Goal: Information Seeking & Learning: Find specific fact

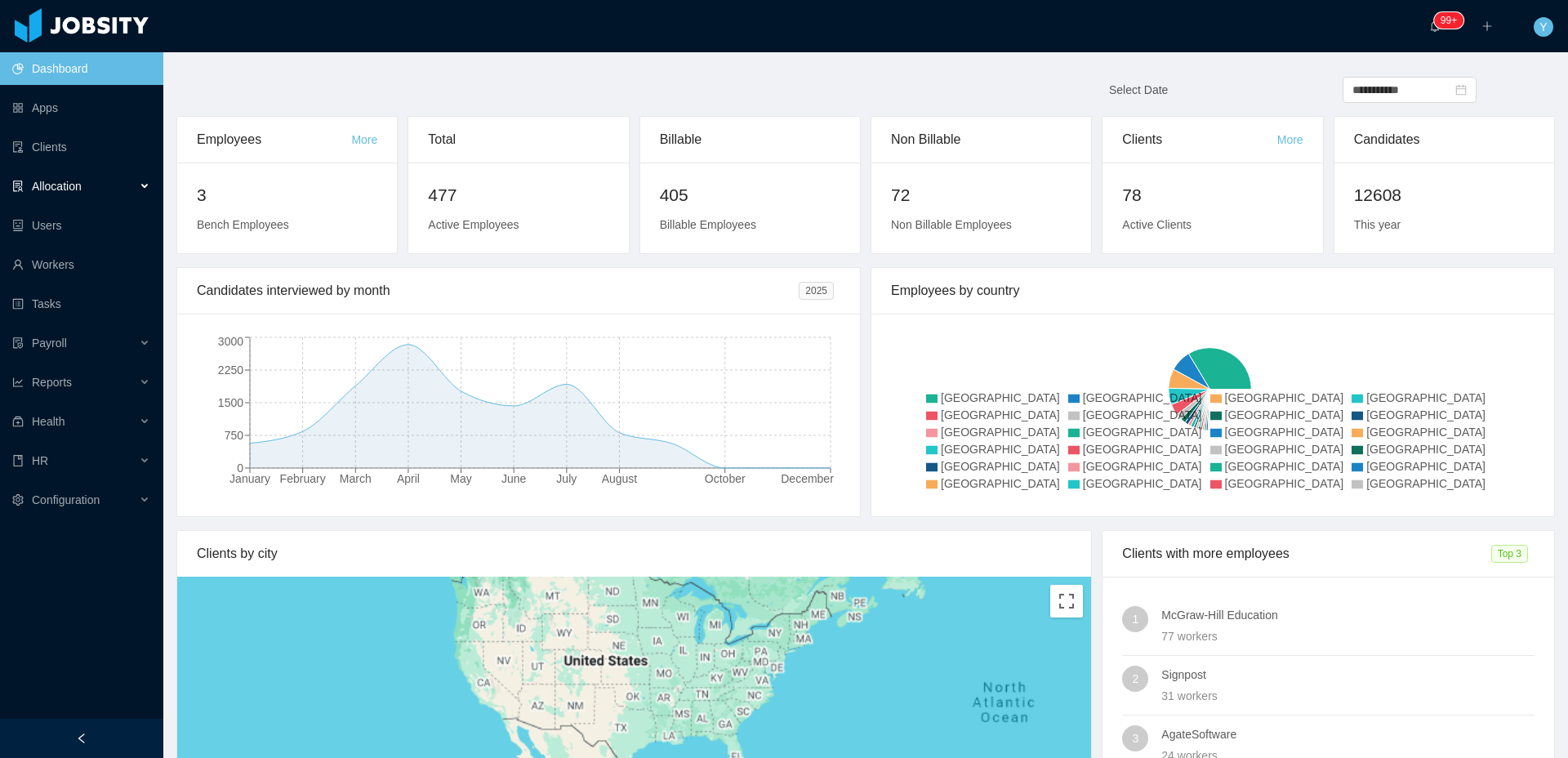
click at [109, 194] on div "Allocation" at bounding box center [82, 186] width 163 height 32
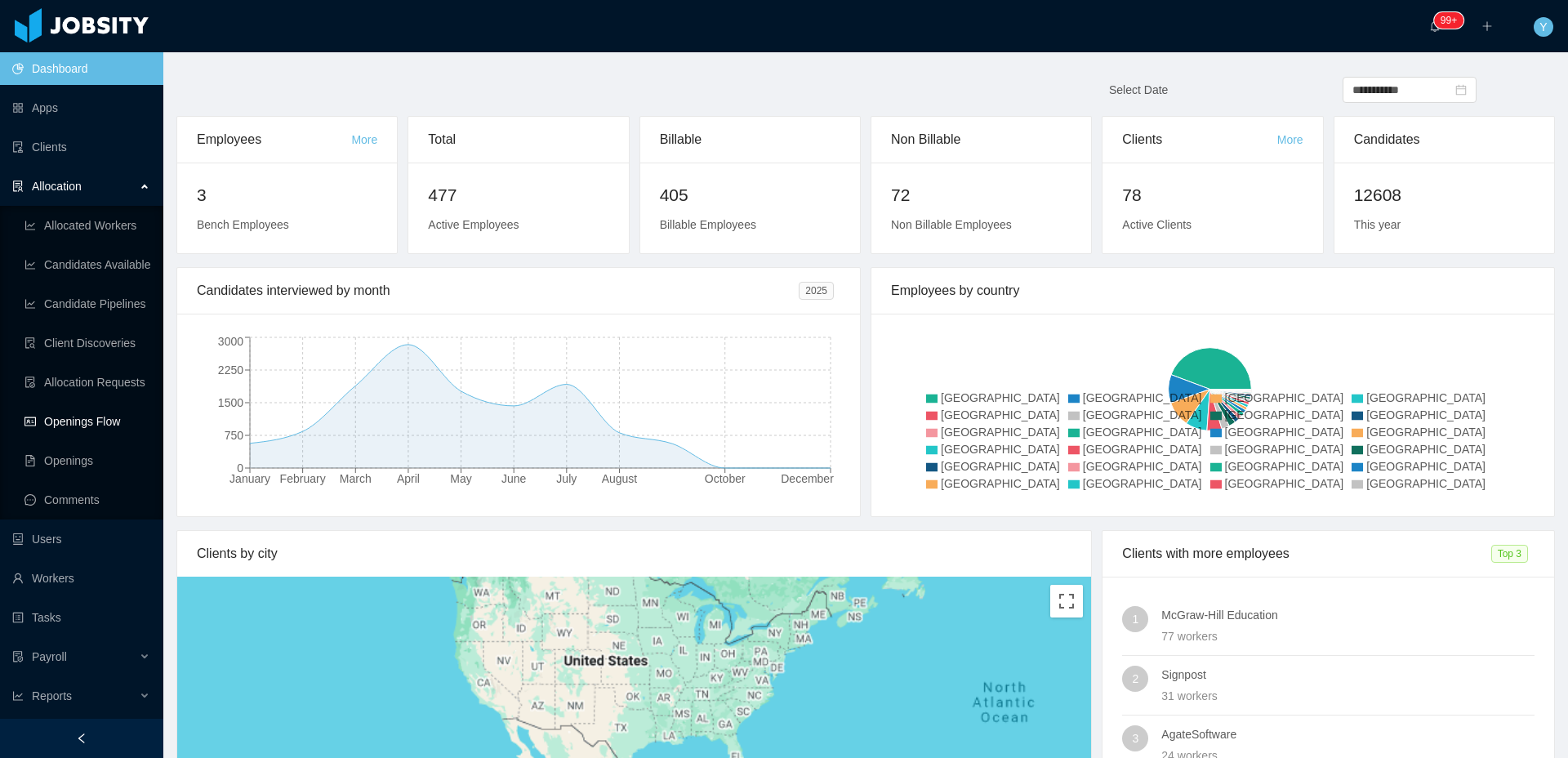
click at [99, 434] on link "Openings Flow" at bounding box center [87, 421] width 126 height 32
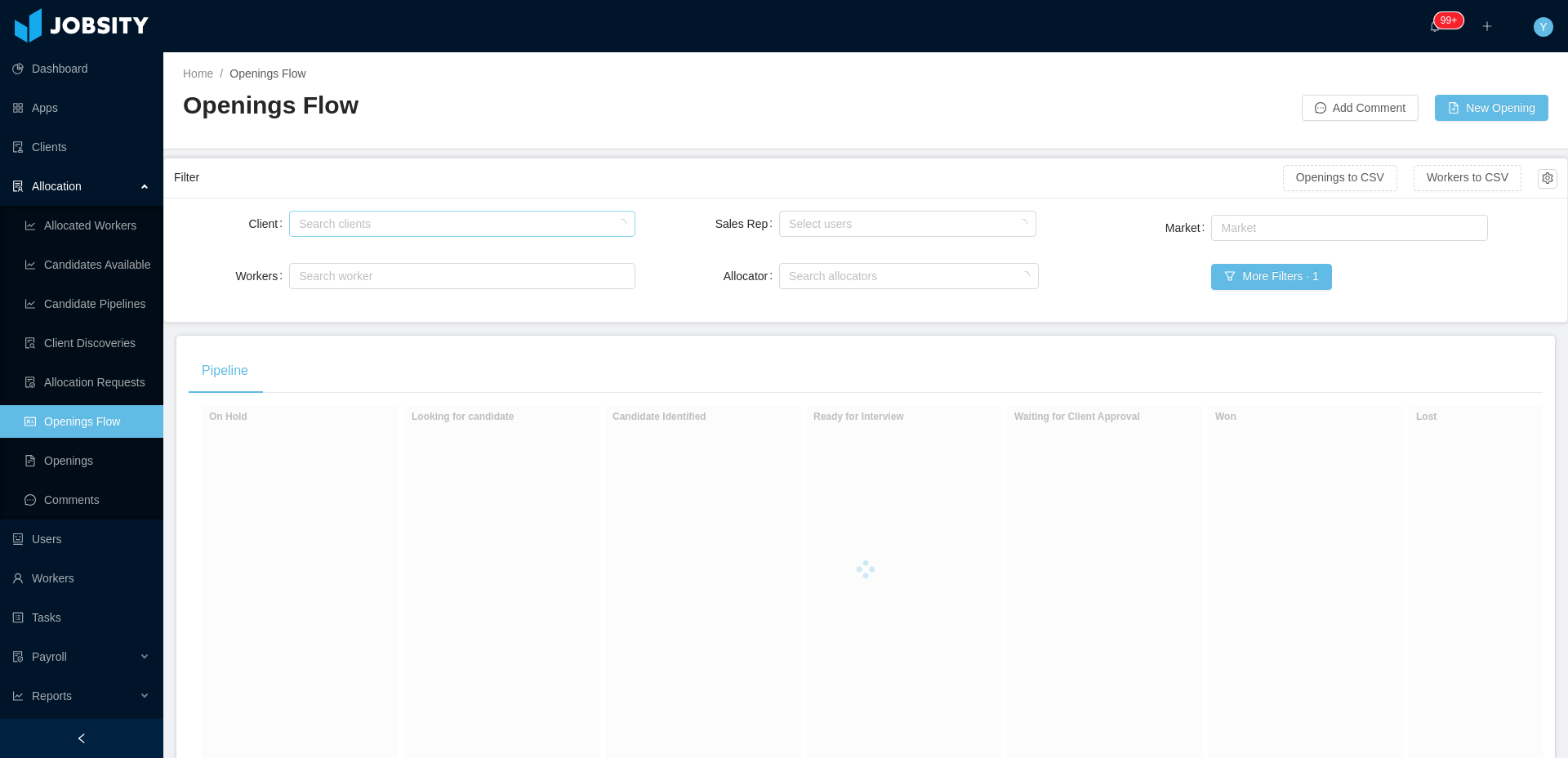
click at [392, 219] on div "Search clients" at bounding box center [458, 224] width 319 height 17
type input "******"
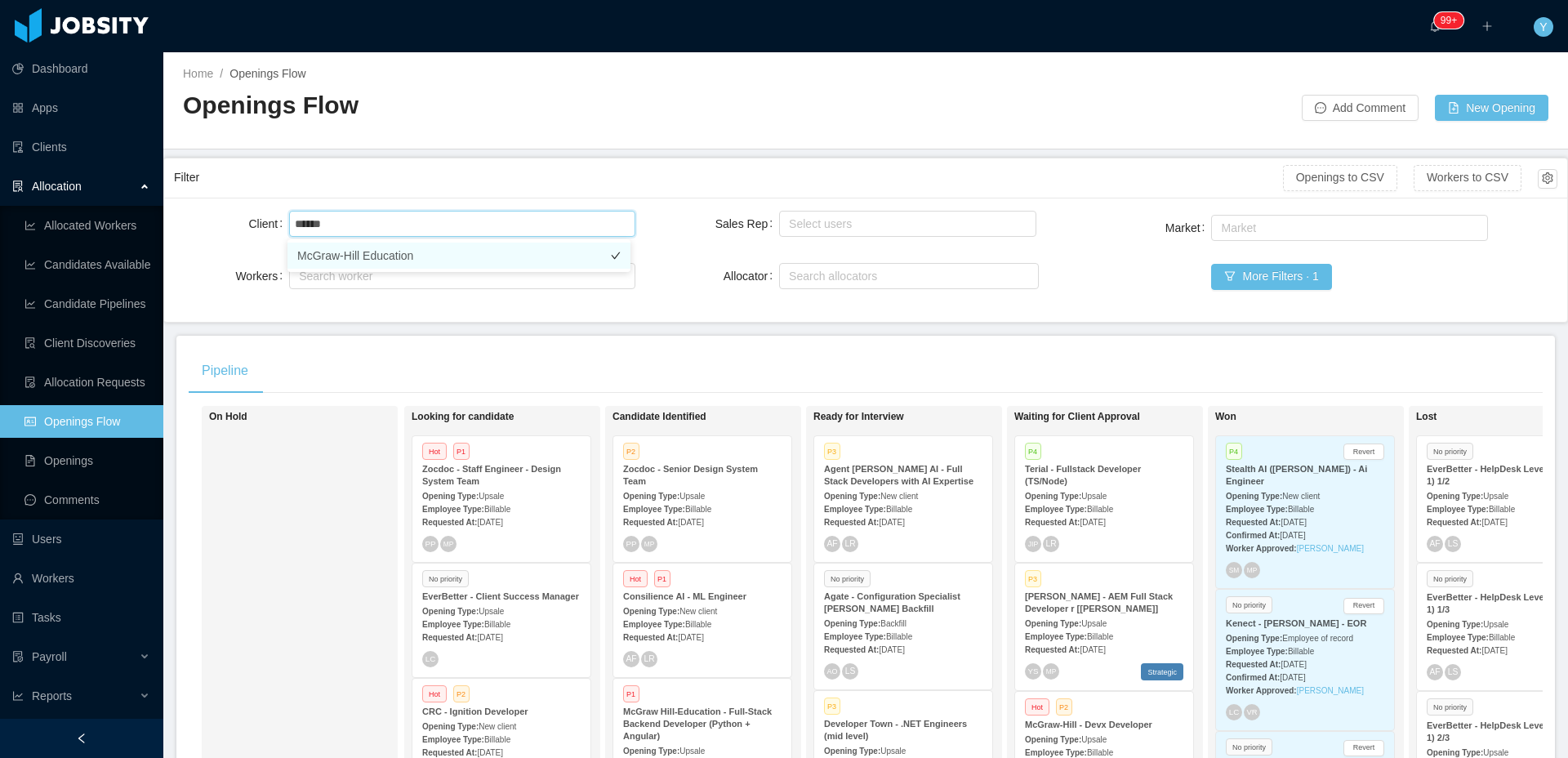
click at [441, 251] on li "McGraw-Hill Education" at bounding box center [459, 255] width 343 height 26
click at [487, 162] on div "Filter" at bounding box center [728, 177] width 1109 height 30
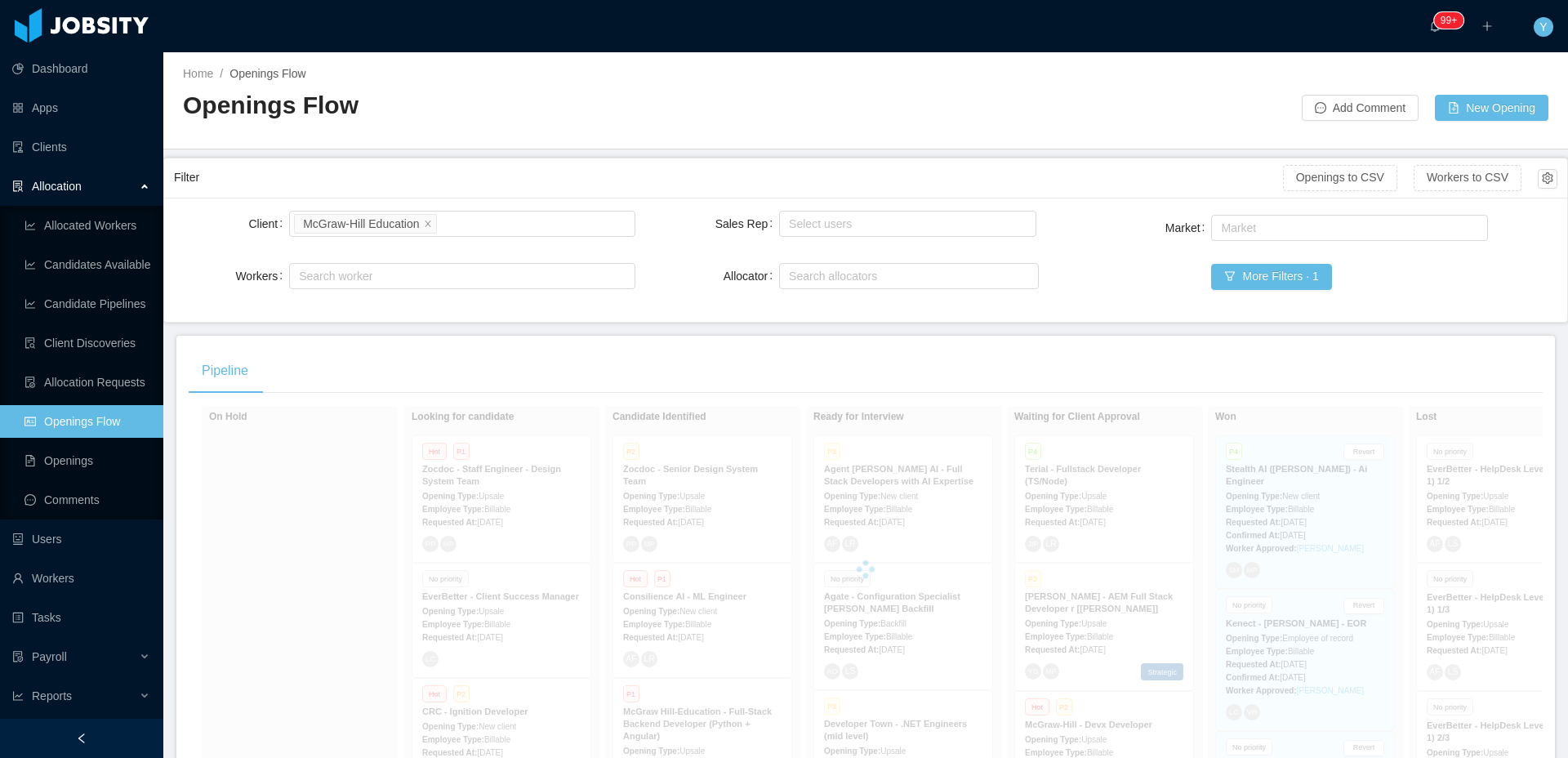
scroll to position [229, 0]
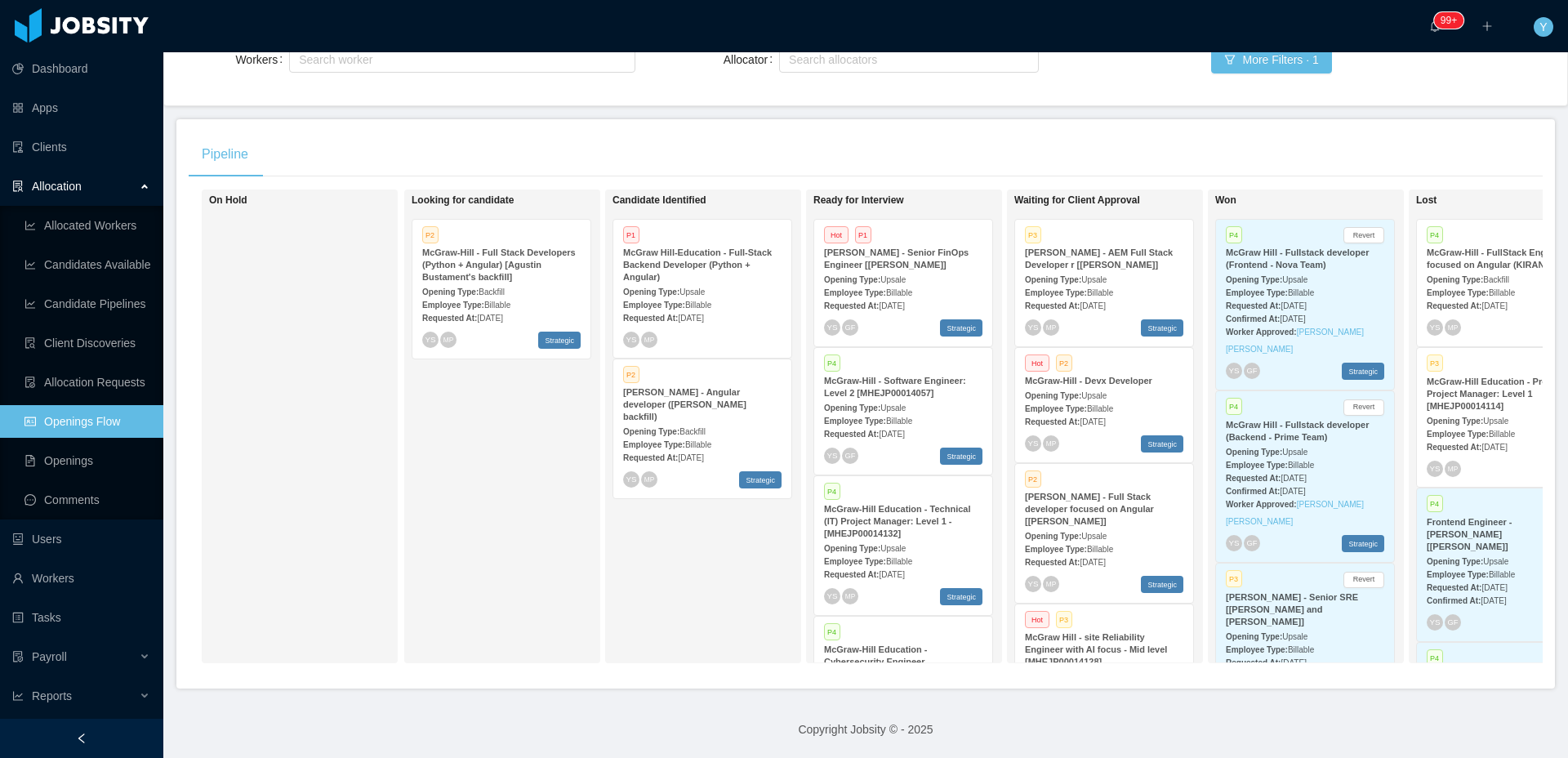
click at [921, 270] on div "Opening Type: Upsale" at bounding box center [903, 279] width 158 height 17
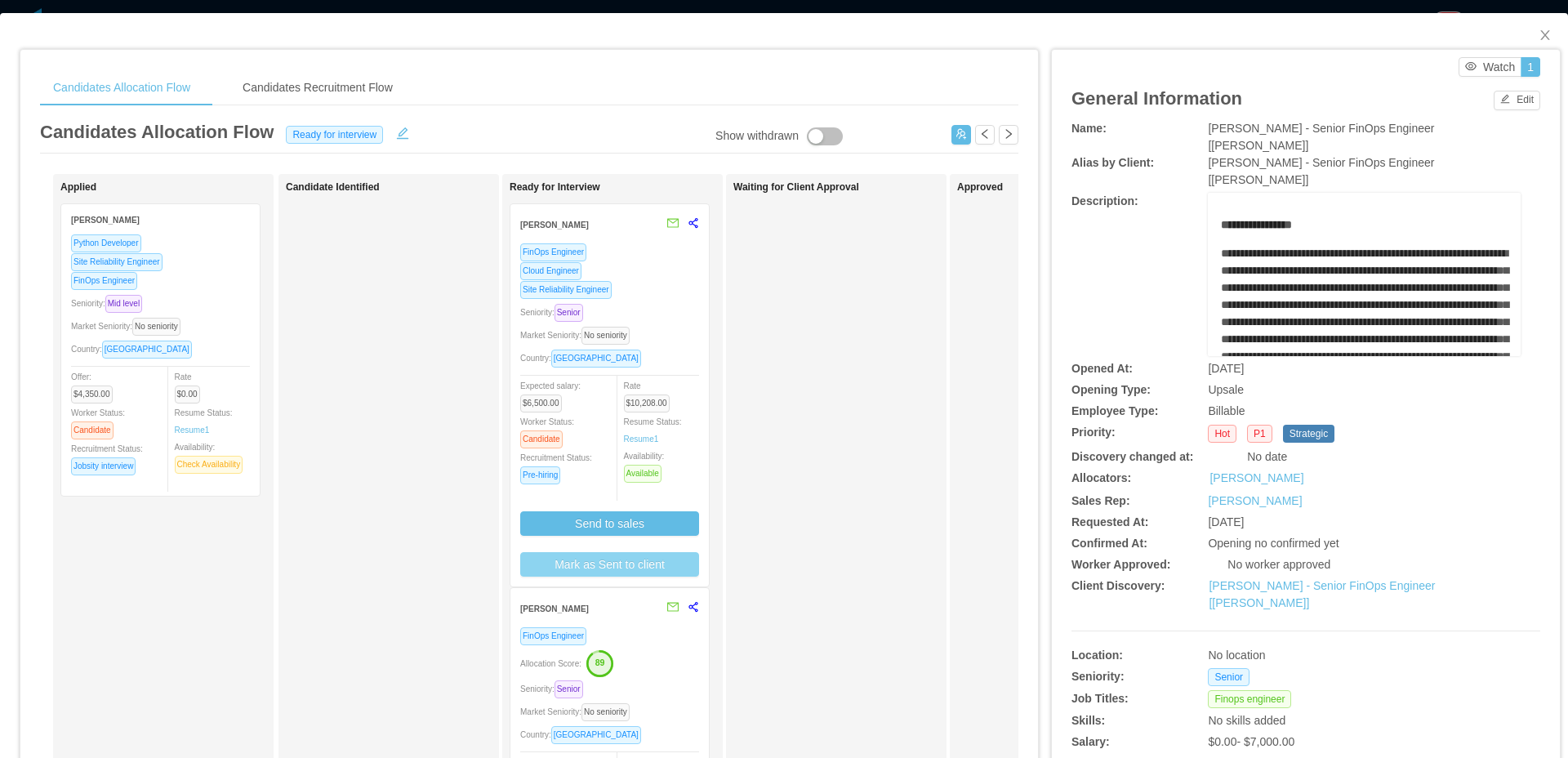
click at [634, 567] on button "Mark as Sent to client" at bounding box center [609, 563] width 179 height 24
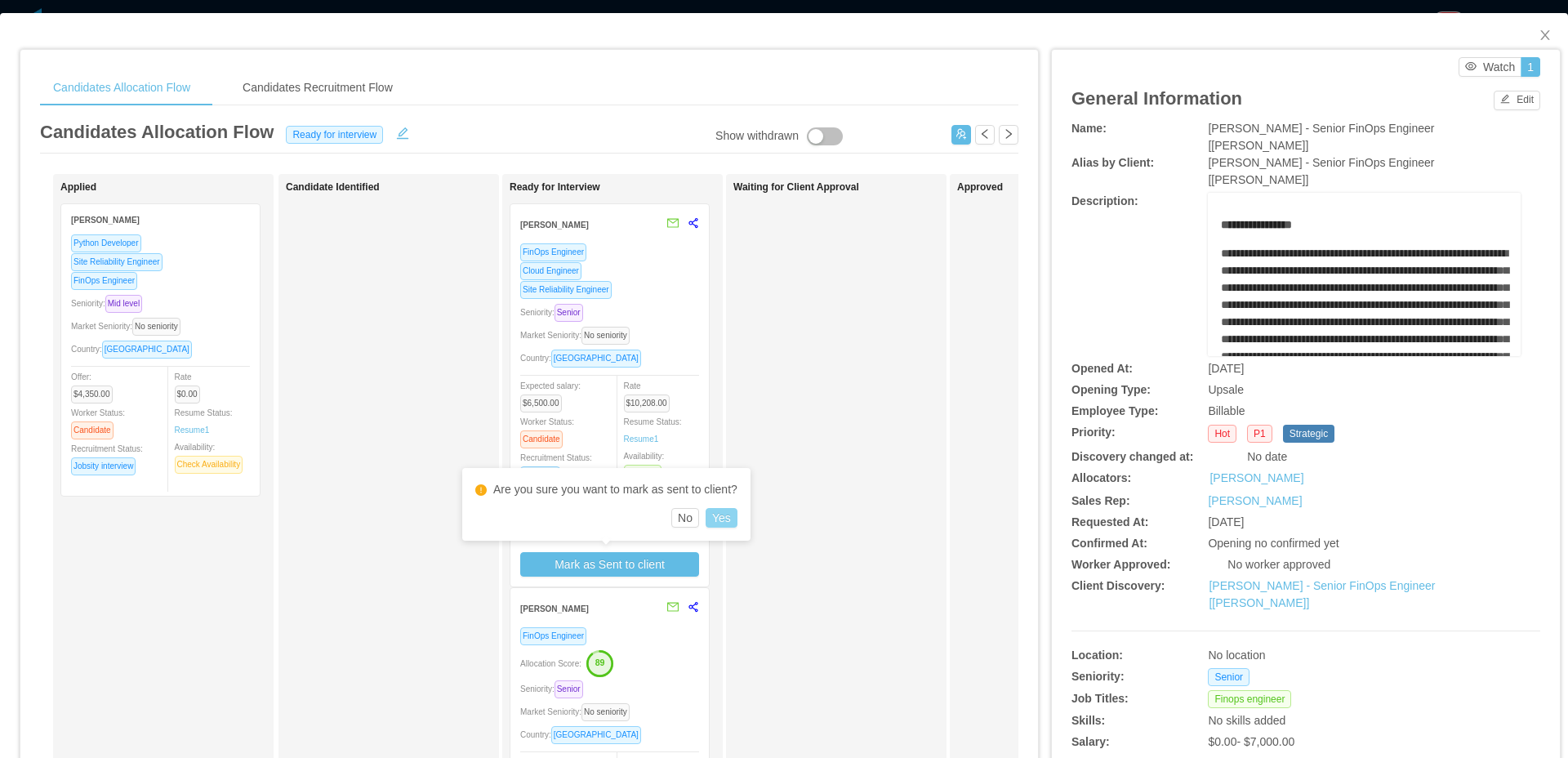
click at [735, 517] on button "Yes" at bounding box center [722, 518] width 32 height 20
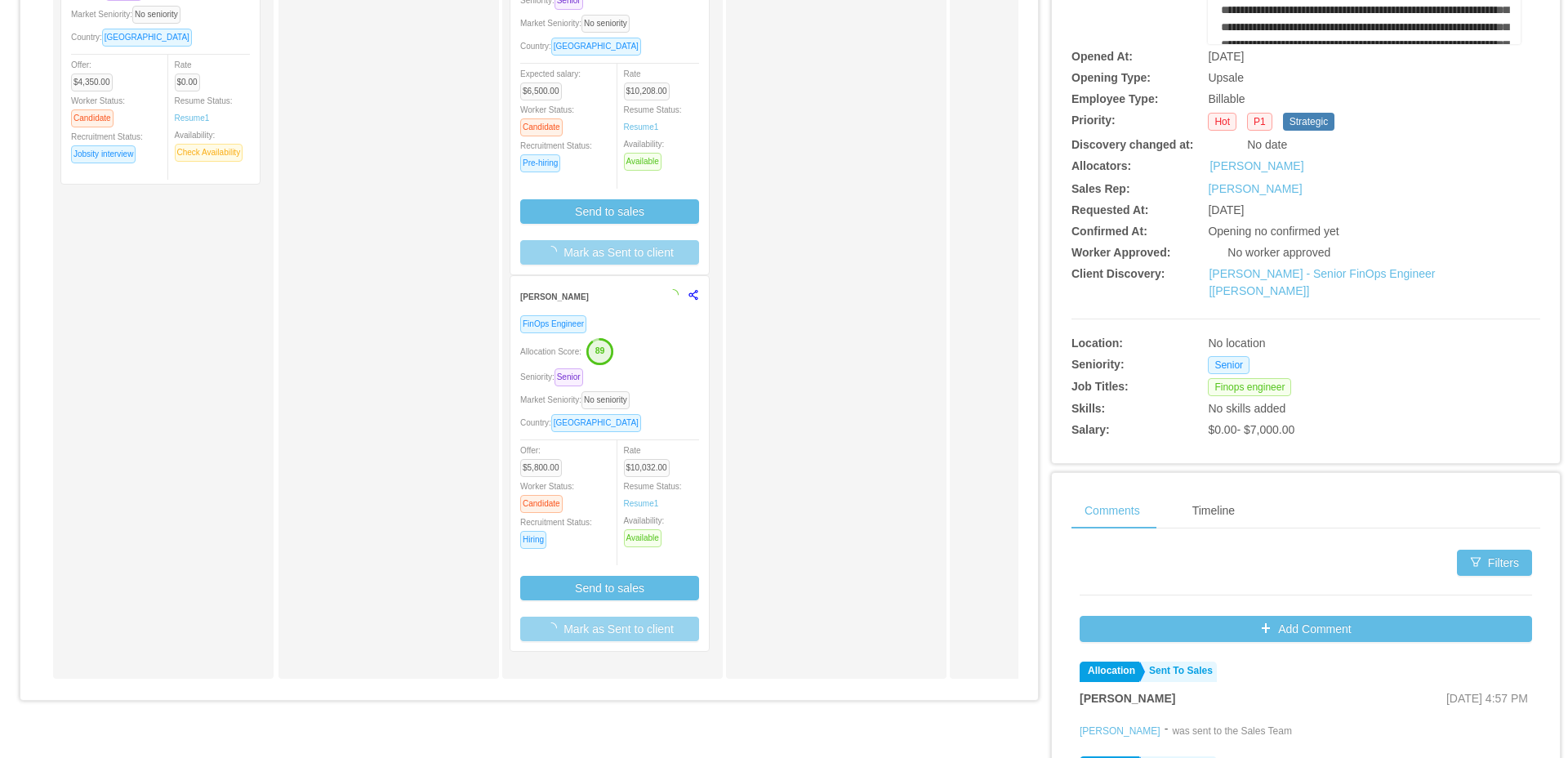
scroll to position [483, 0]
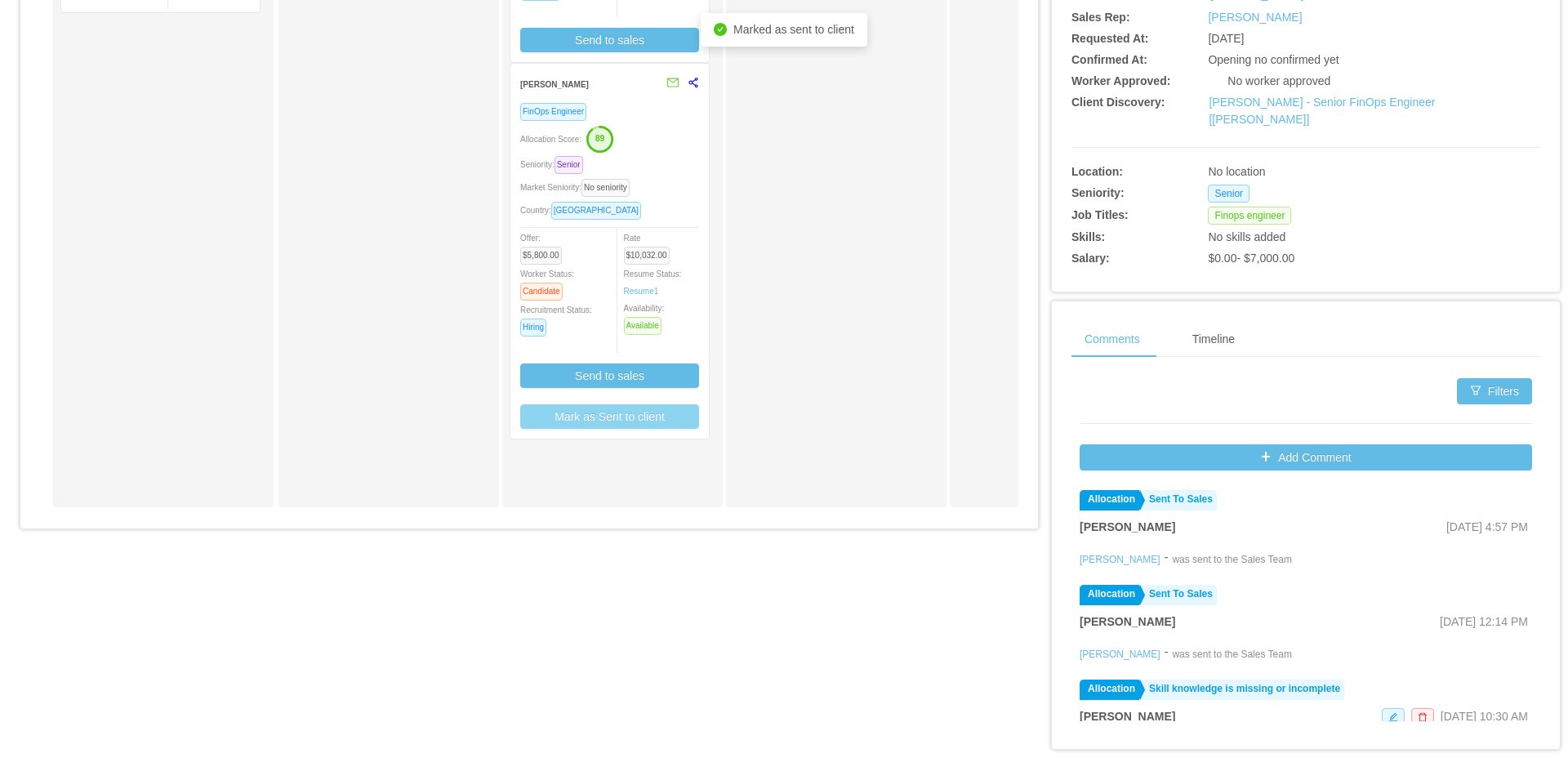
click at [651, 419] on button "Mark as Sent to client" at bounding box center [609, 416] width 179 height 24
click at [746, 369] on div "Are you sure you want to mark as sent to client? No Yes" at bounding box center [606, 356] width 288 height 72
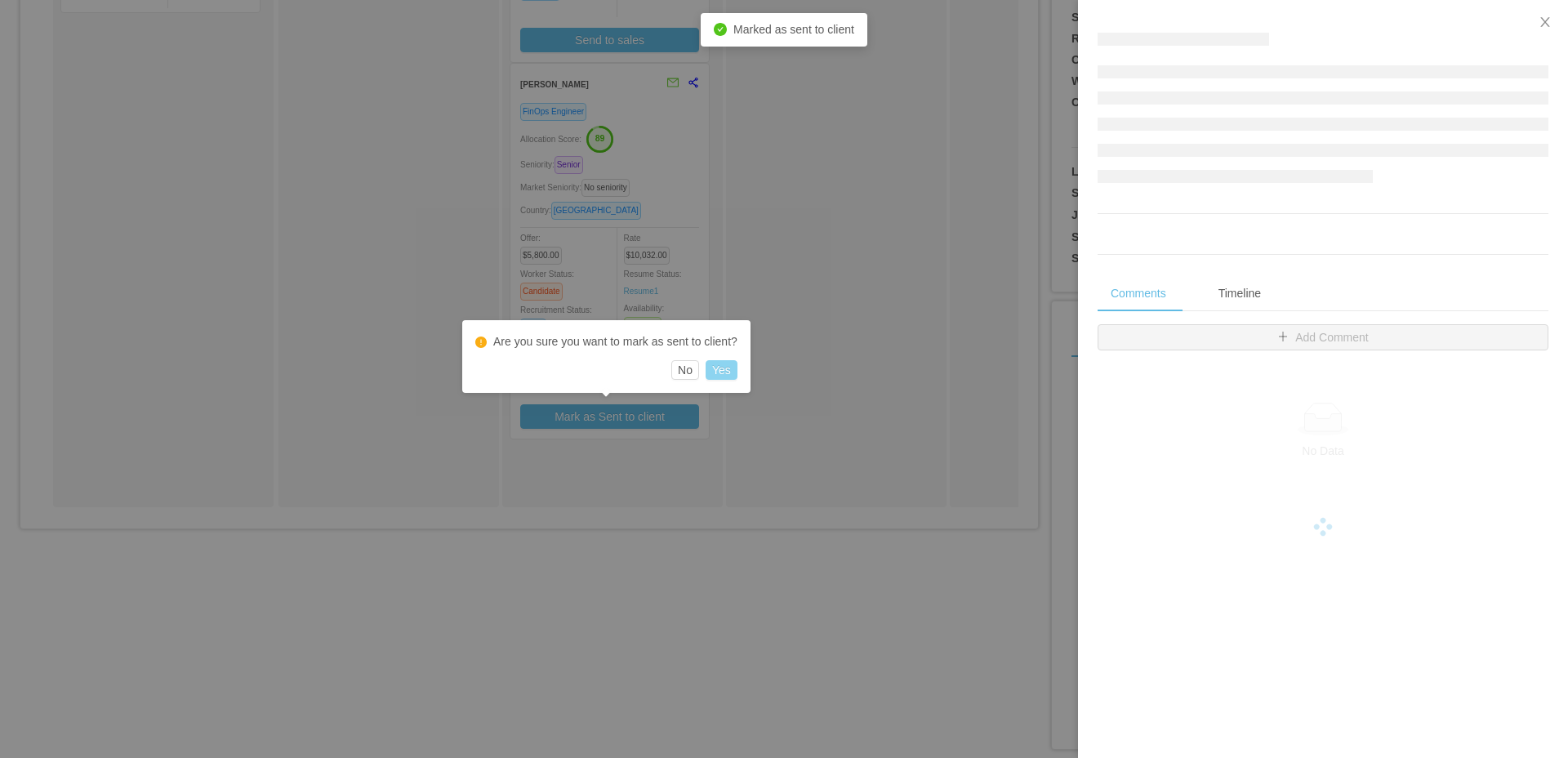
click at [737, 369] on button "Yes" at bounding box center [722, 370] width 32 height 20
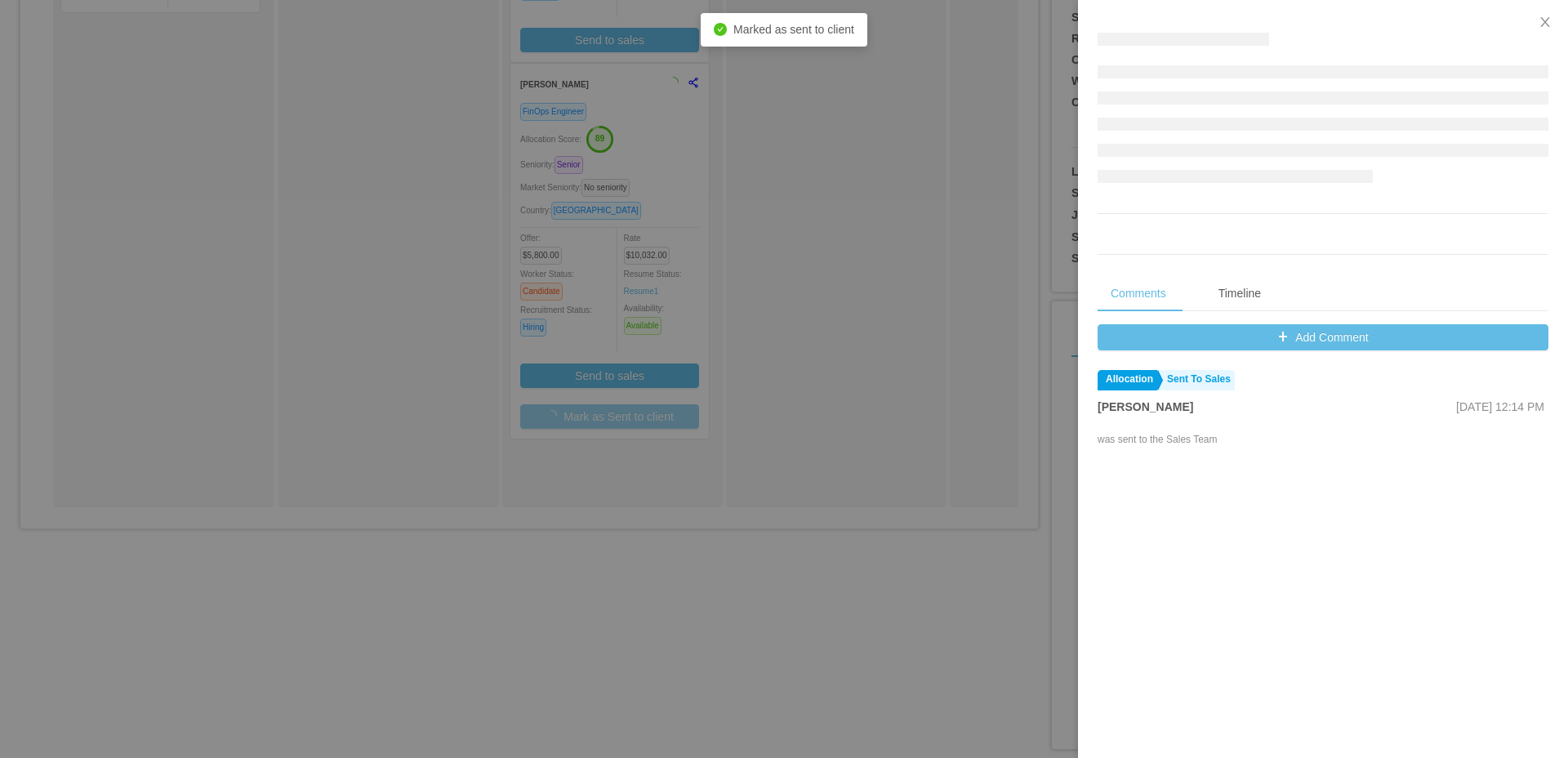
click at [804, 377] on div at bounding box center [784, 379] width 1568 height 758
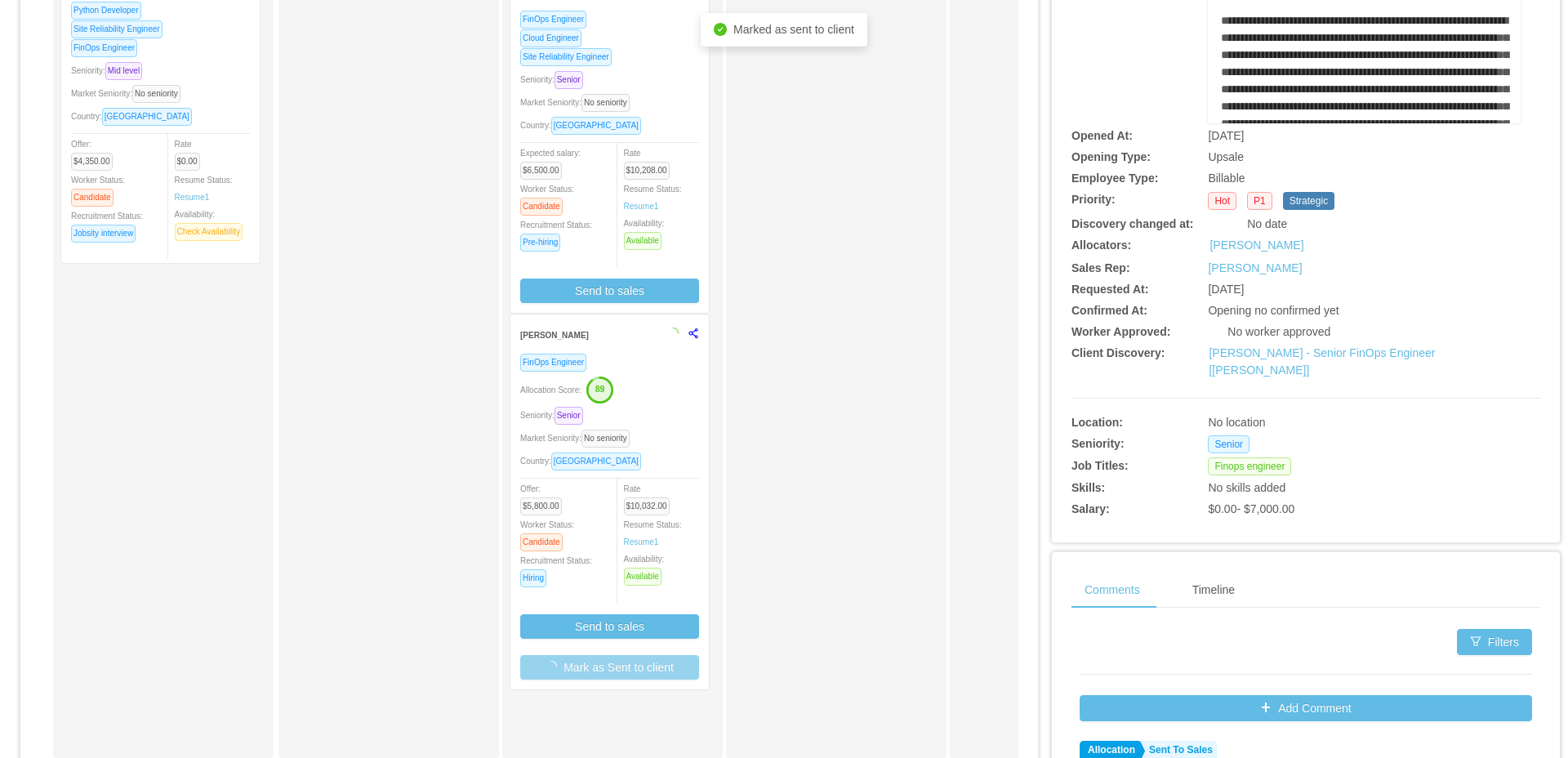
scroll to position [0, 0]
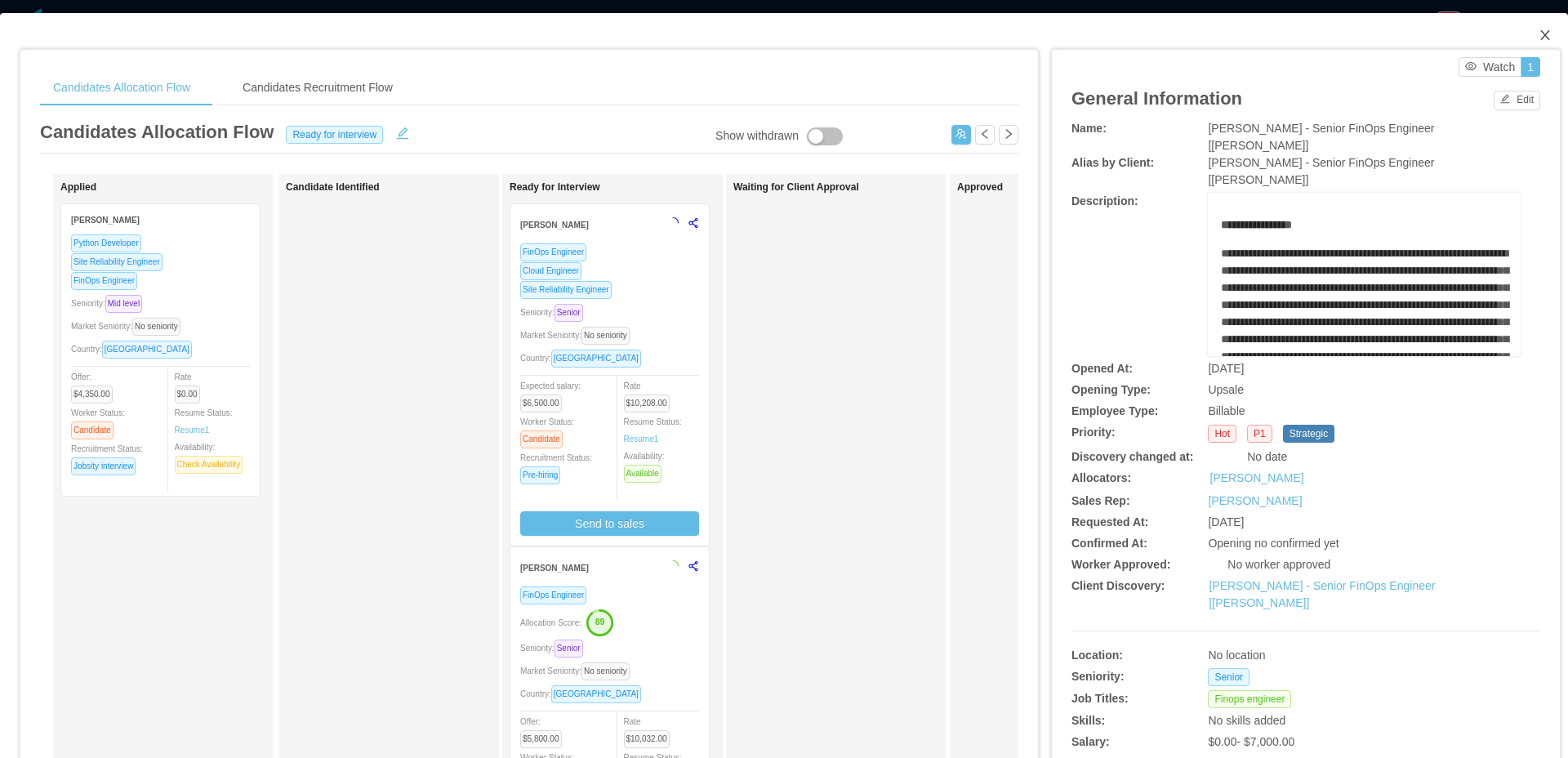
click at [1539, 39] on icon "icon: close" at bounding box center [1546, 35] width 13 height 13
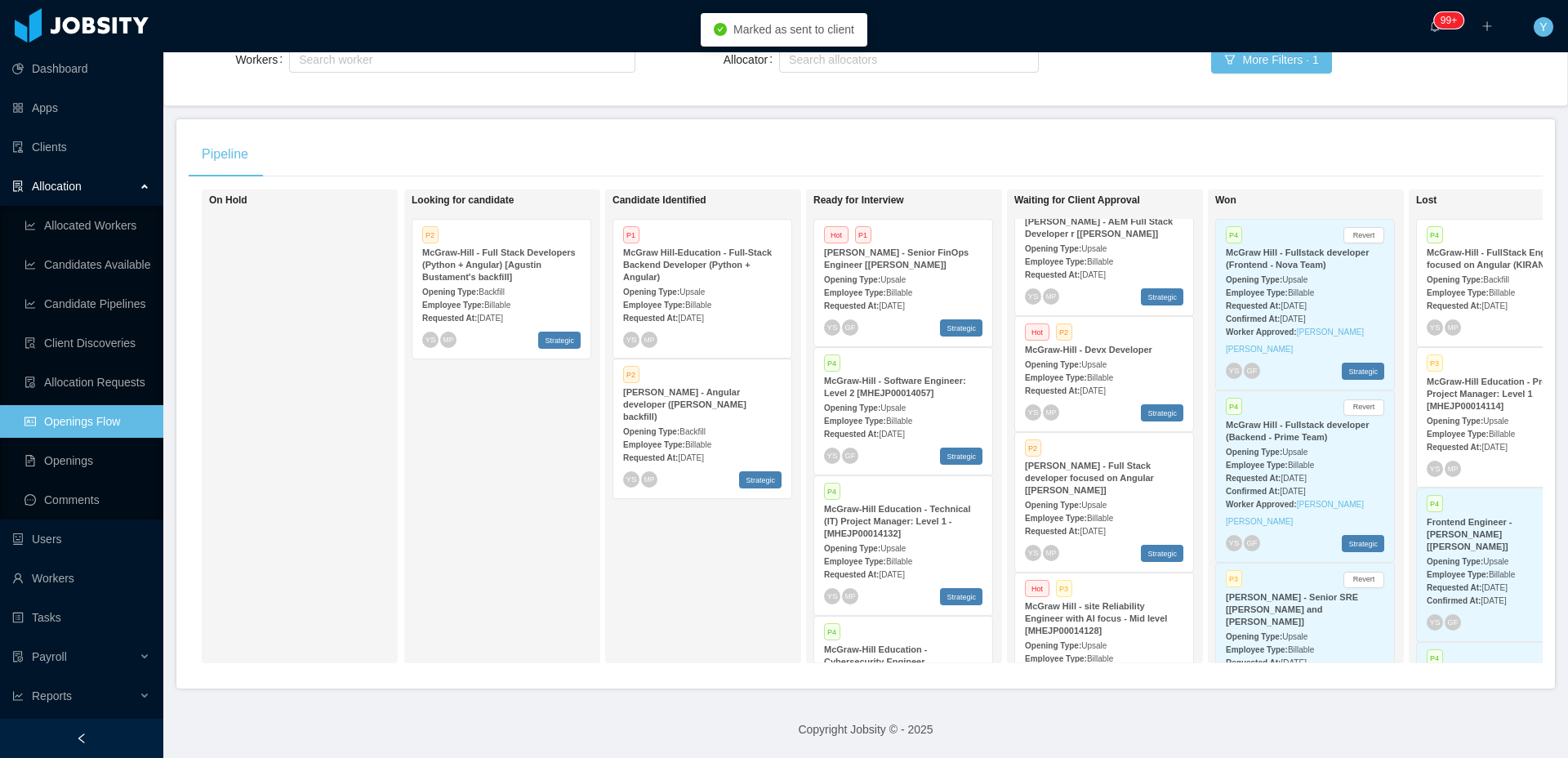
scroll to position [33, 0]
click at [1137, 647] on div "Employee Type: Billable" at bounding box center [1104, 655] width 158 height 17
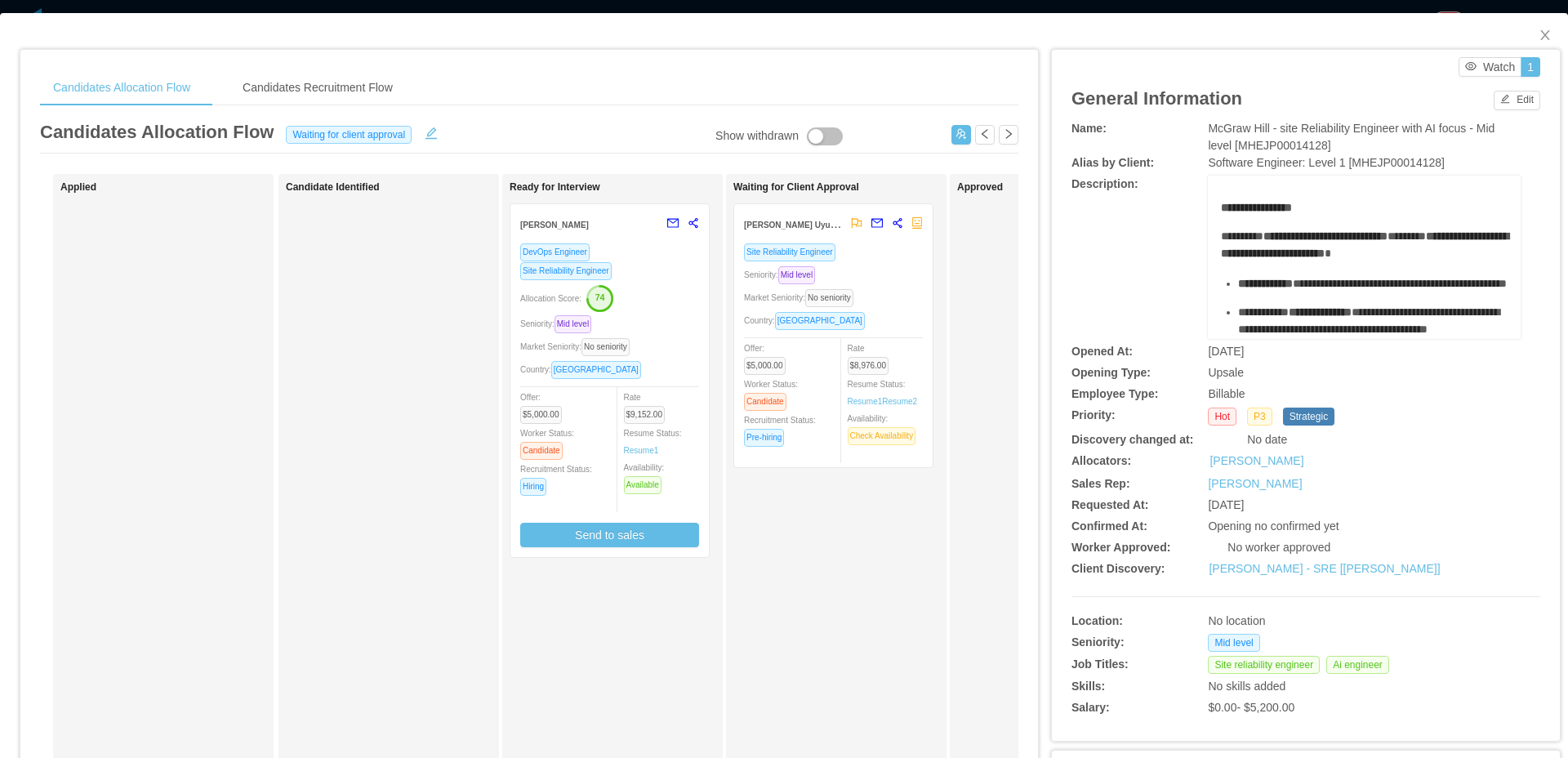
click at [925, 318] on div "Site Reliability Engineer Seniority: Mid level Market Seniority: No seniority C…" at bounding box center [833, 354] width 198 height 225
click at [923, 320] on div "Site Reliability Engineer Seniority: Mid level Market Seniority: No seniority C…" at bounding box center [833, 354] width 198 height 225
click at [913, 325] on div "Country: Bolivia" at bounding box center [833, 320] width 179 height 19
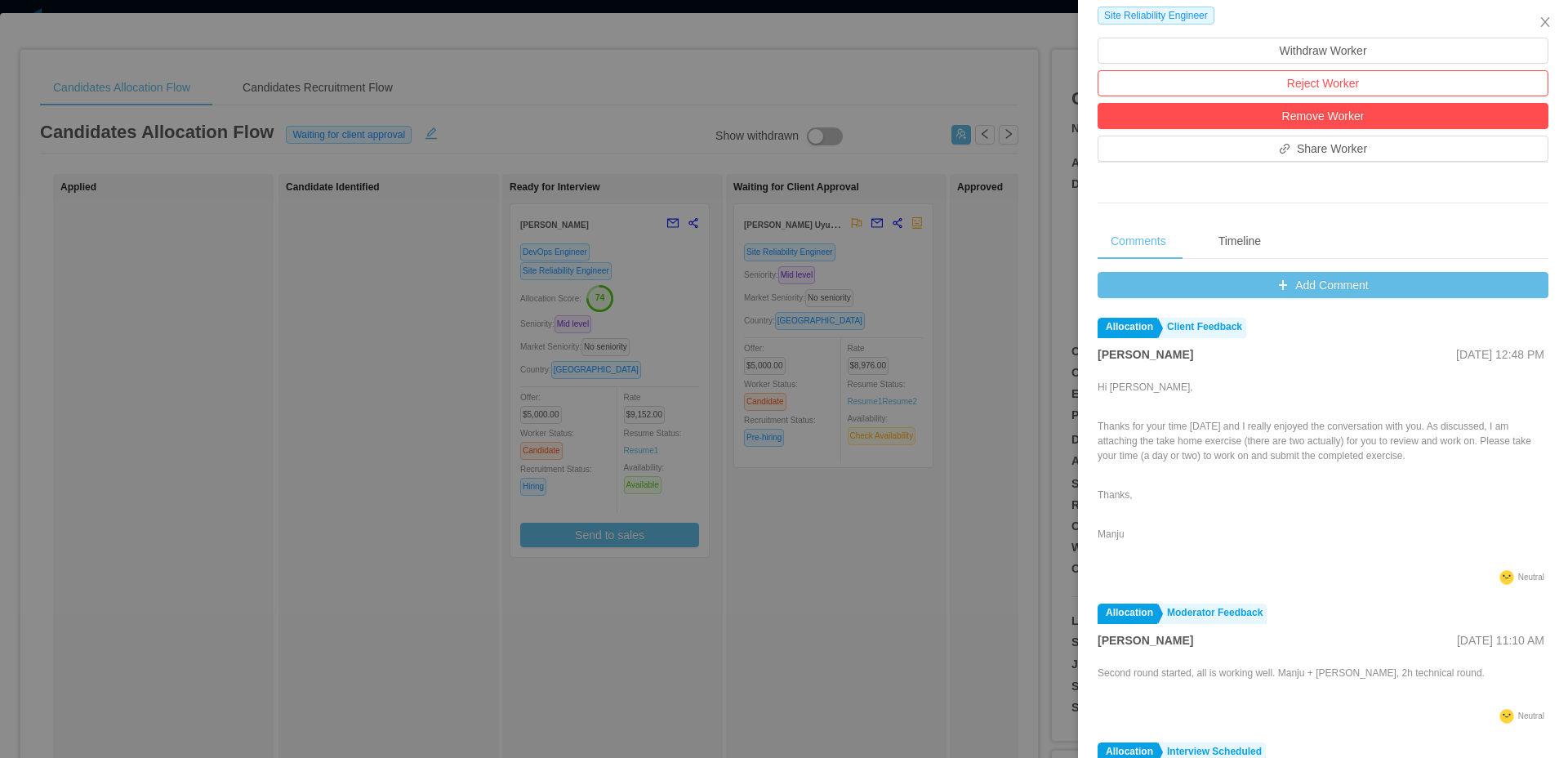
scroll to position [517, 0]
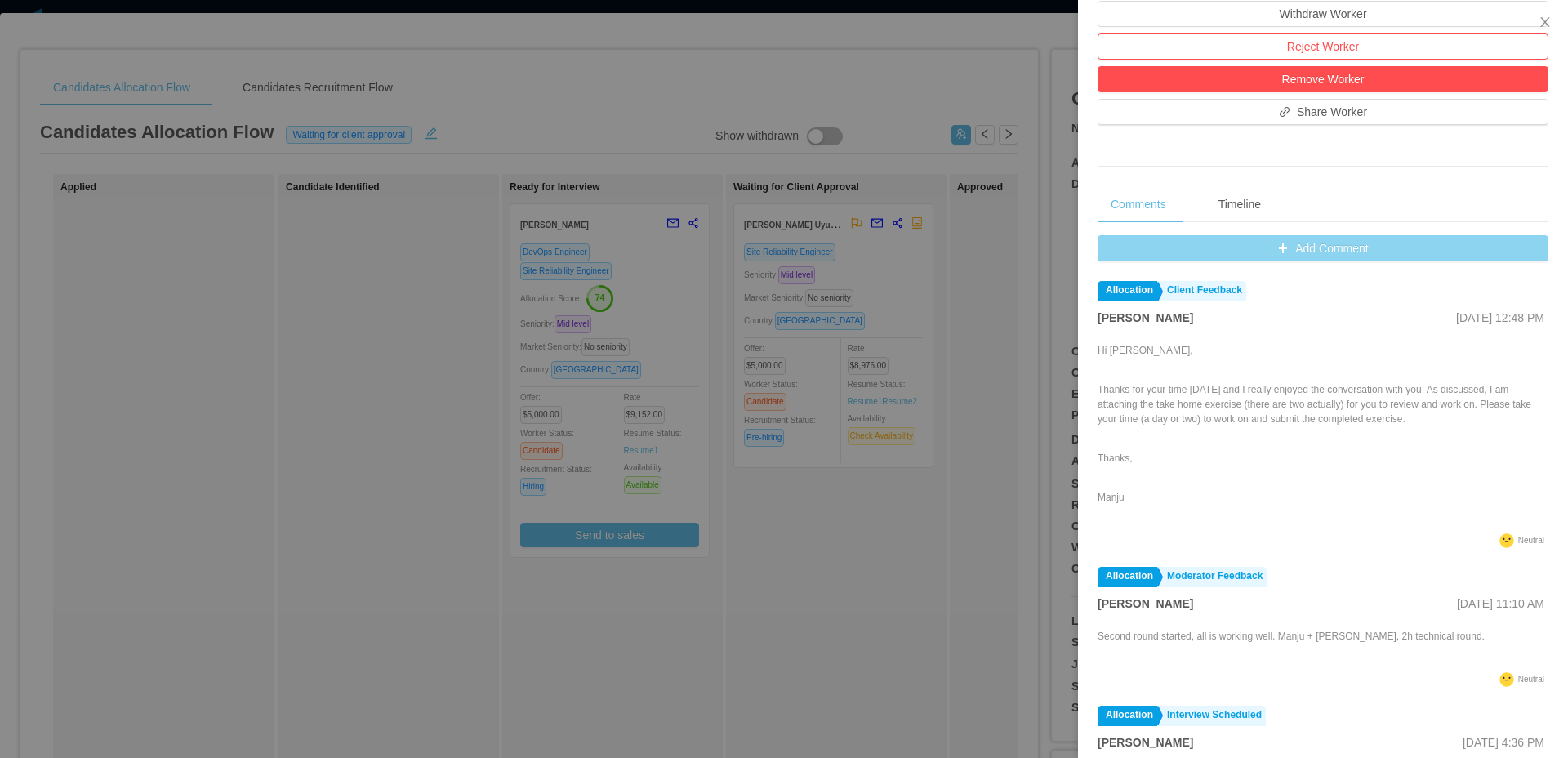
click at [1322, 253] on button "Add Comment" at bounding box center [1323, 248] width 451 height 26
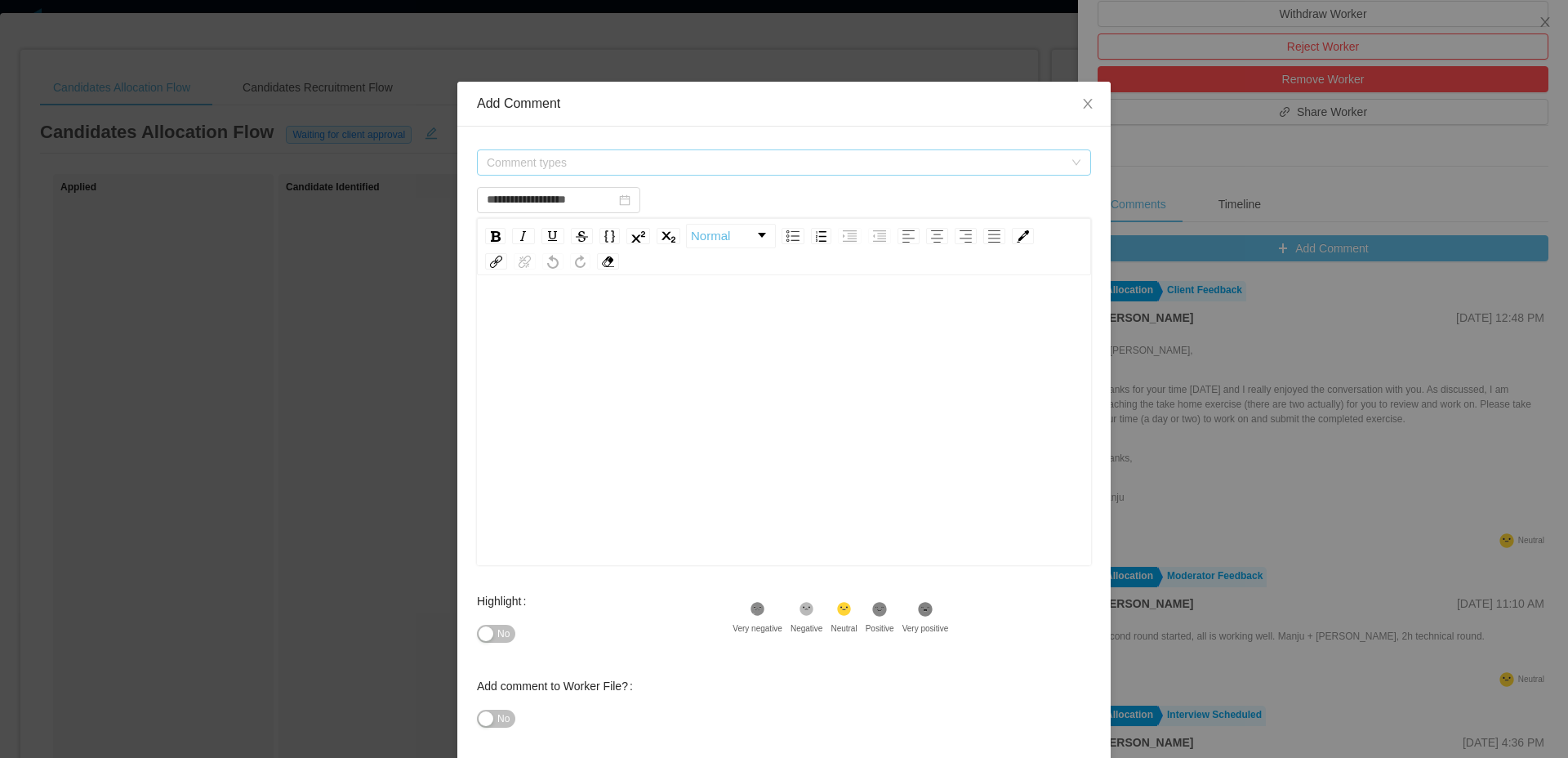
click at [755, 169] on span "Comment types" at bounding box center [775, 162] width 577 height 17
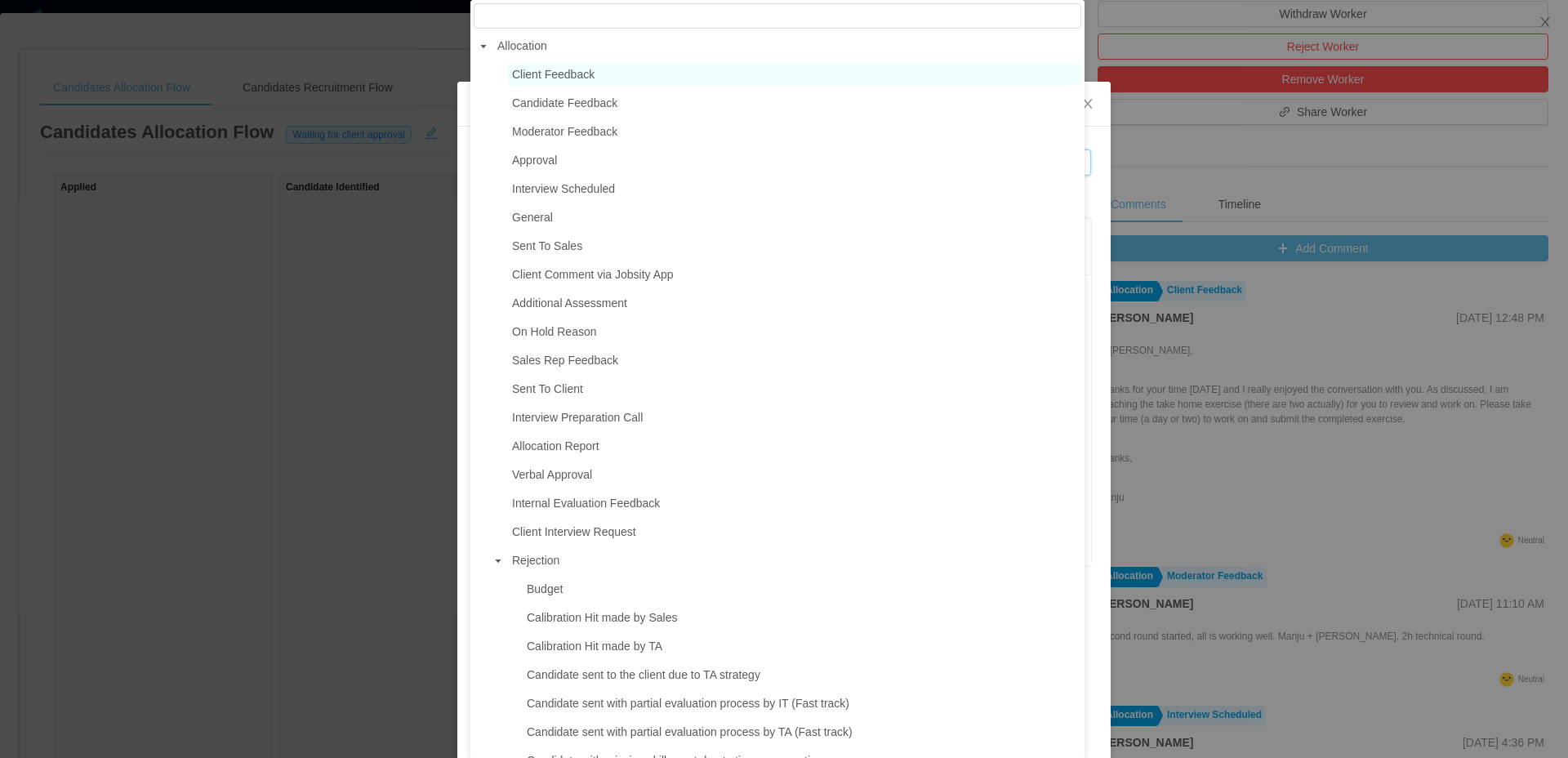
click at [584, 84] on span "Client Feedback" at bounding box center [794, 75] width 573 height 22
type input "**********"
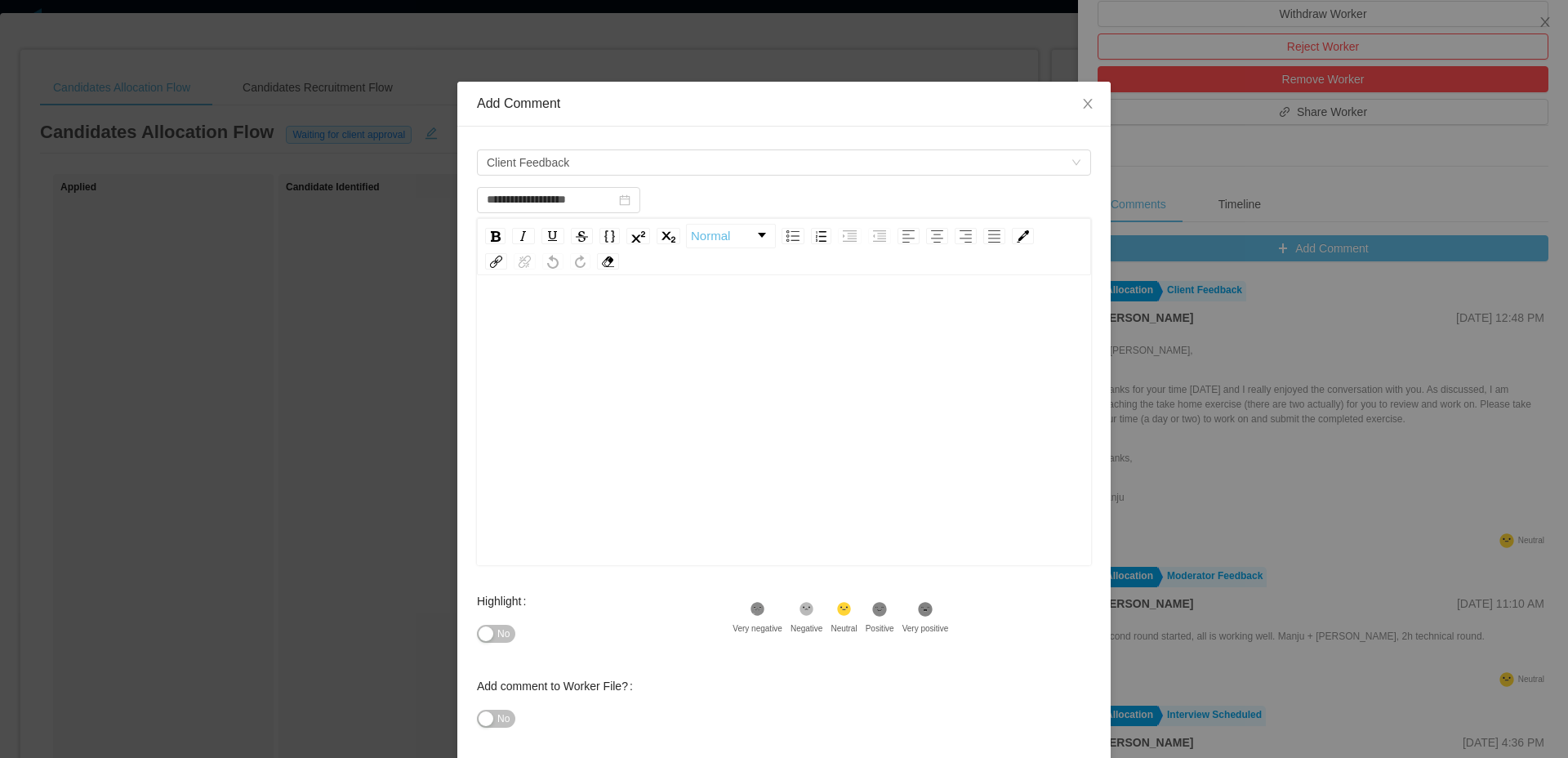
click at [643, 352] on div "rdw-editor" at bounding box center [784, 445] width 588 height 285
click at [761, 314] on span "**********" at bounding box center [675, 320] width 370 height 12
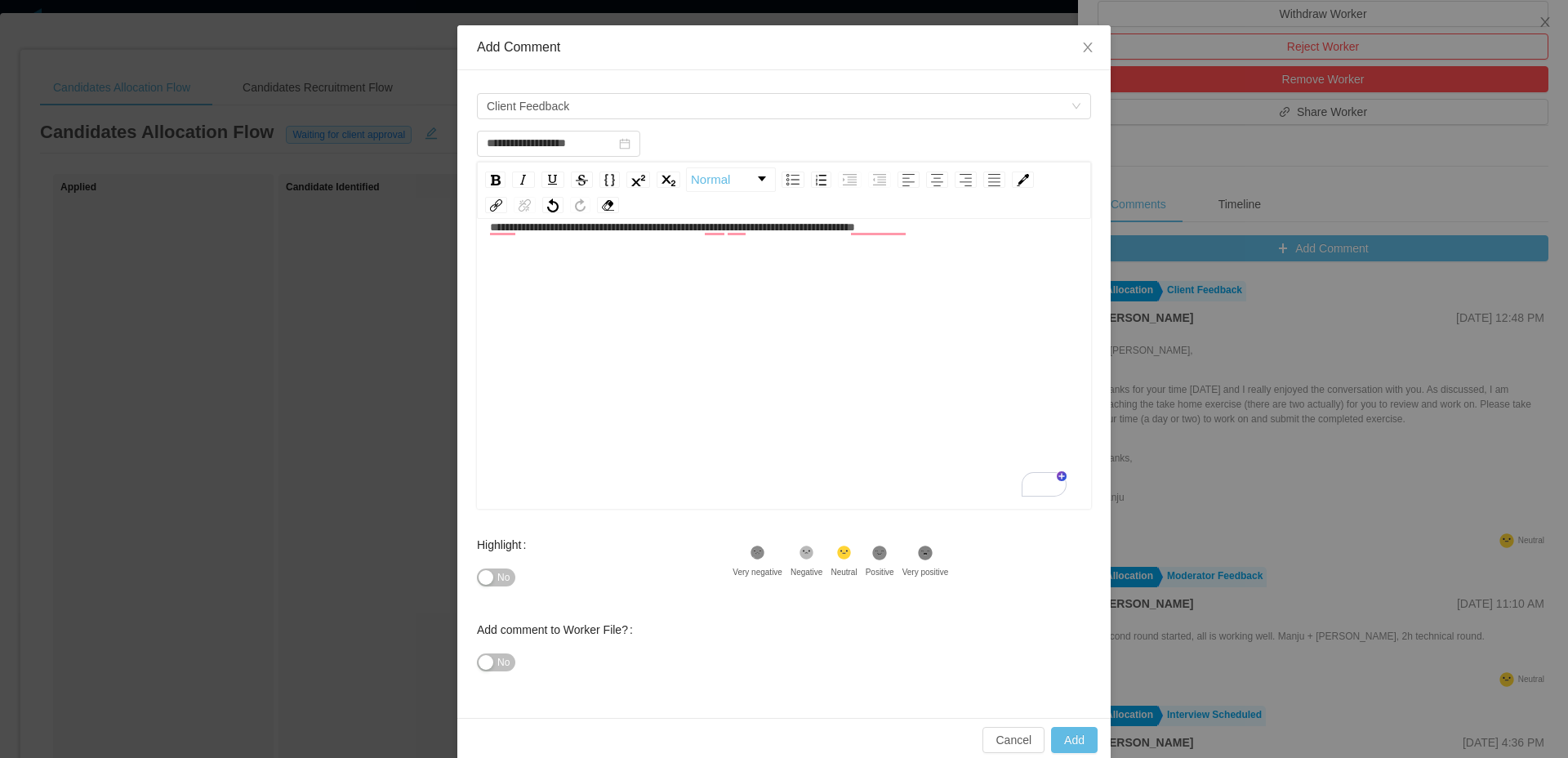
scroll to position [79, 0]
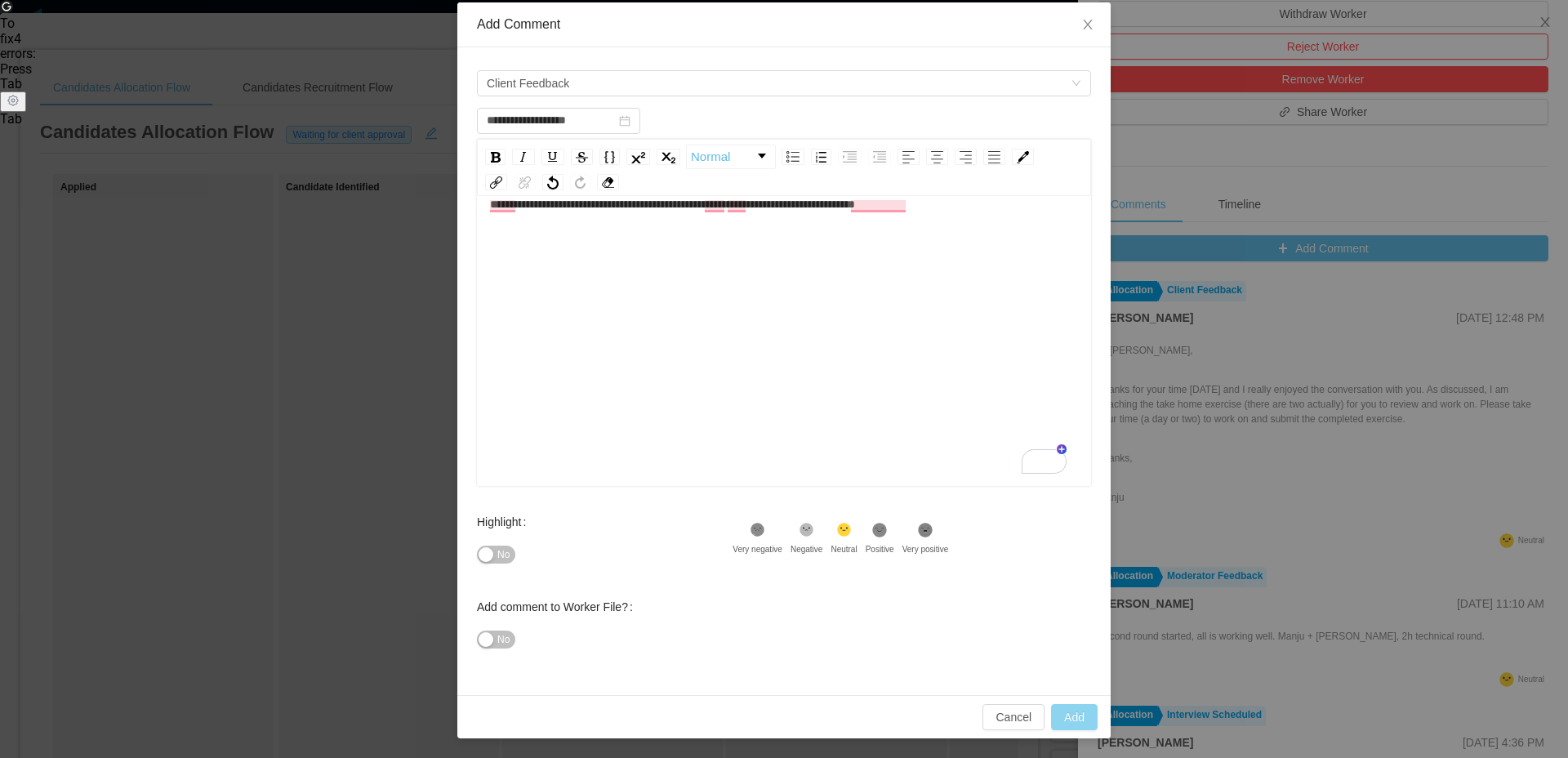
type input "**********"
click at [1074, 721] on button "Add" at bounding box center [1074, 716] width 47 height 26
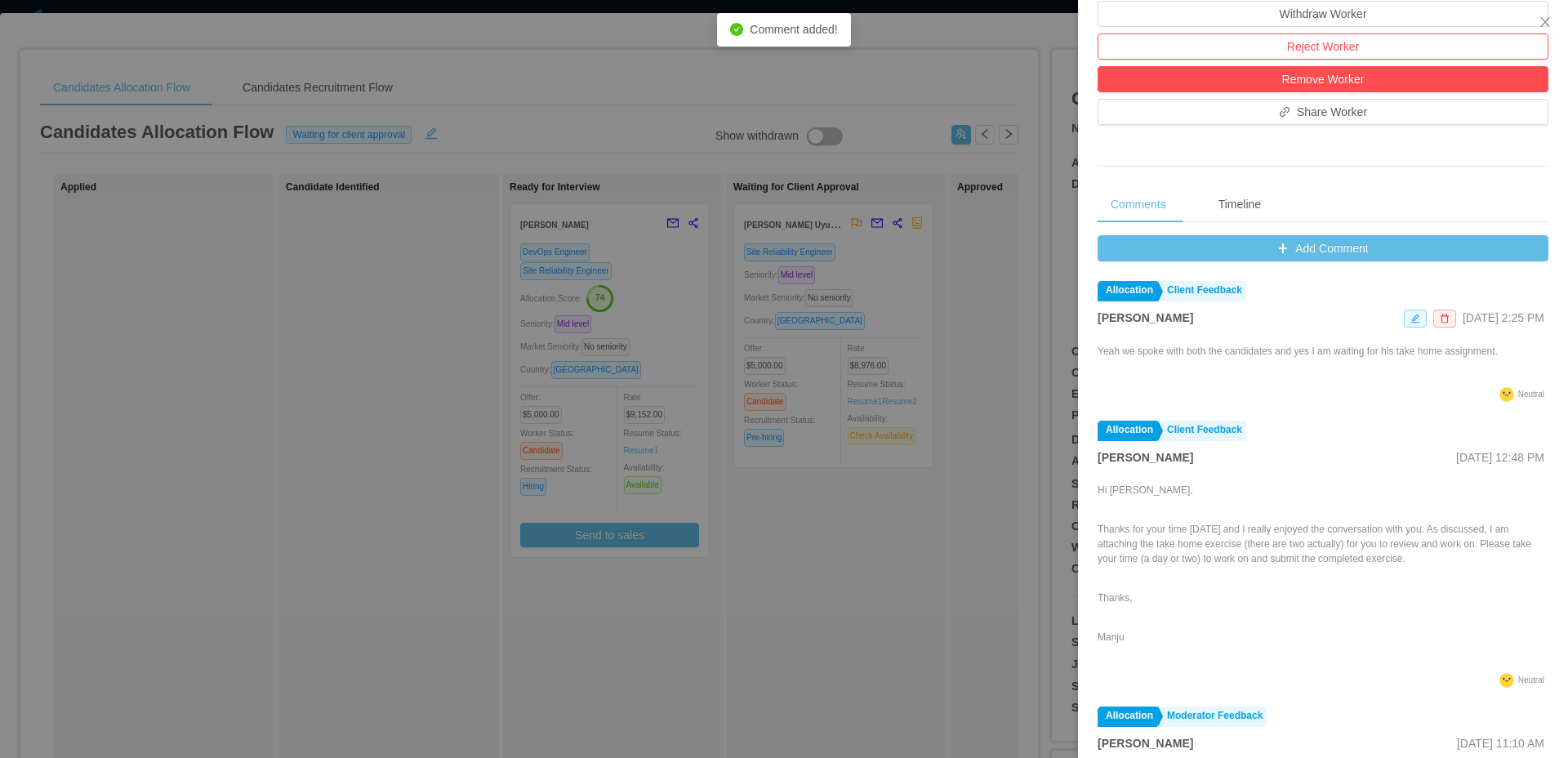
click at [456, 382] on div at bounding box center [784, 379] width 1568 height 758
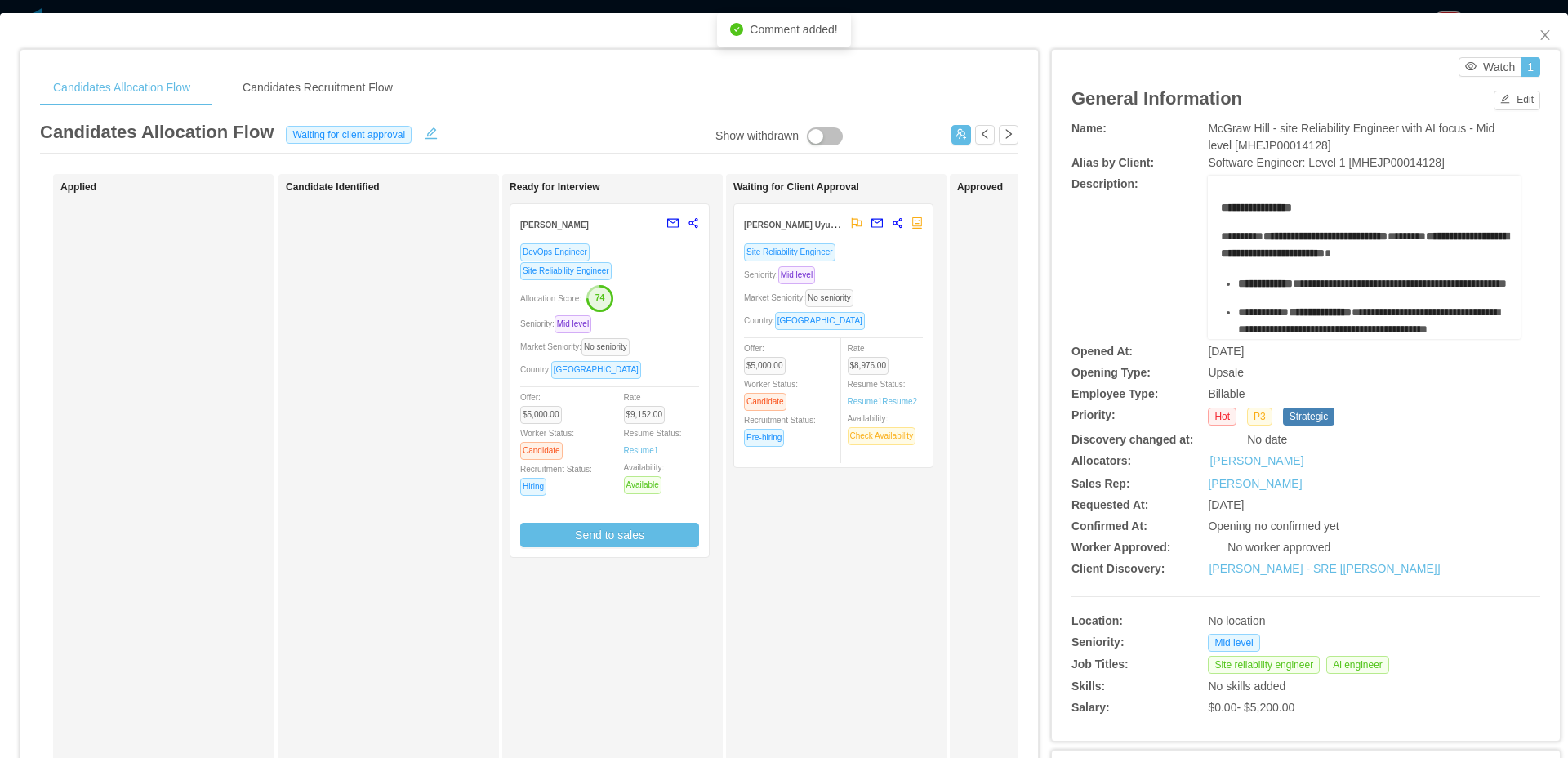
click at [618, 364] on div "Country: Brazil" at bounding box center [609, 369] width 179 height 19
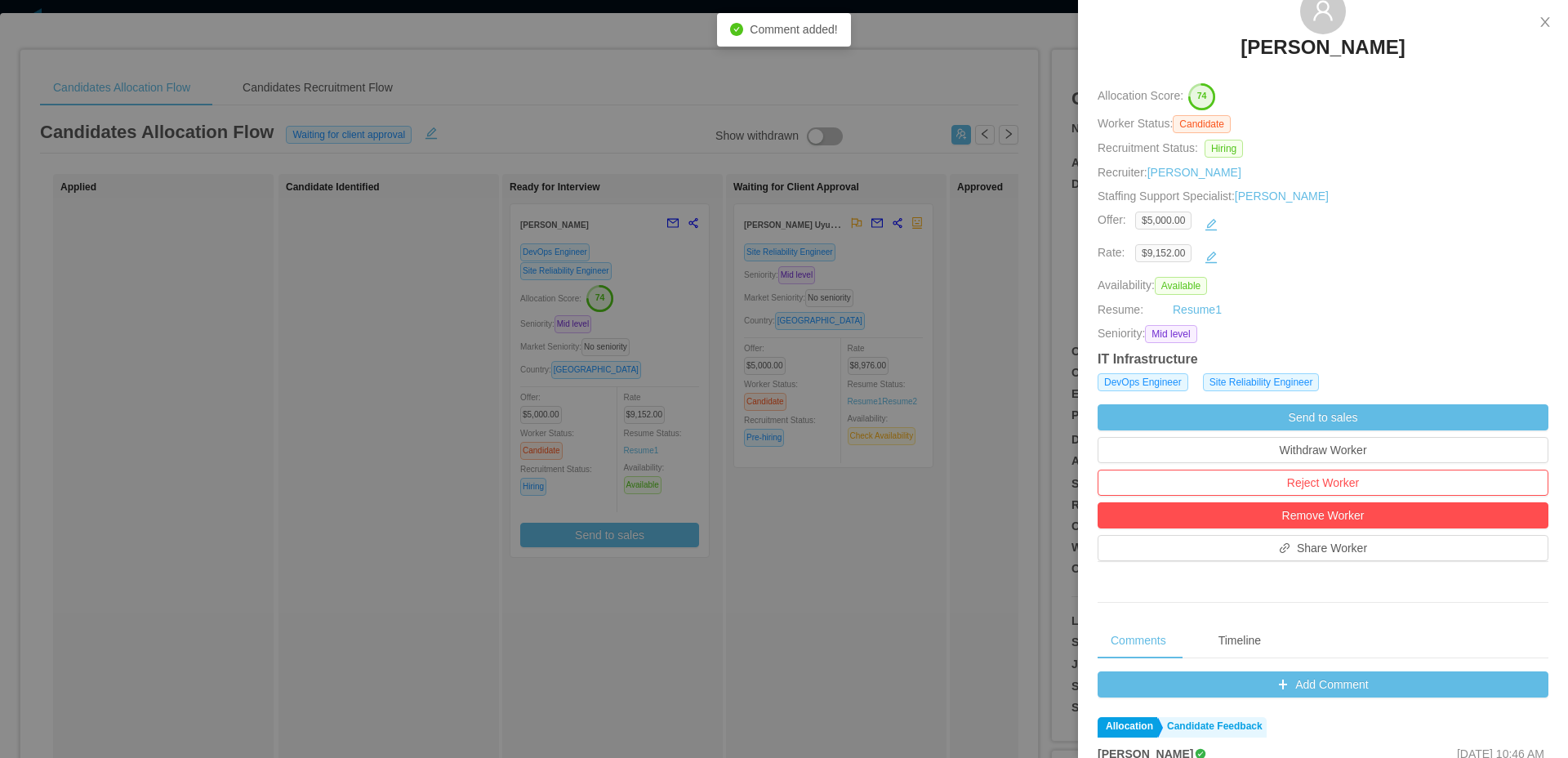
scroll to position [526, 0]
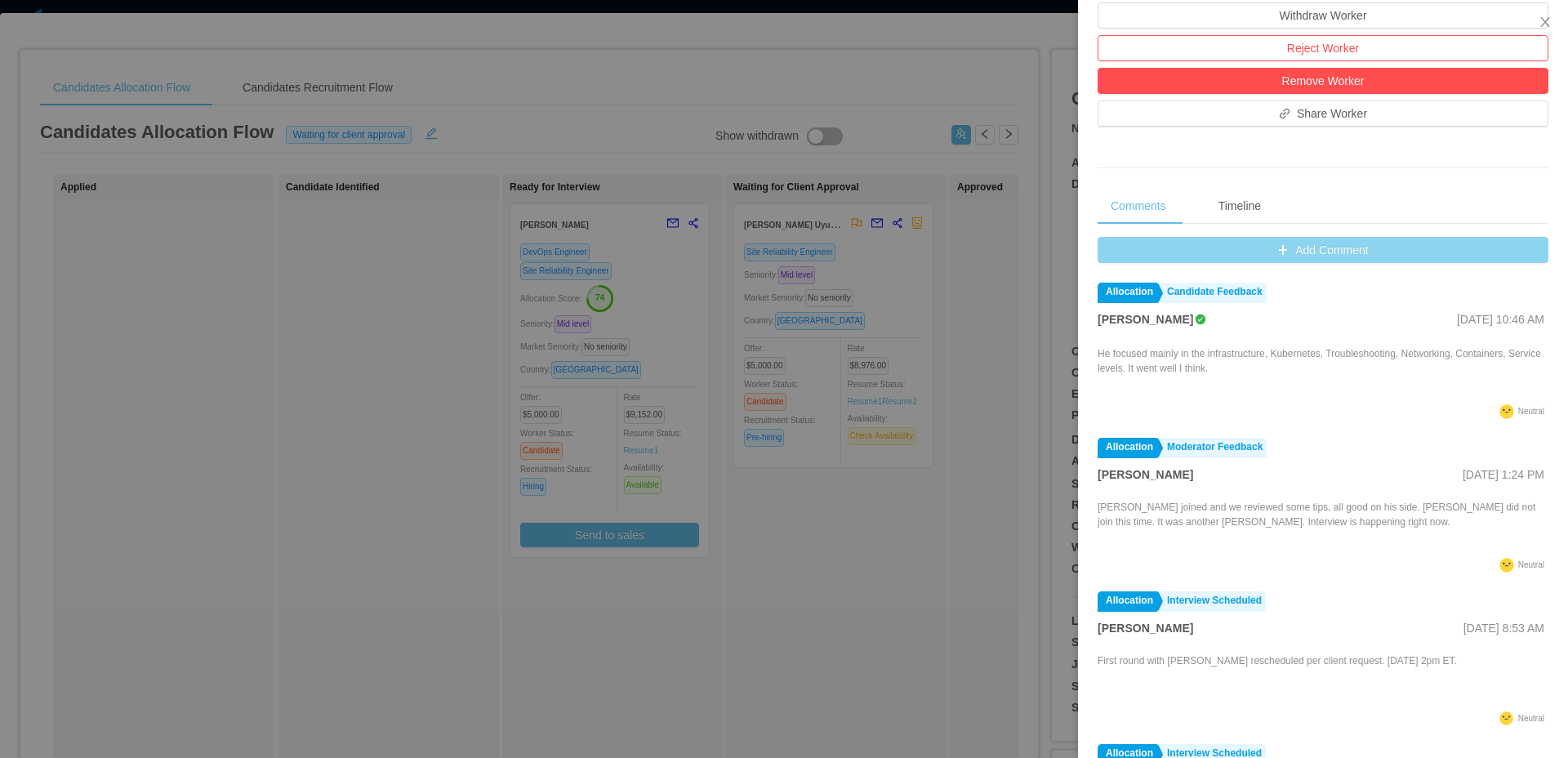
click at [1303, 254] on button "Add Comment" at bounding box center [1323, 250] width 451 height 26
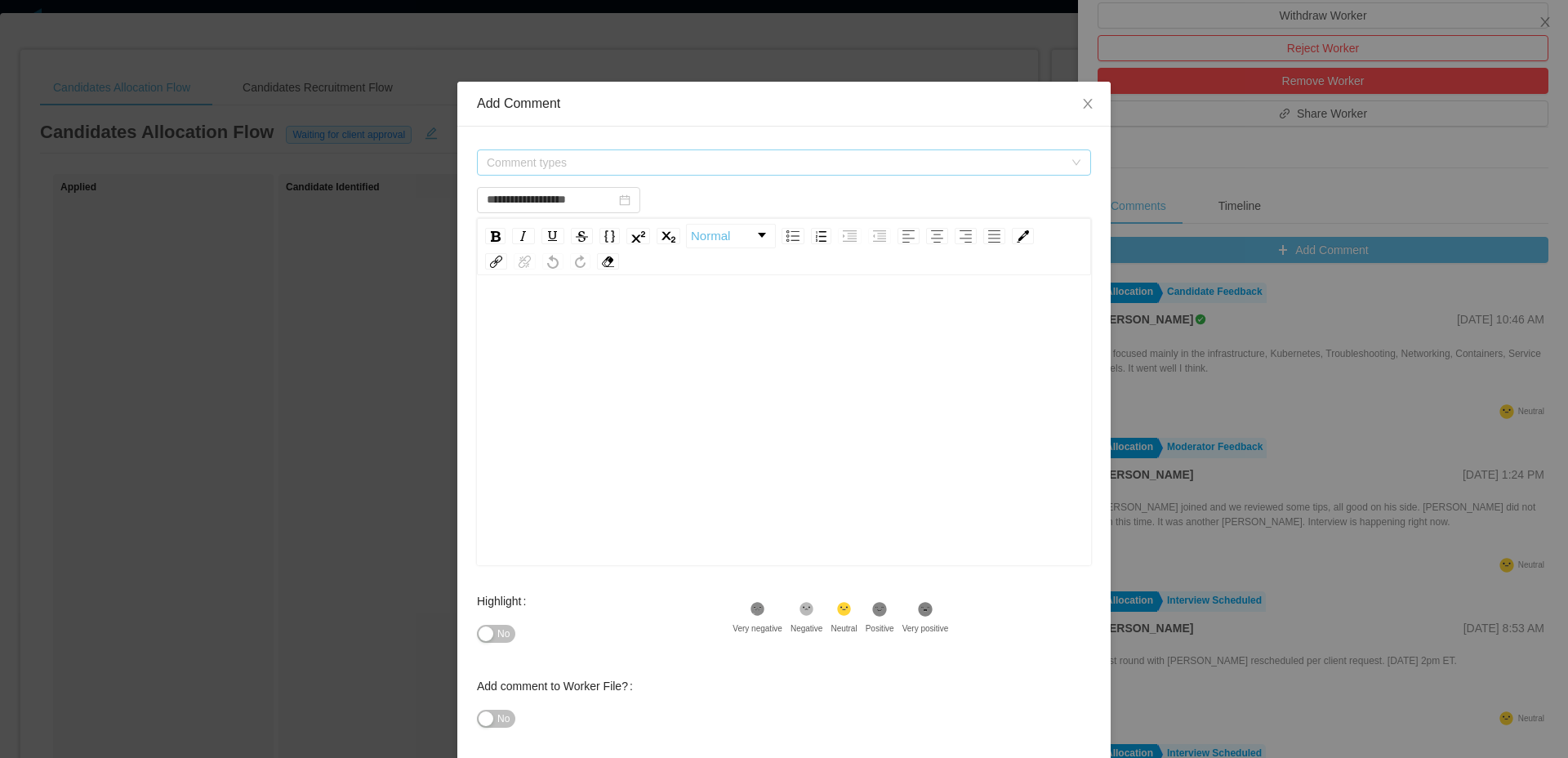
click at [682, 160] on span "Comment types" at bounding box center [775, 162] width 577 height 17
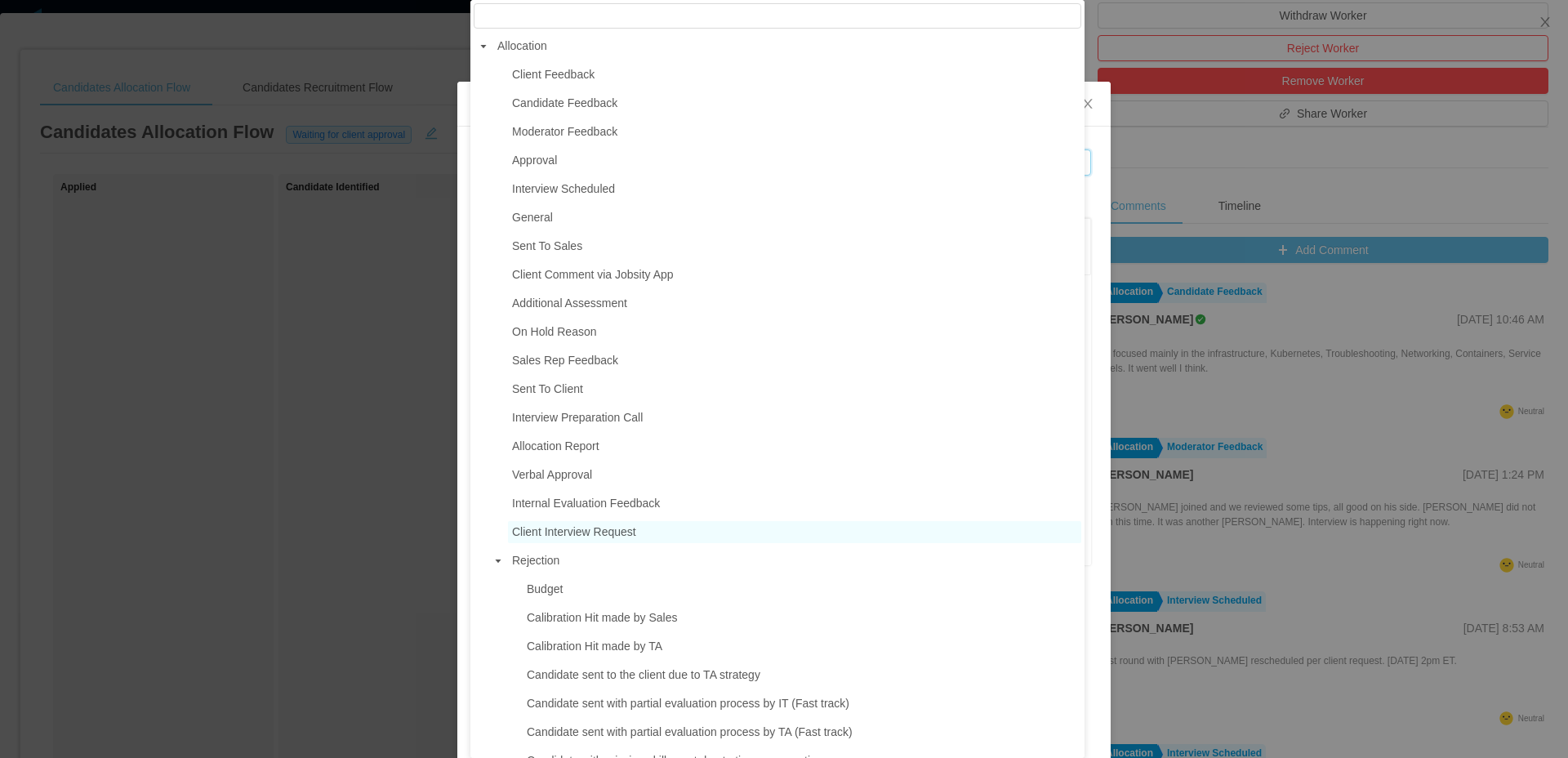
click at [596, 538] on span "Client Interview Request" at bounding box center [573, 532] width 124 height 13
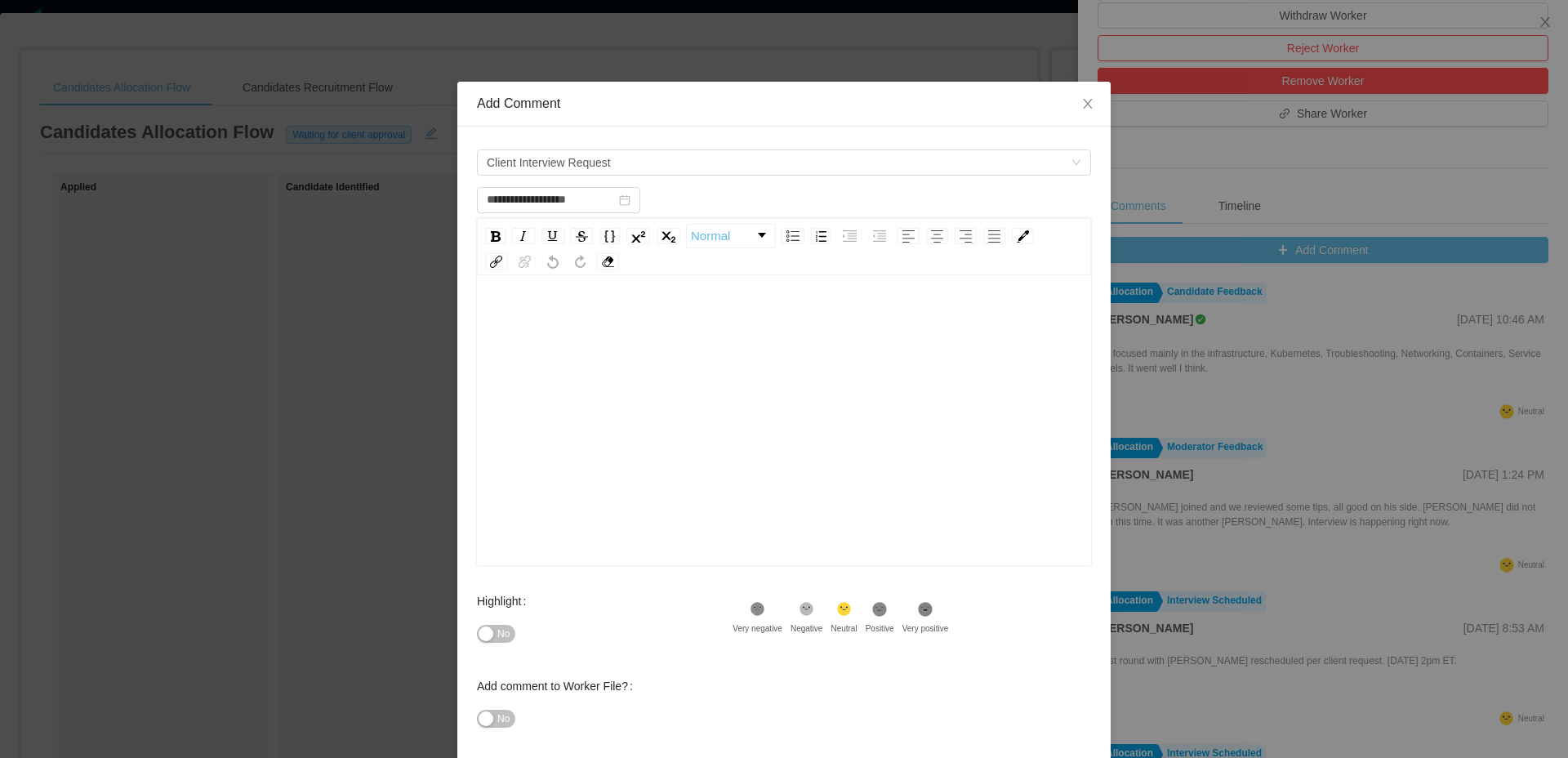
click at [723, 515] on div "rdw-editor" at bounding box center [784, 445] width 588 height 285
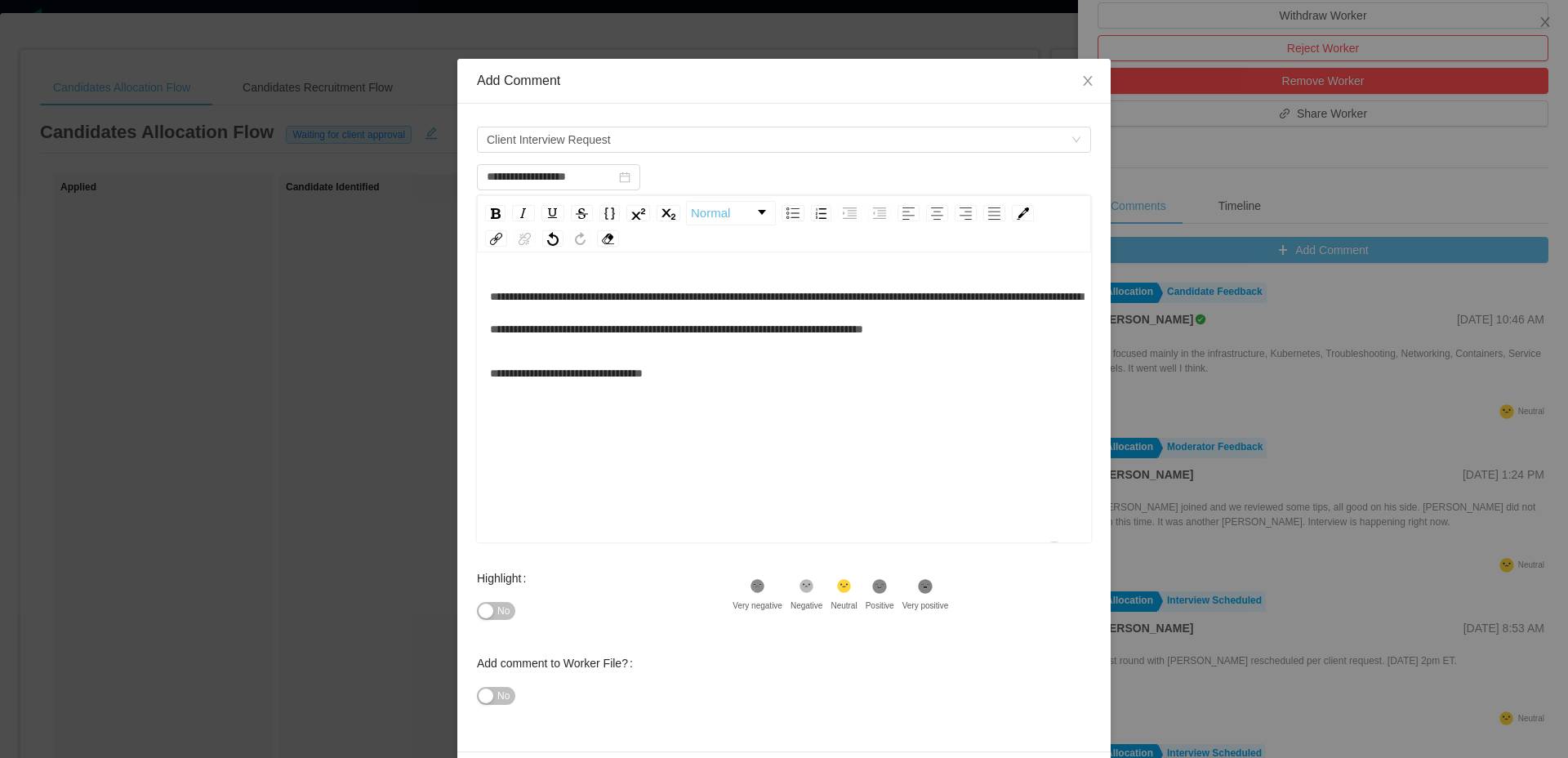
scroll to position [79, 0]
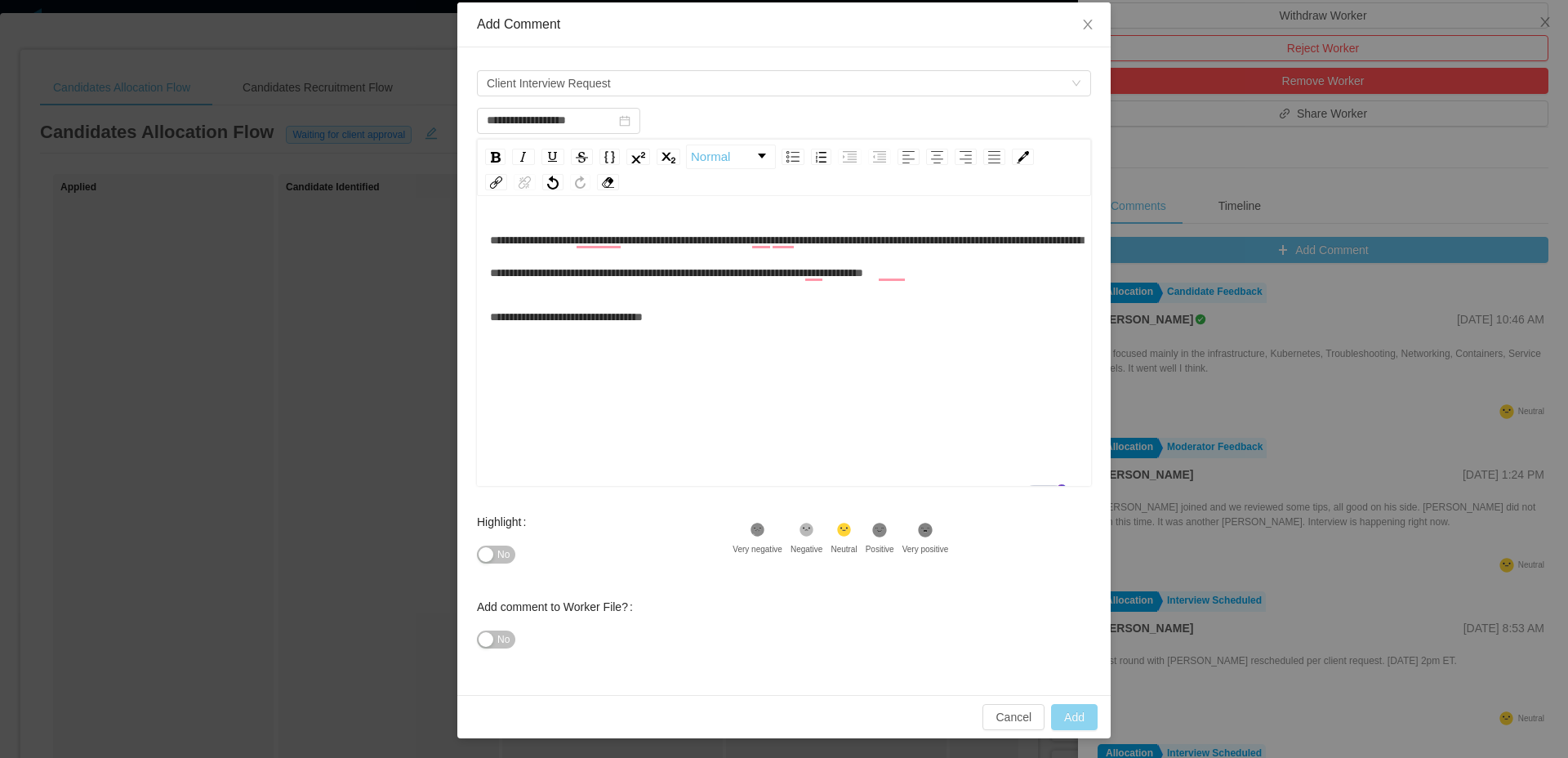
type input "**********"
click at [1084, 720] on button "Add" at bounding box center [1074, 716] width 47 height 26
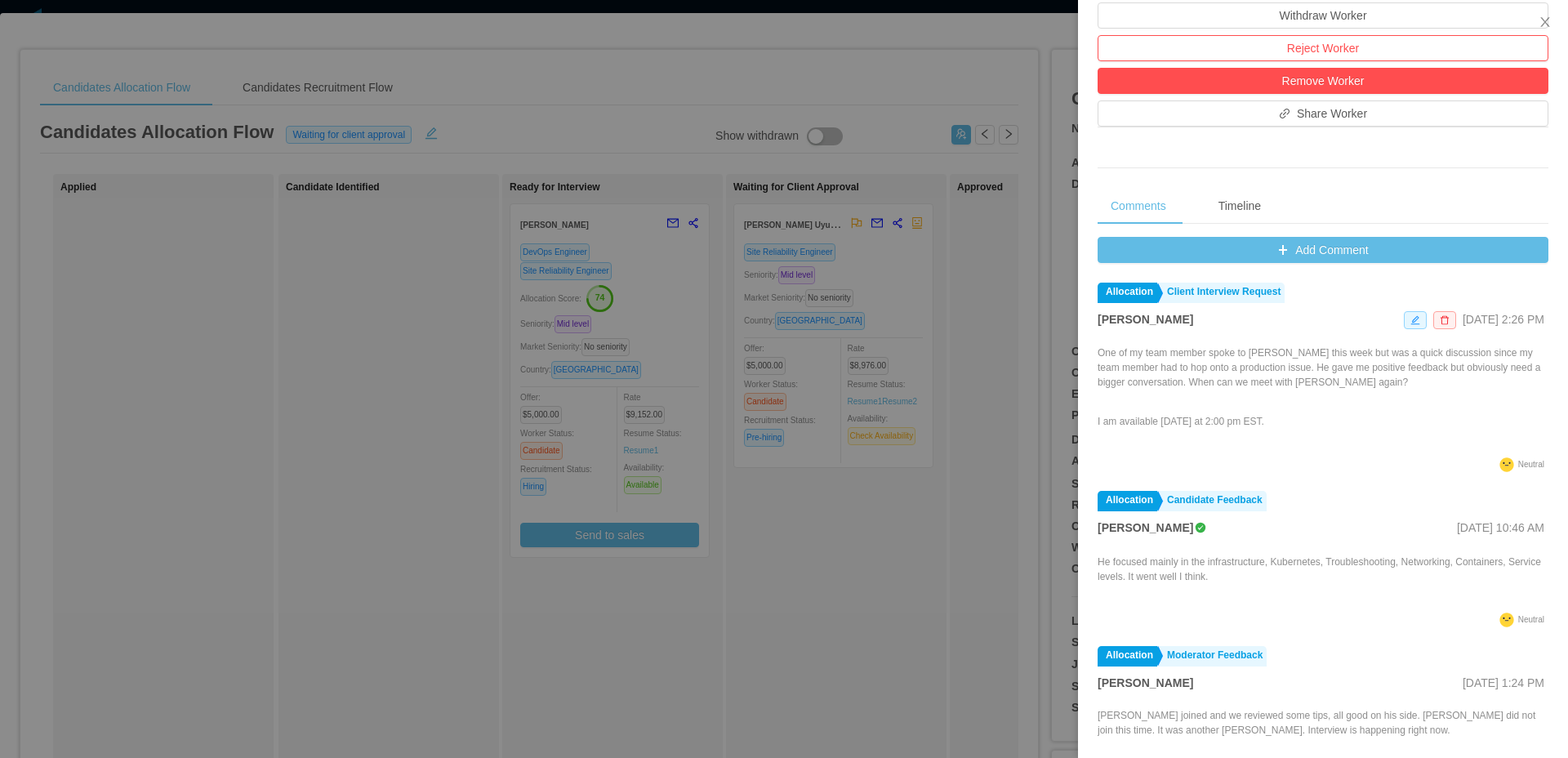
click at [908, 629] on div at bounding box center [784, 379] width 1568 height 758
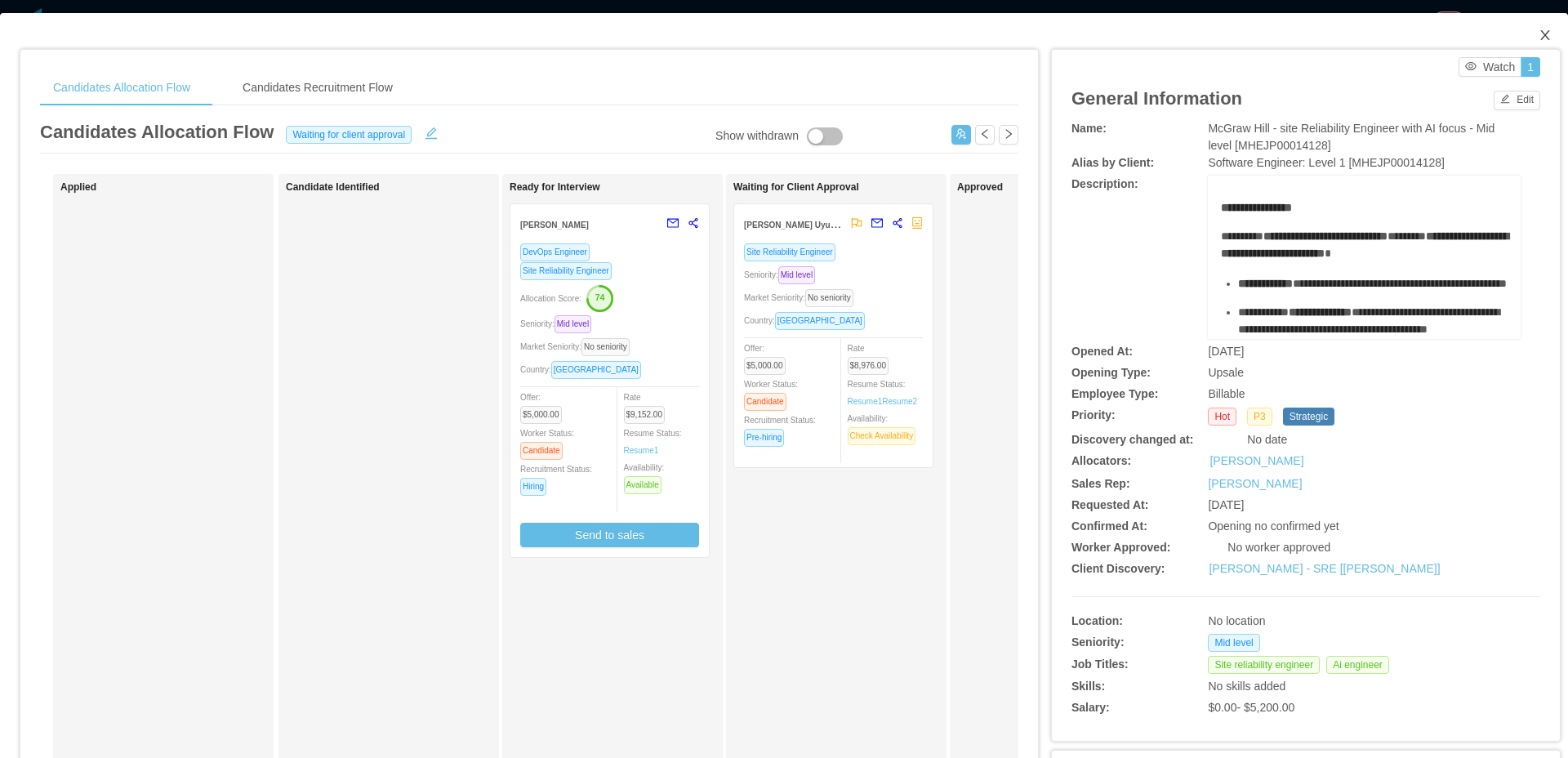
click at [1541, 40] on icon "icon: close" at bounding box center [1545, 35] width 9 height 10
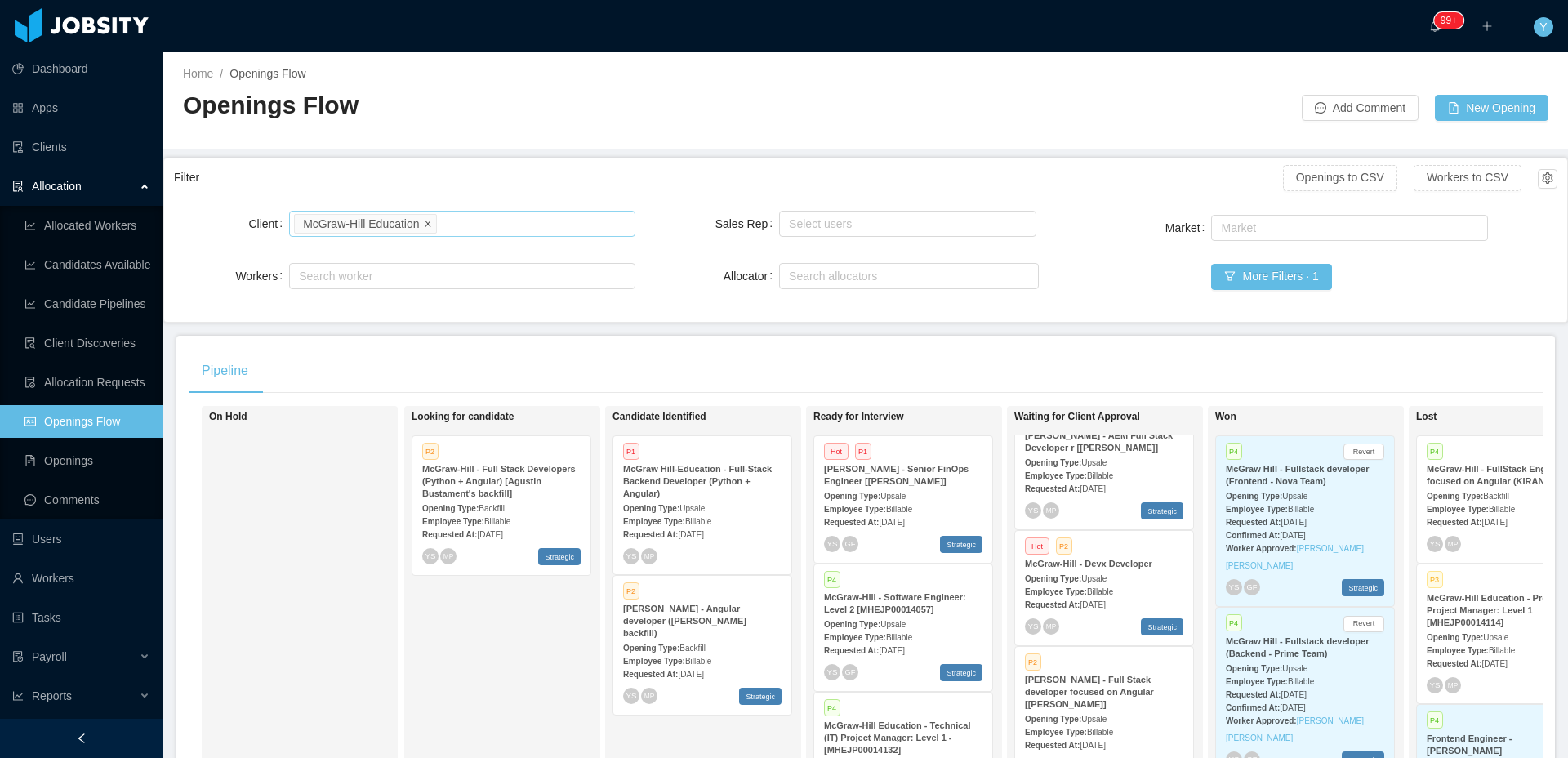
click at [432, 226] on icon "icon: close" at bounding box center [428, 223] width 8 height 8
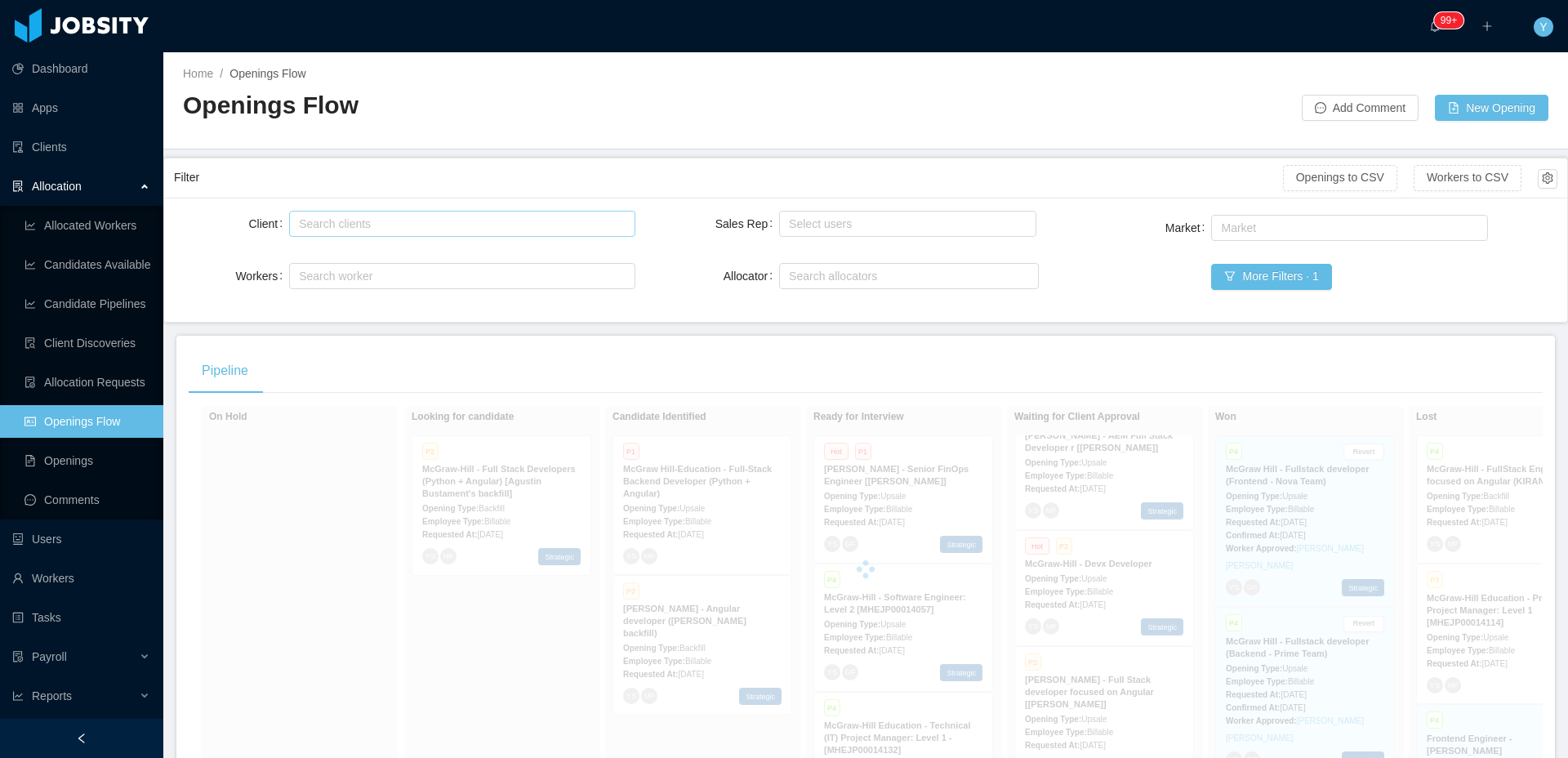
click at [441, 224] on div "Search clients" at bounding box center [458, 224] width 319 height 17
type input "******"
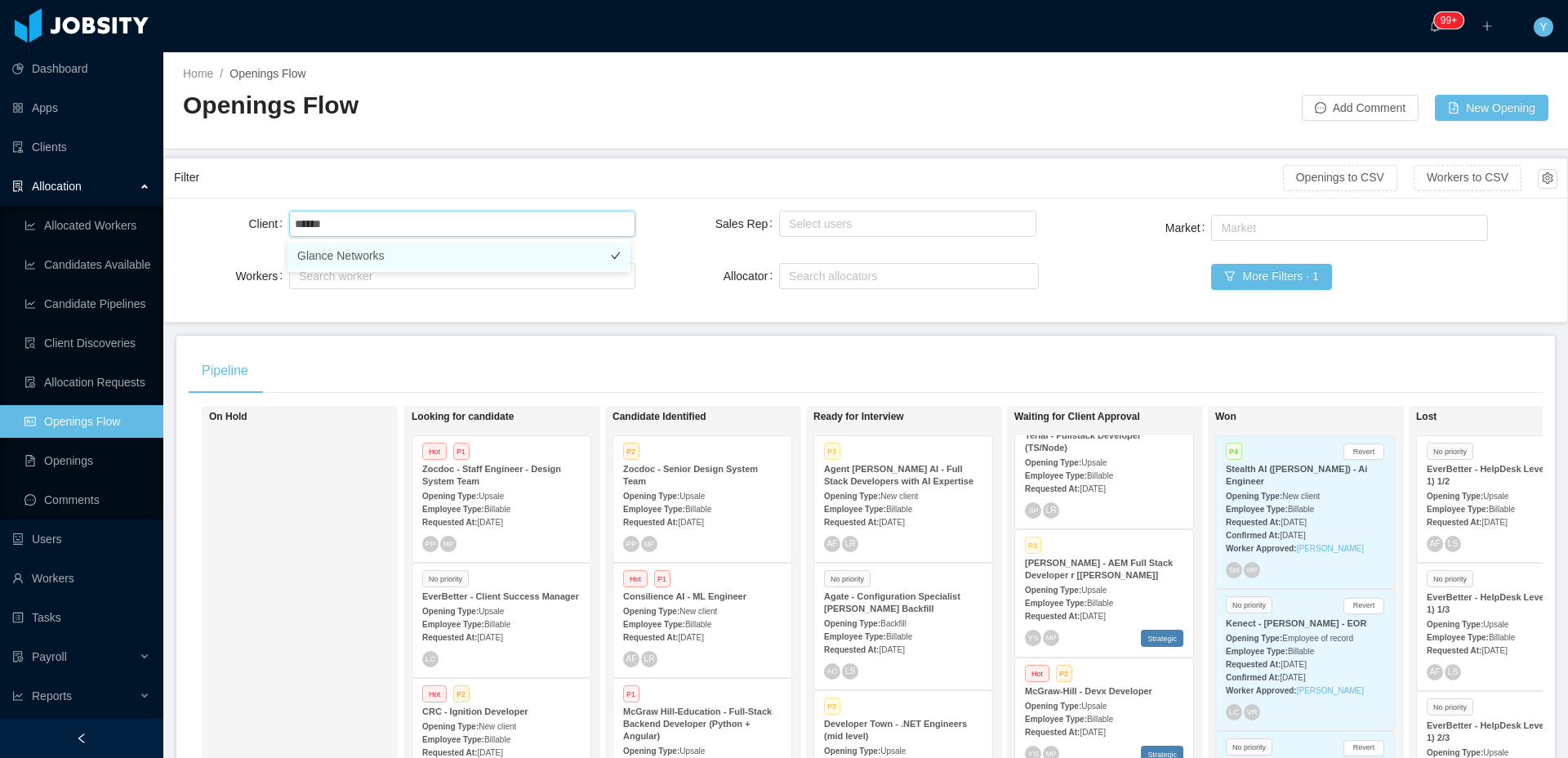
click at [429, 254] on li "Glance Networks" at bounding box center [459, 255] width 343 height 26
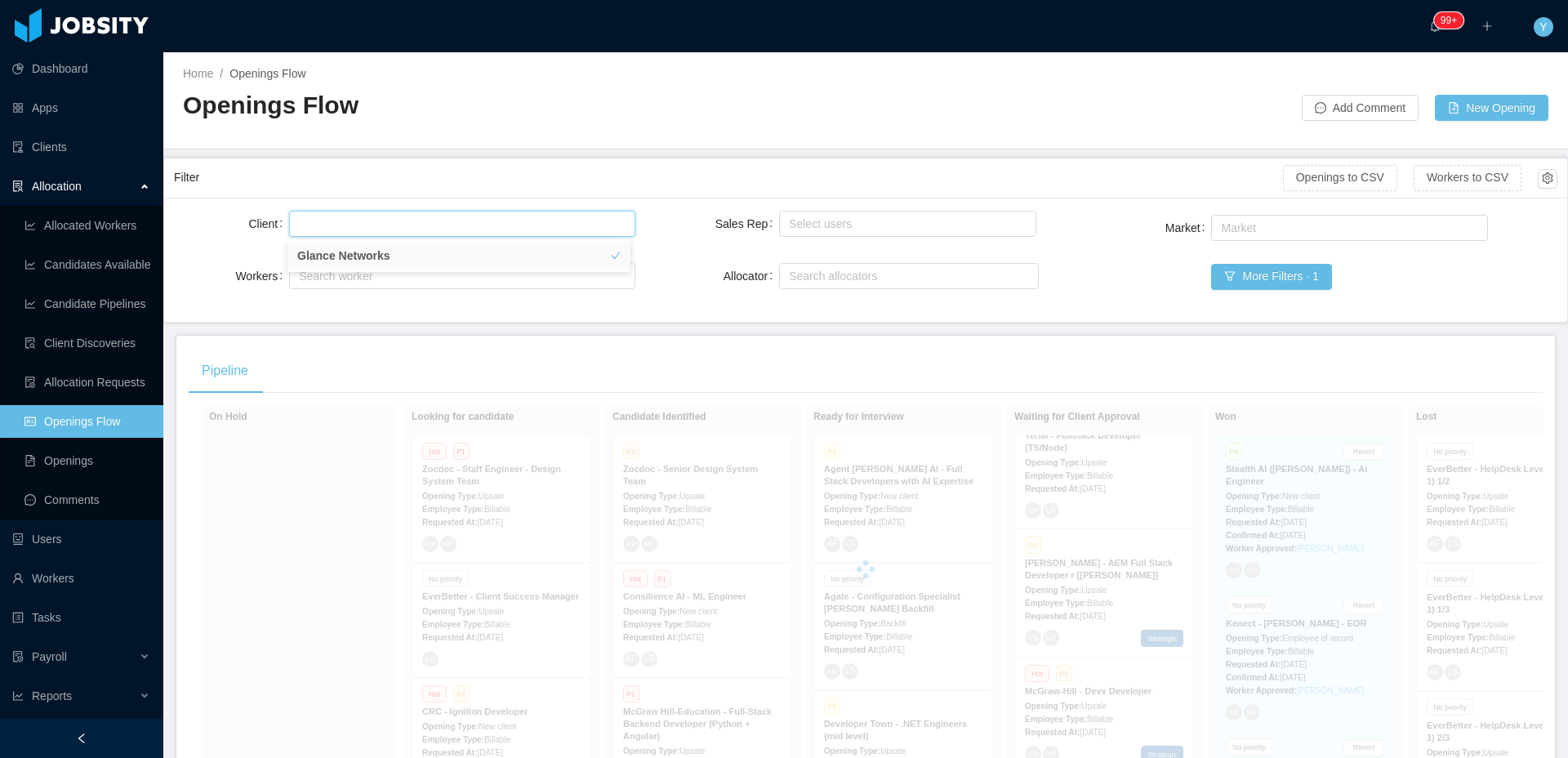
click at [509, 191] on div "Filter" at bounding box center [728, 177] width 1109 height 30
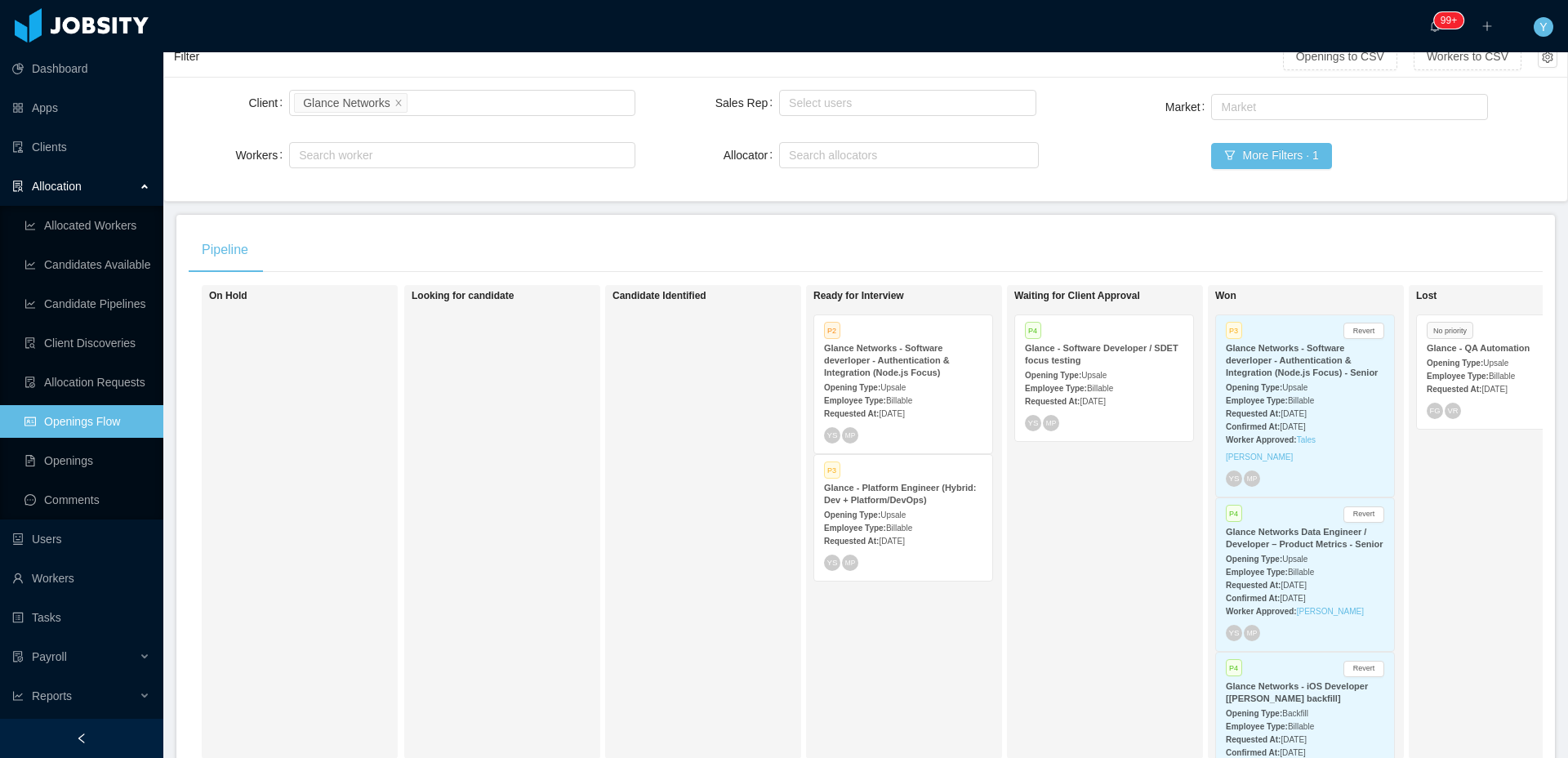
scroll to position [121, 0]
click at [855, 543] on strong "Requested At:" at bounding box center [851, 540] width 55 height 9
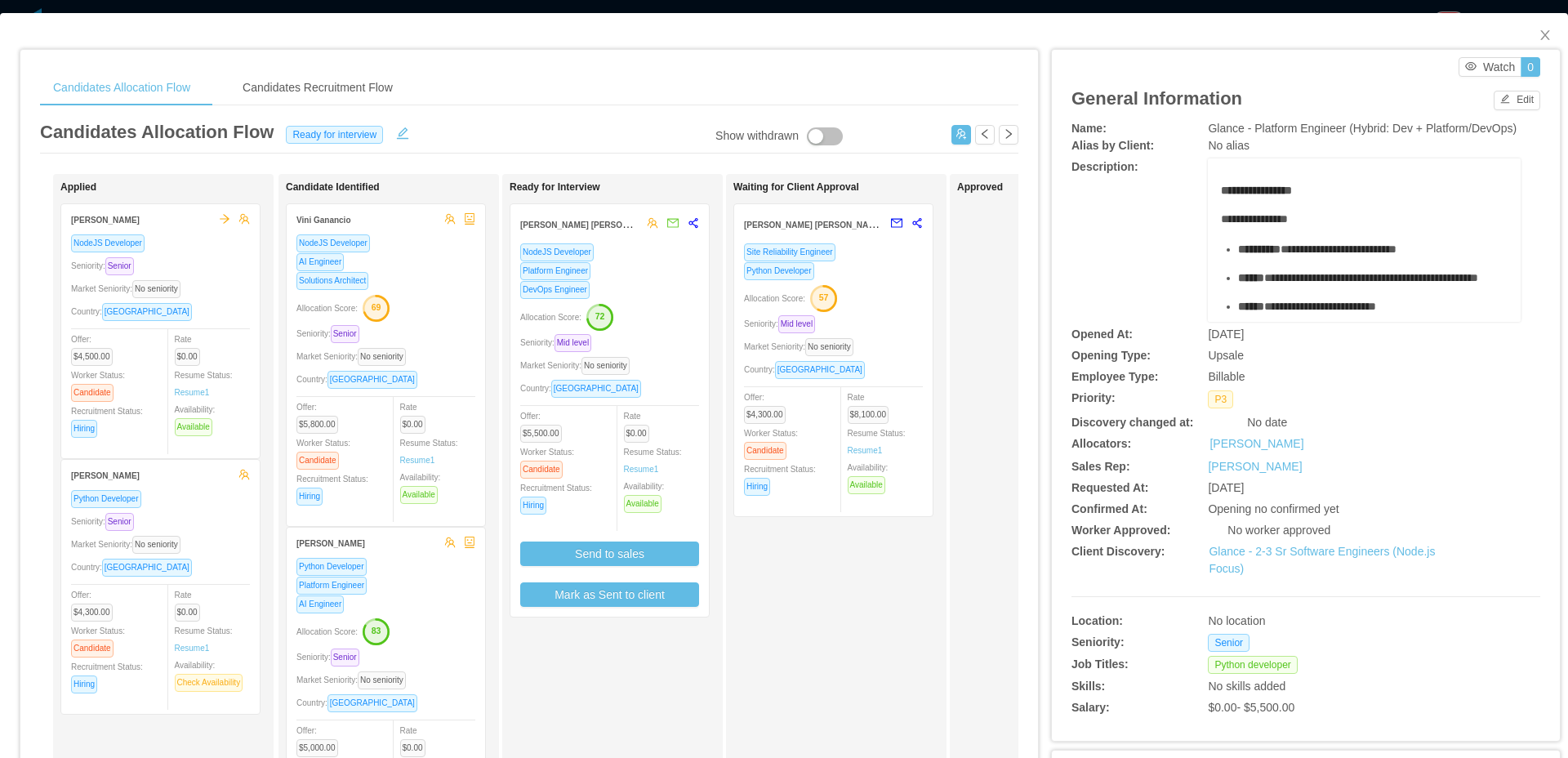
click at [666, 276] on div "Platform Engineer" at bounding box center [609, 270] width 179 height 19
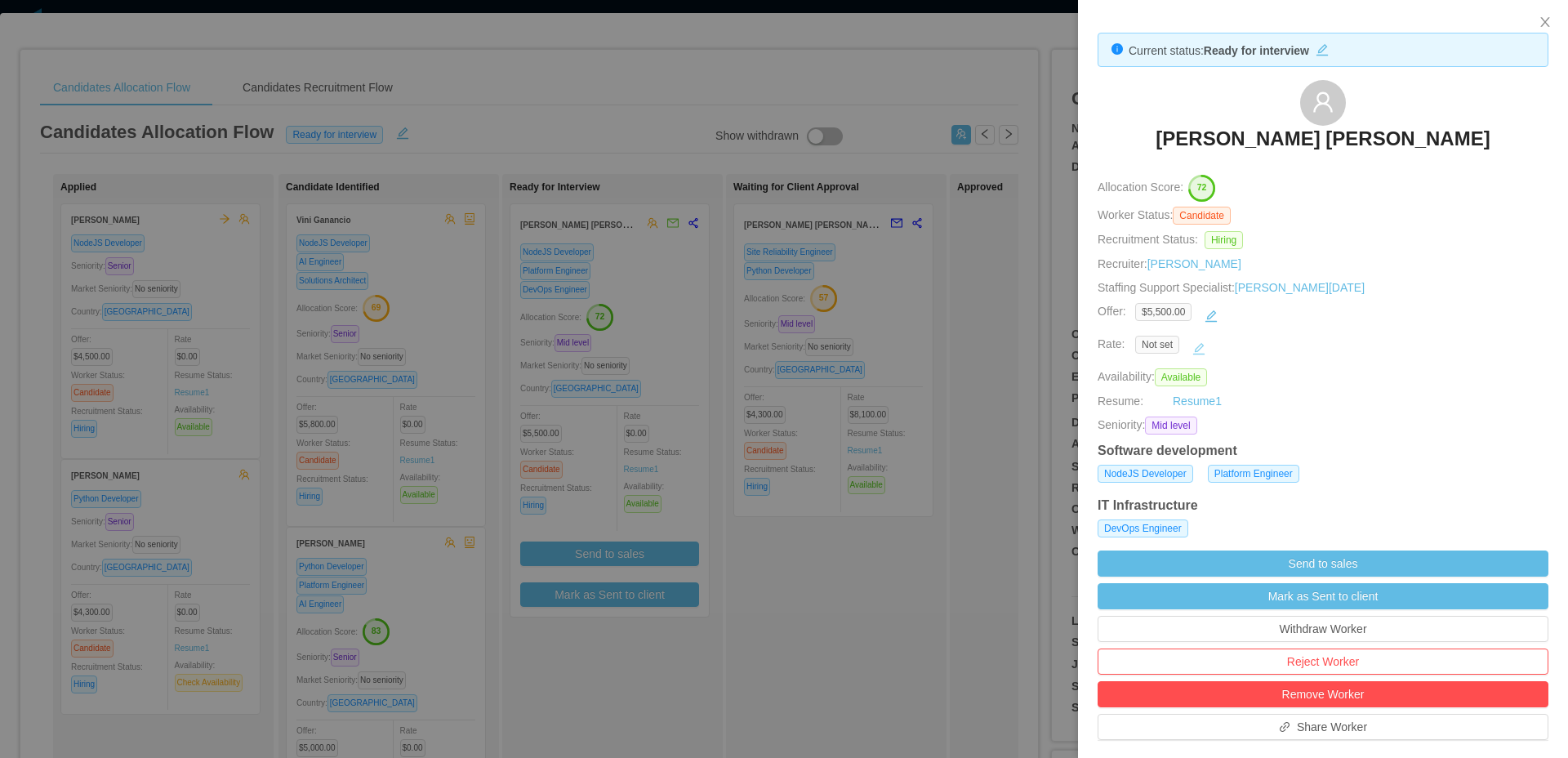
click at [1195, 353] on button "button" at bounding box center [1198, 348] width 26 height 26
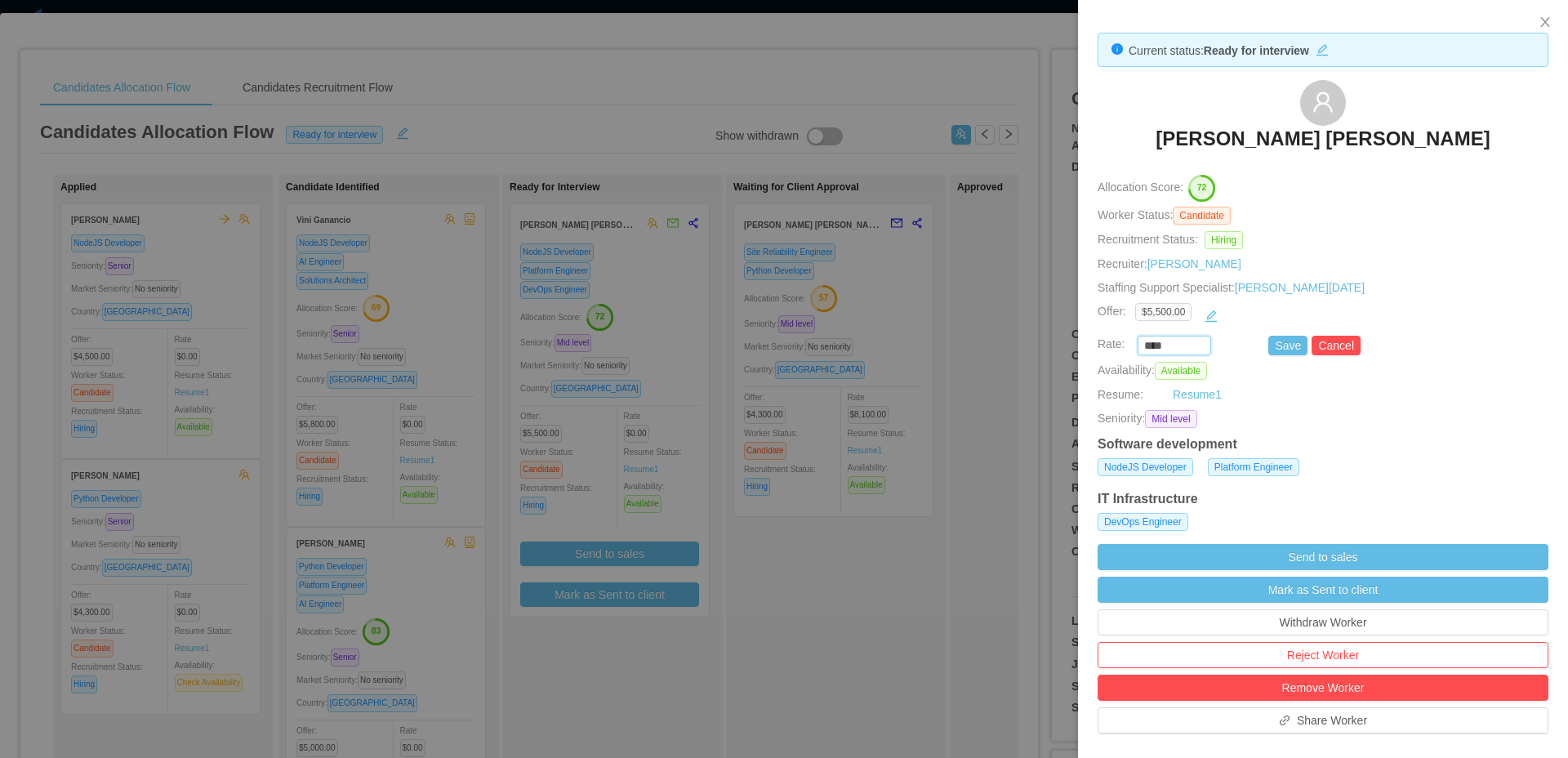
drag, startPoint x: 1170, startPoint y: 349, endPoint x: 1128, endPoint y: 351, distance: 42.0
click at [1128, 351] on div "**** Save Cancel" at bounding box center [1304, 345] width 451 height 20
type input "*******"
click at [1288, 350] on button "Save" at bounding box center [1288, 345] width 39 height 20
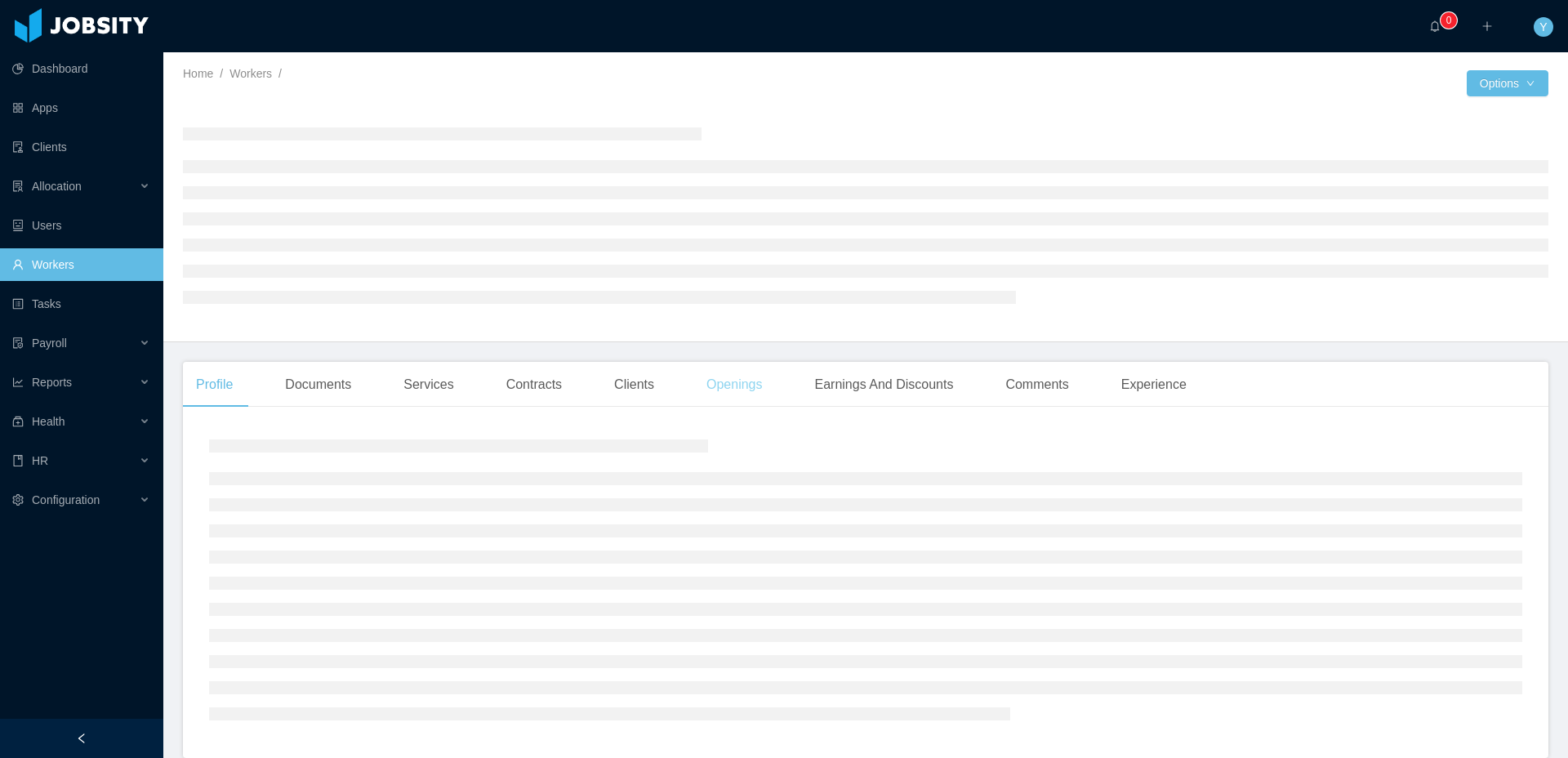
click at [752, 385] on div "Openings" at bounding box center [734, 384] width 82 height 46
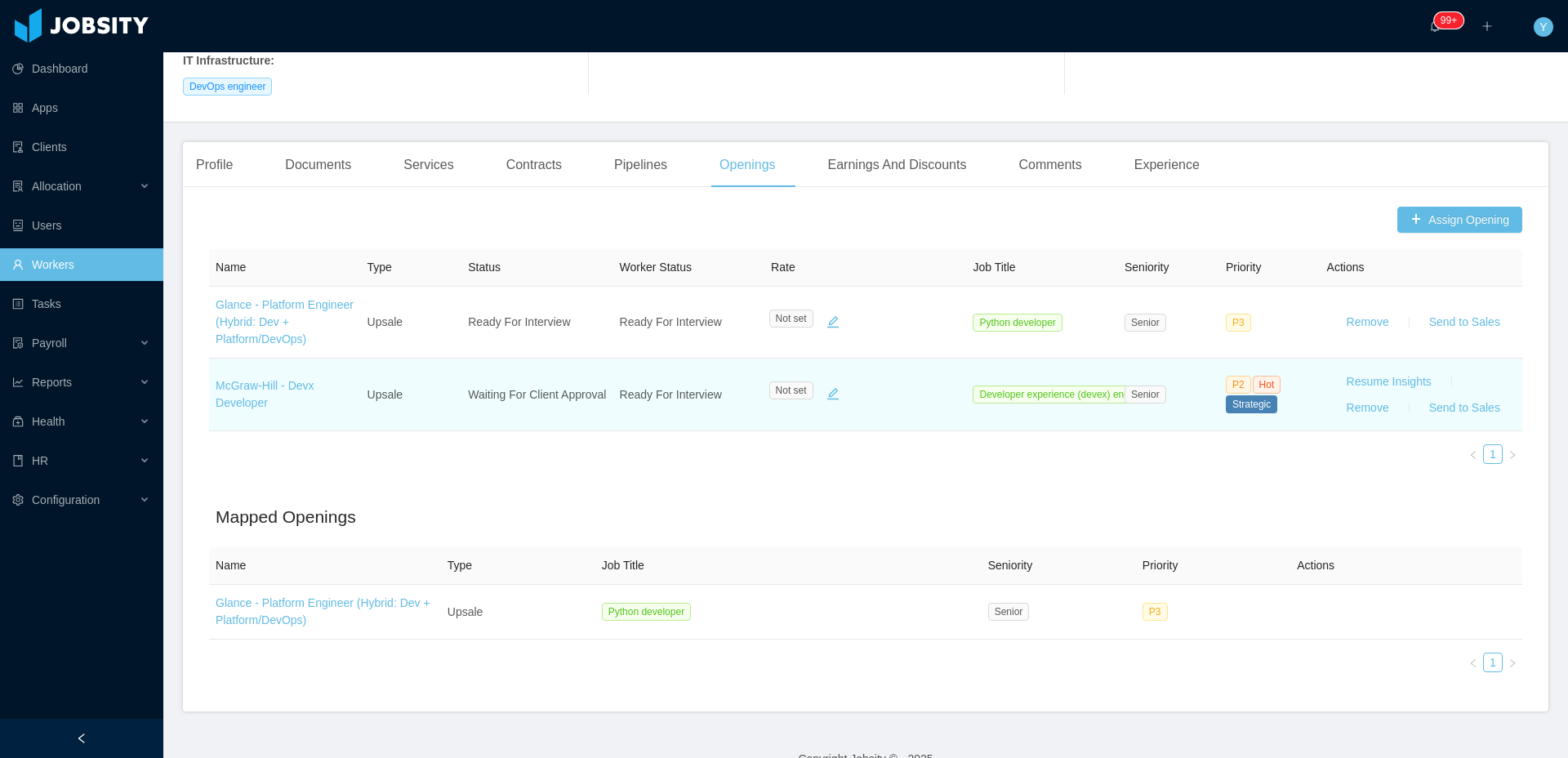
scroll to position [423, 0]
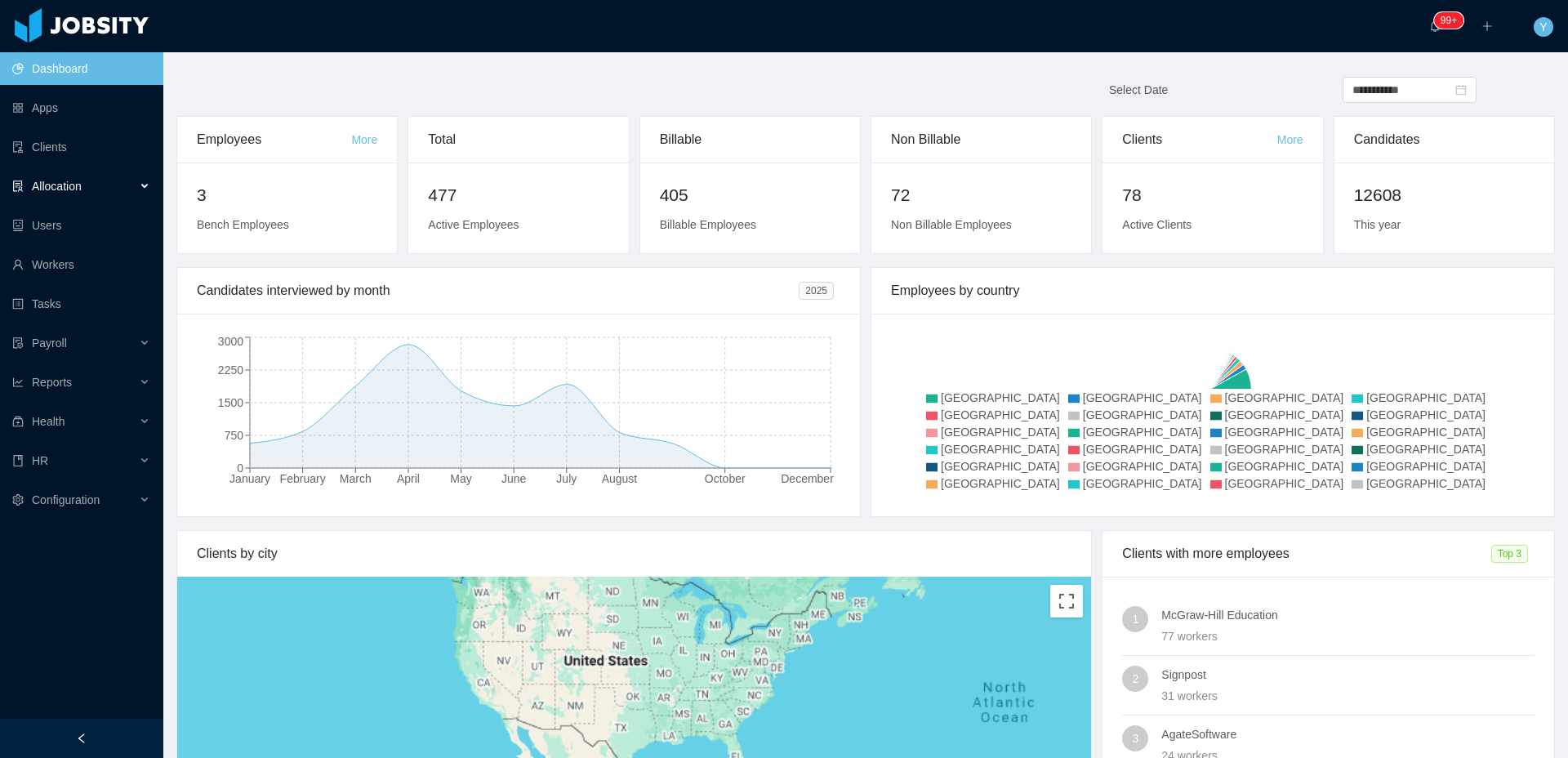
click at [92, 182] on div "Allocation" at bounding box center [82, 186] width 163 height 32
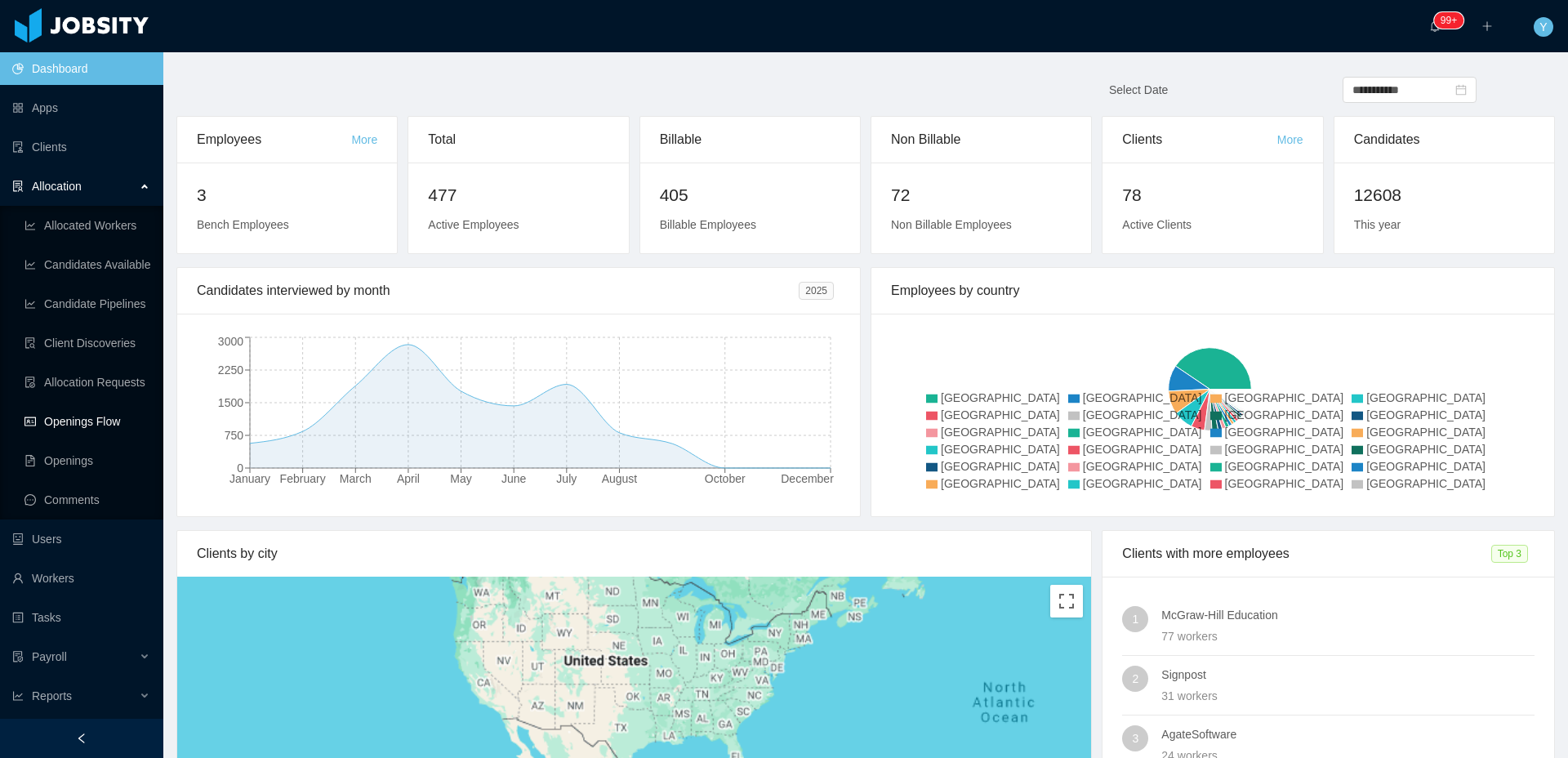
click at [79, 425] on link "Openings Flow" at bounding box center [87, 421] width 126 height 32
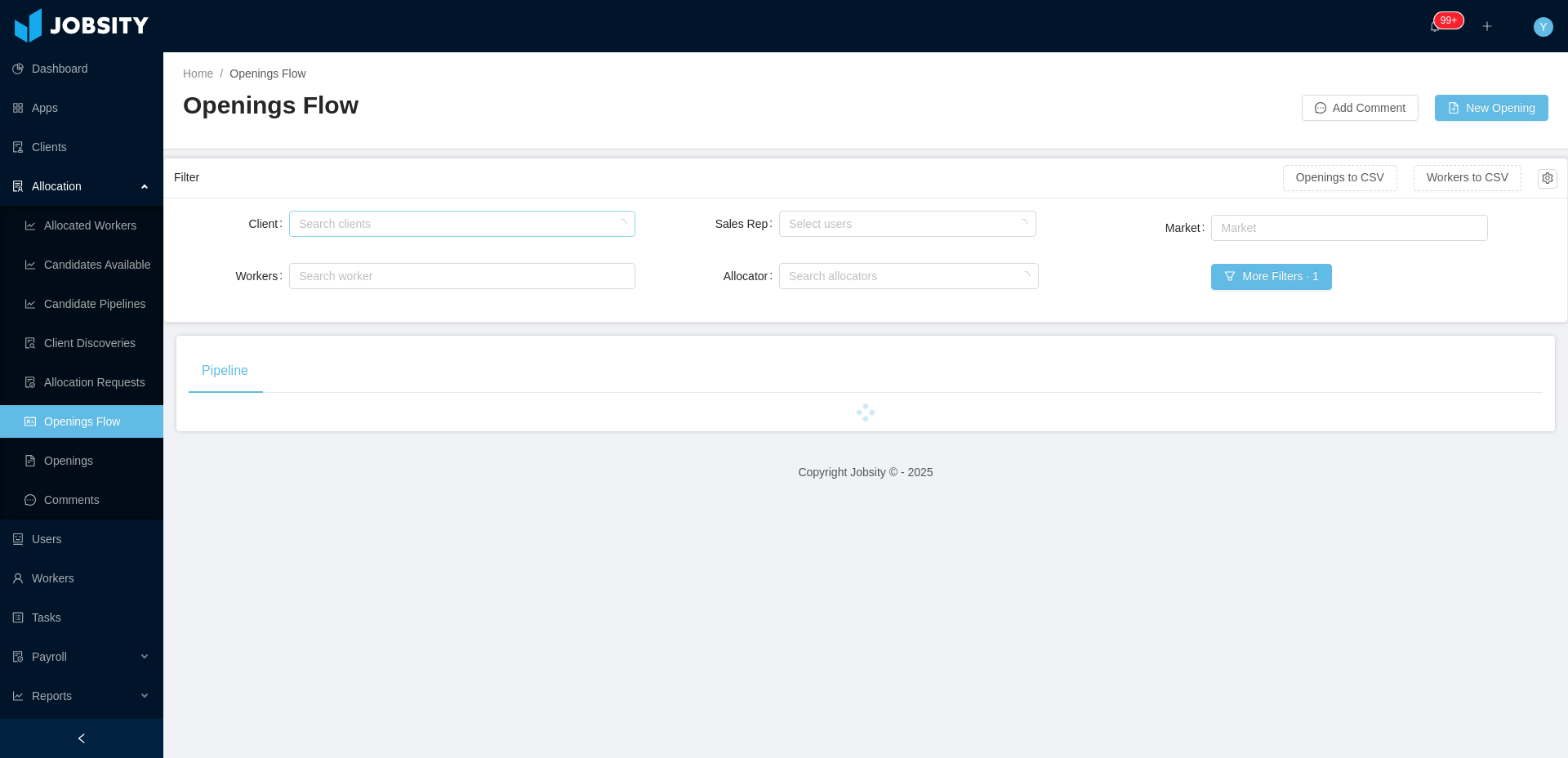
click at [352, 213] on div "Search clients" at bounding box center [459, 223] width 330 height 24
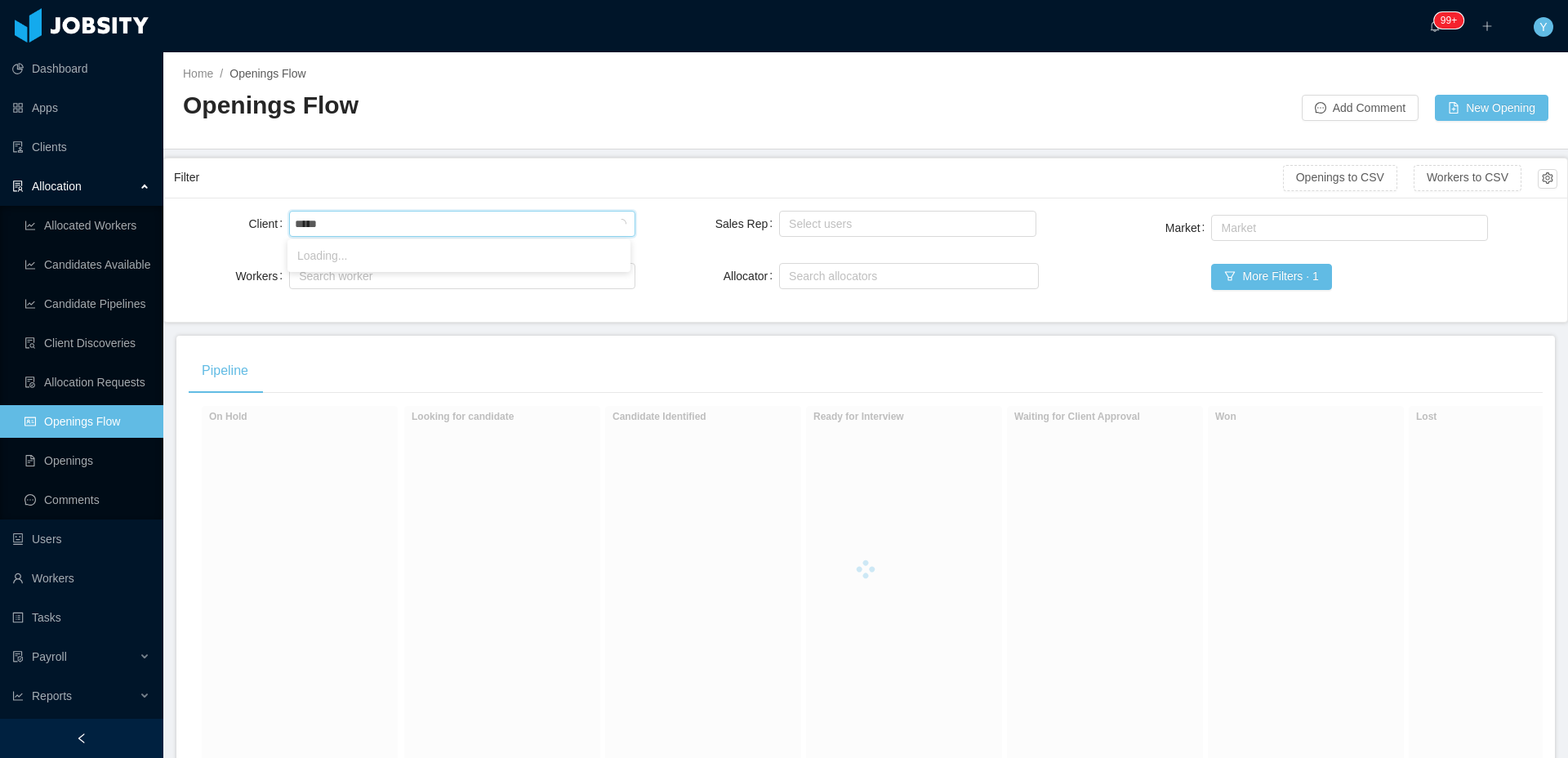
type input "******"
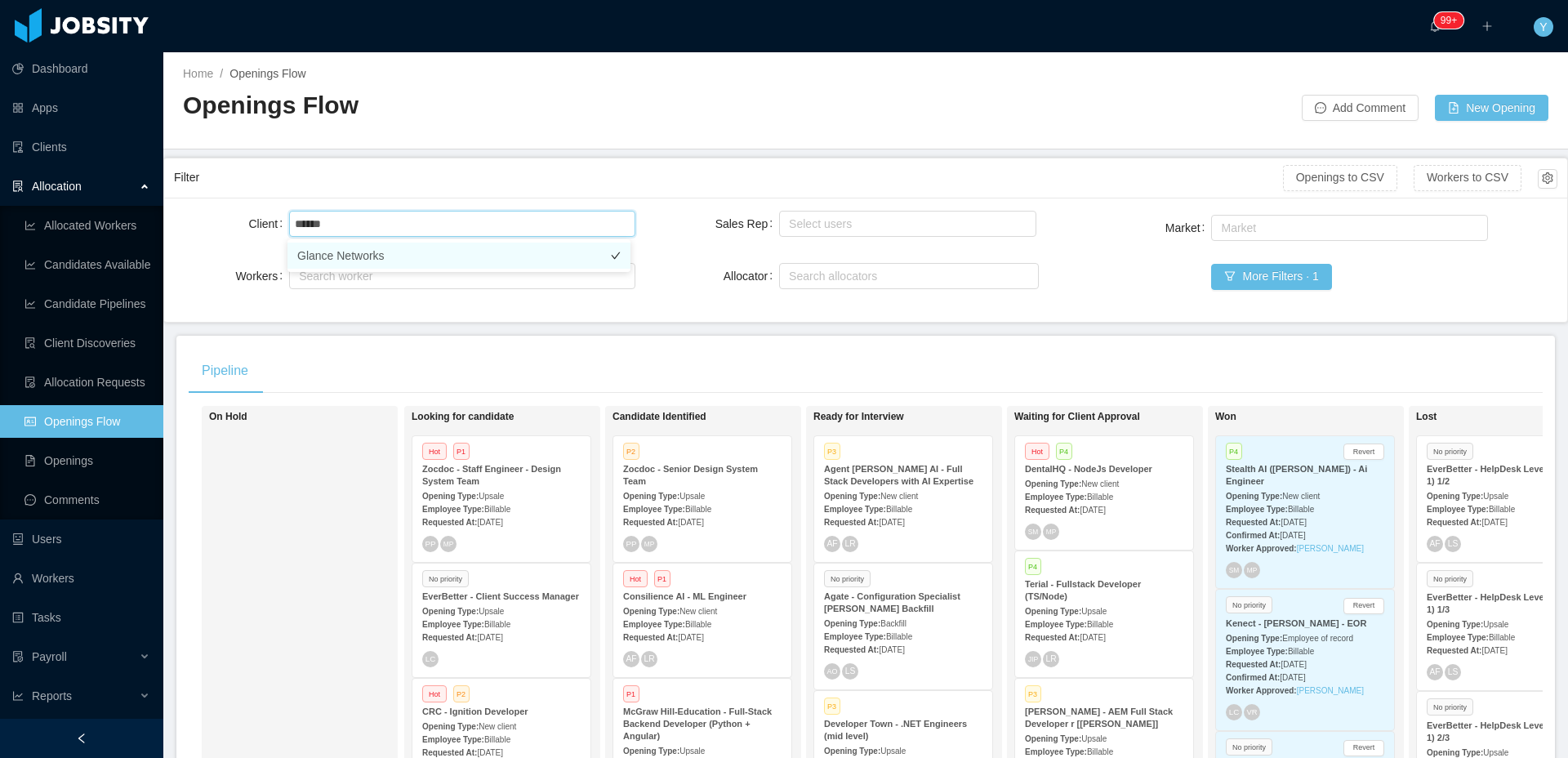
click at [386, 258] on li "Glance Networks" at bounding box center [459, 255] width 343 height 26
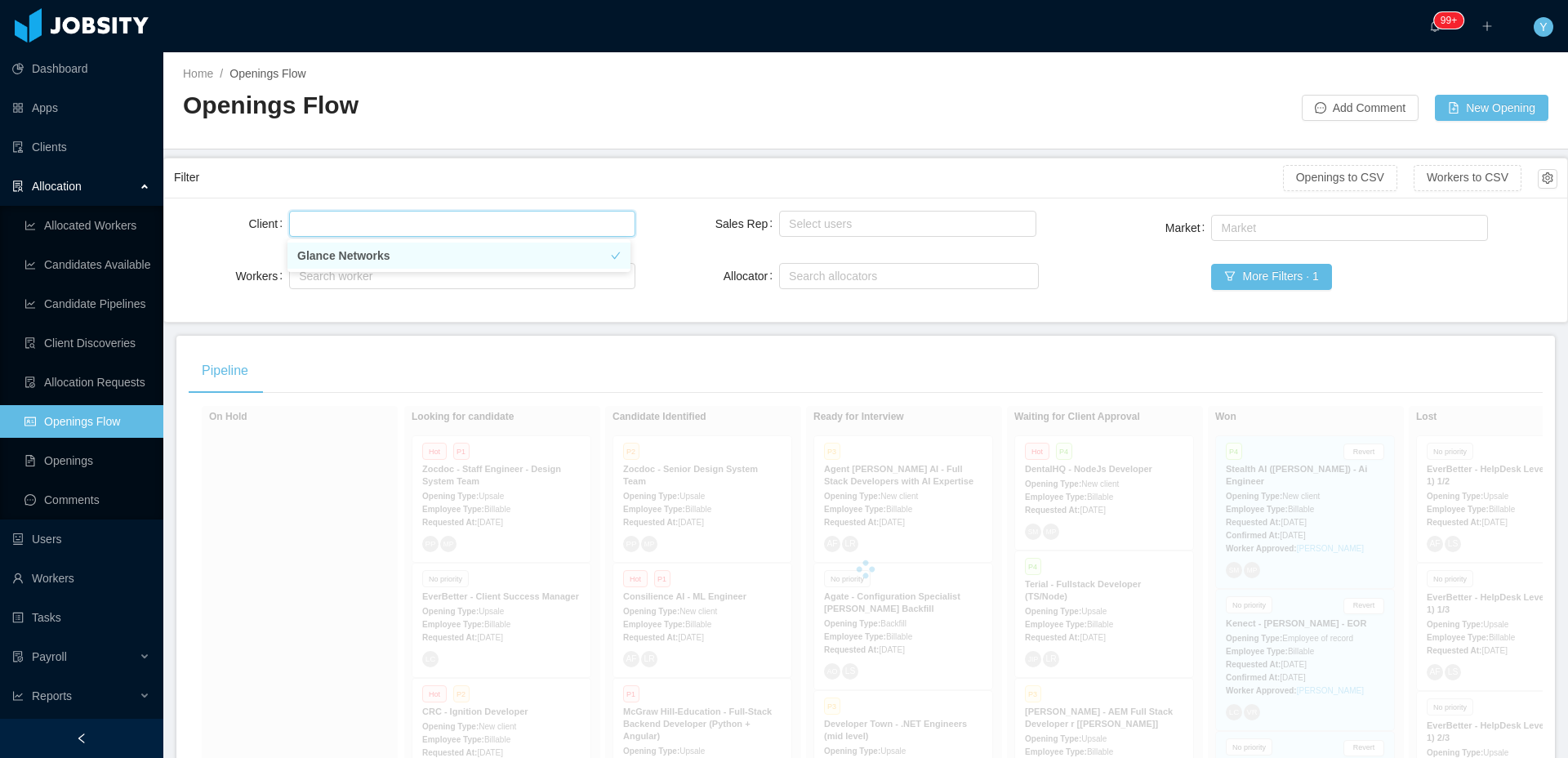
click at [449, 147] on div "Home / Openings Flow / Openings Flow Add Comment New Opening" at bounding box center [866, 101] width 1405 height 97
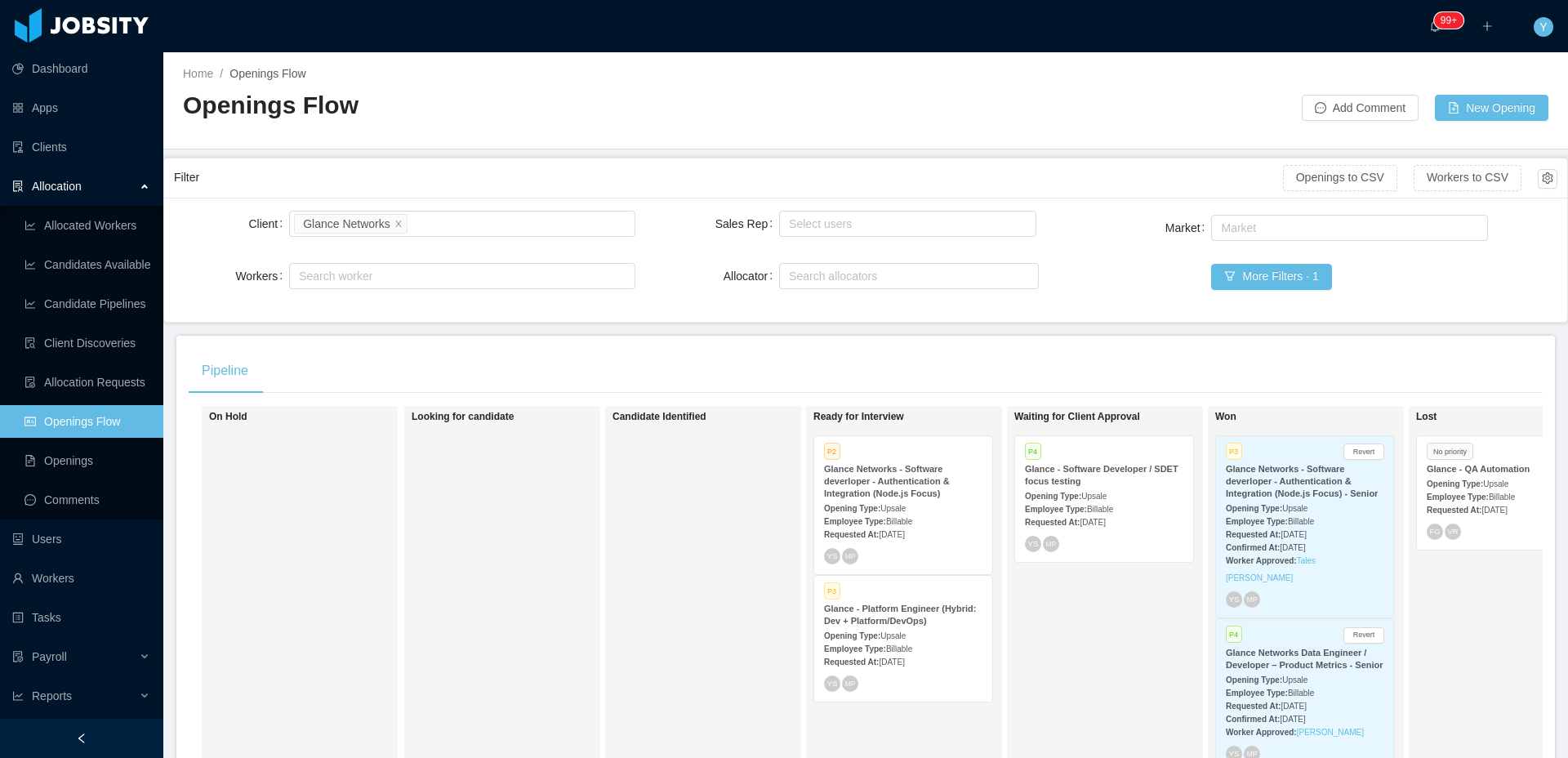
click at [912, 645] on span "Billable" at bounding box center [899, 648] width 26 height 9
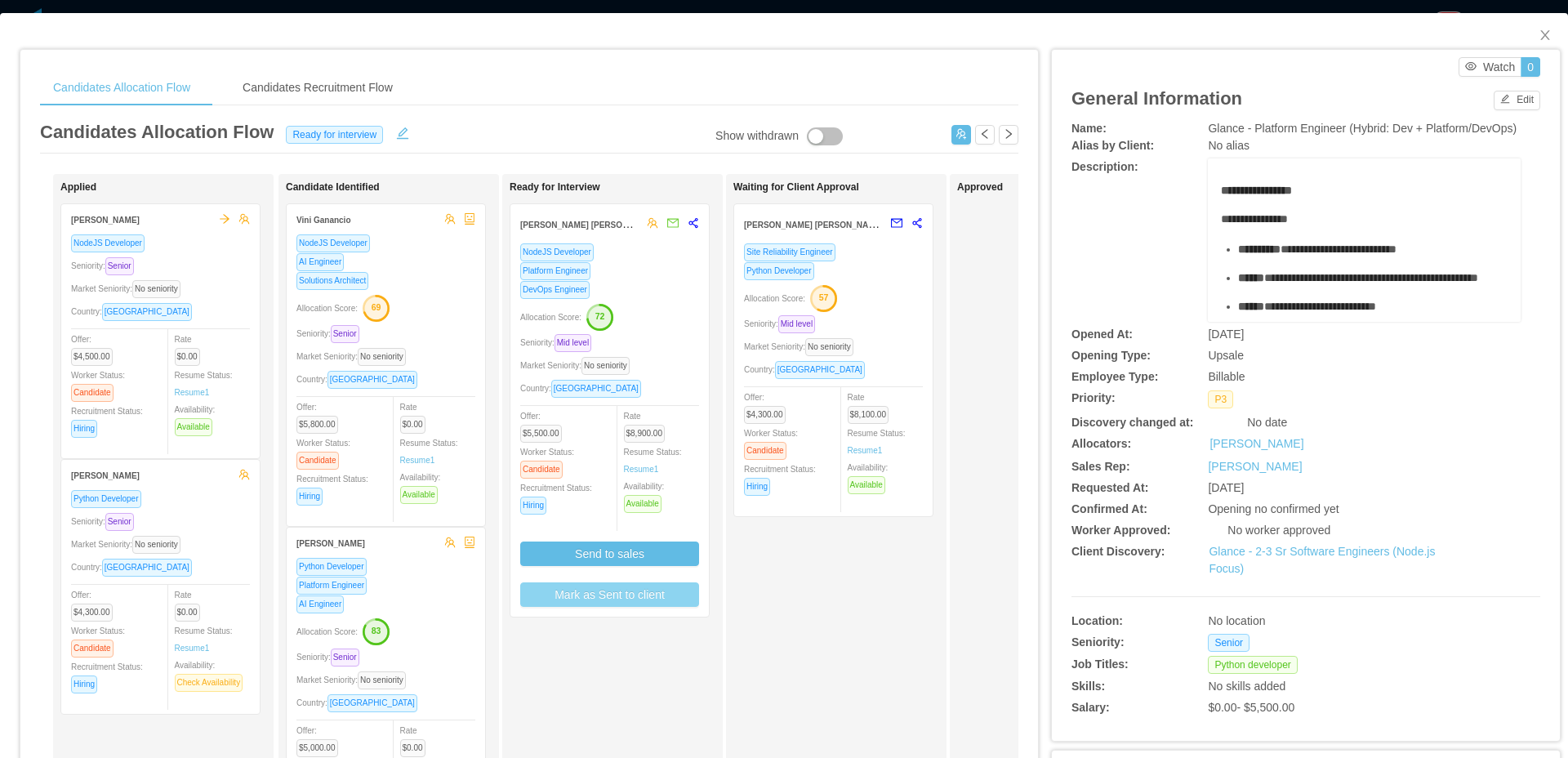
click at [642, 601] on button "Mark as Sent to client" at bounding box center [609, 594] width 179 height 24
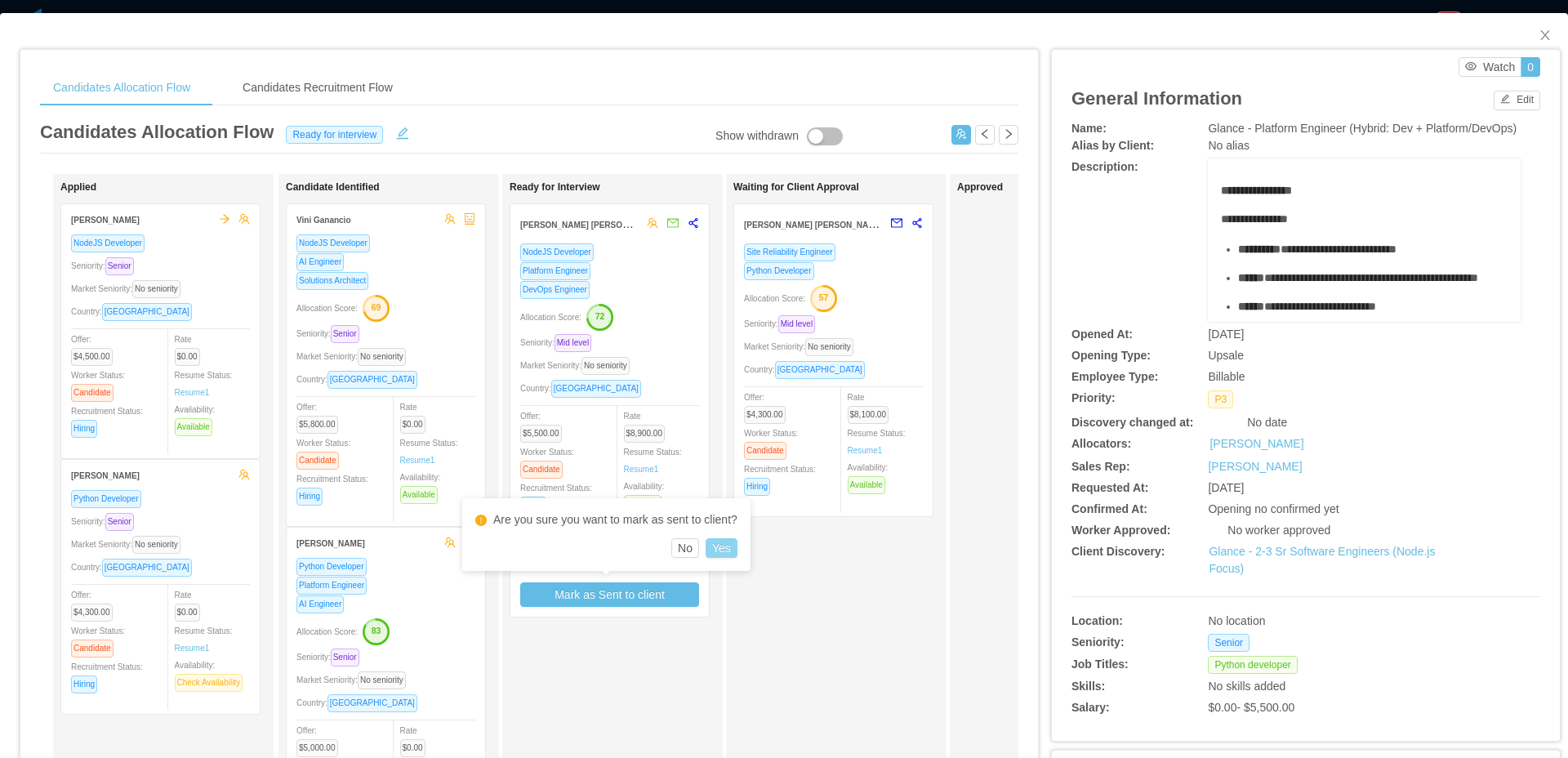
click at [727, 546] on button "Yes" at bounding box center [722, 548] width 32 height 20
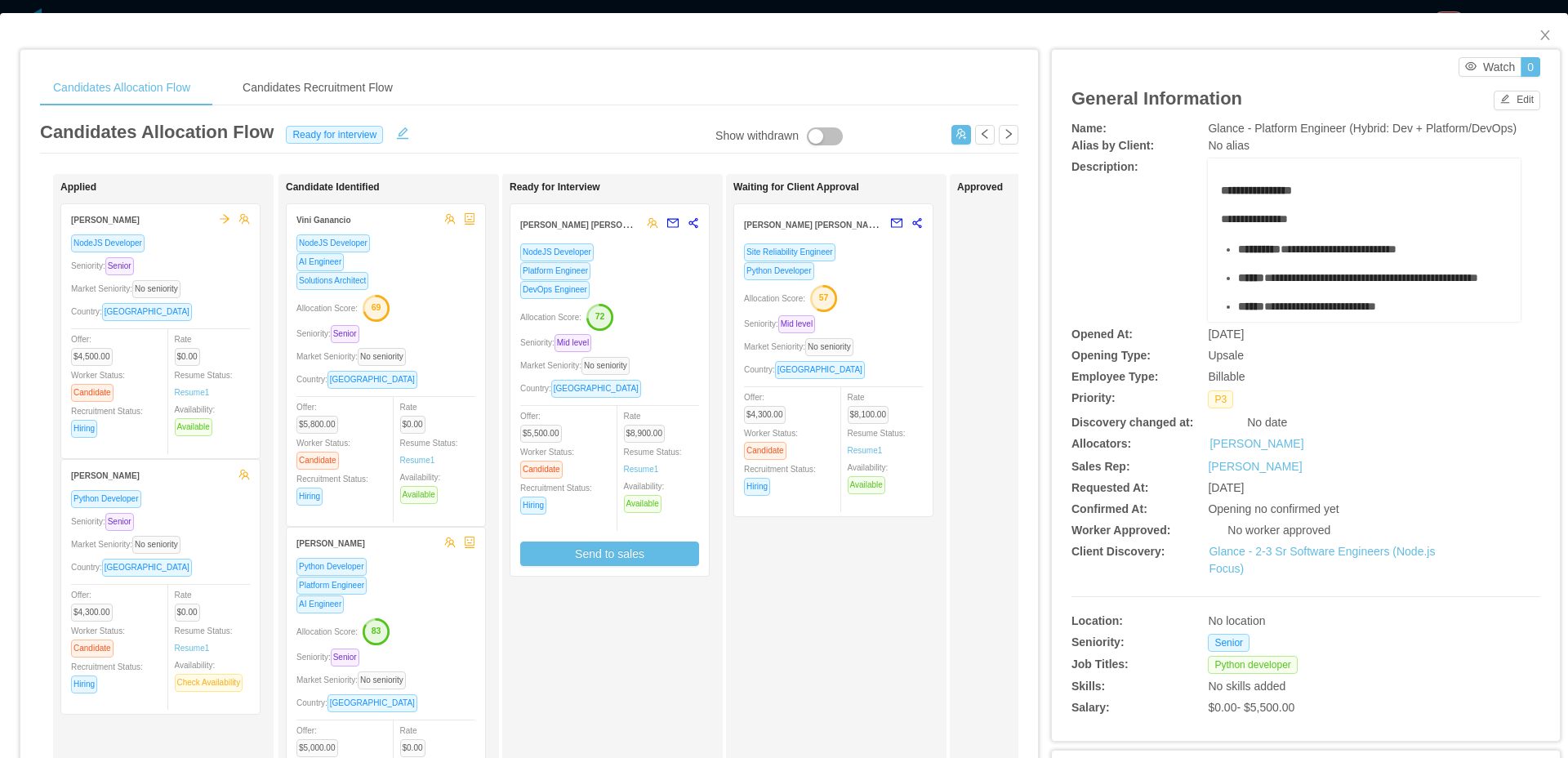
click at [996, 362] on div "Approved" at bounding box center [1071, 582] width 229 height 802
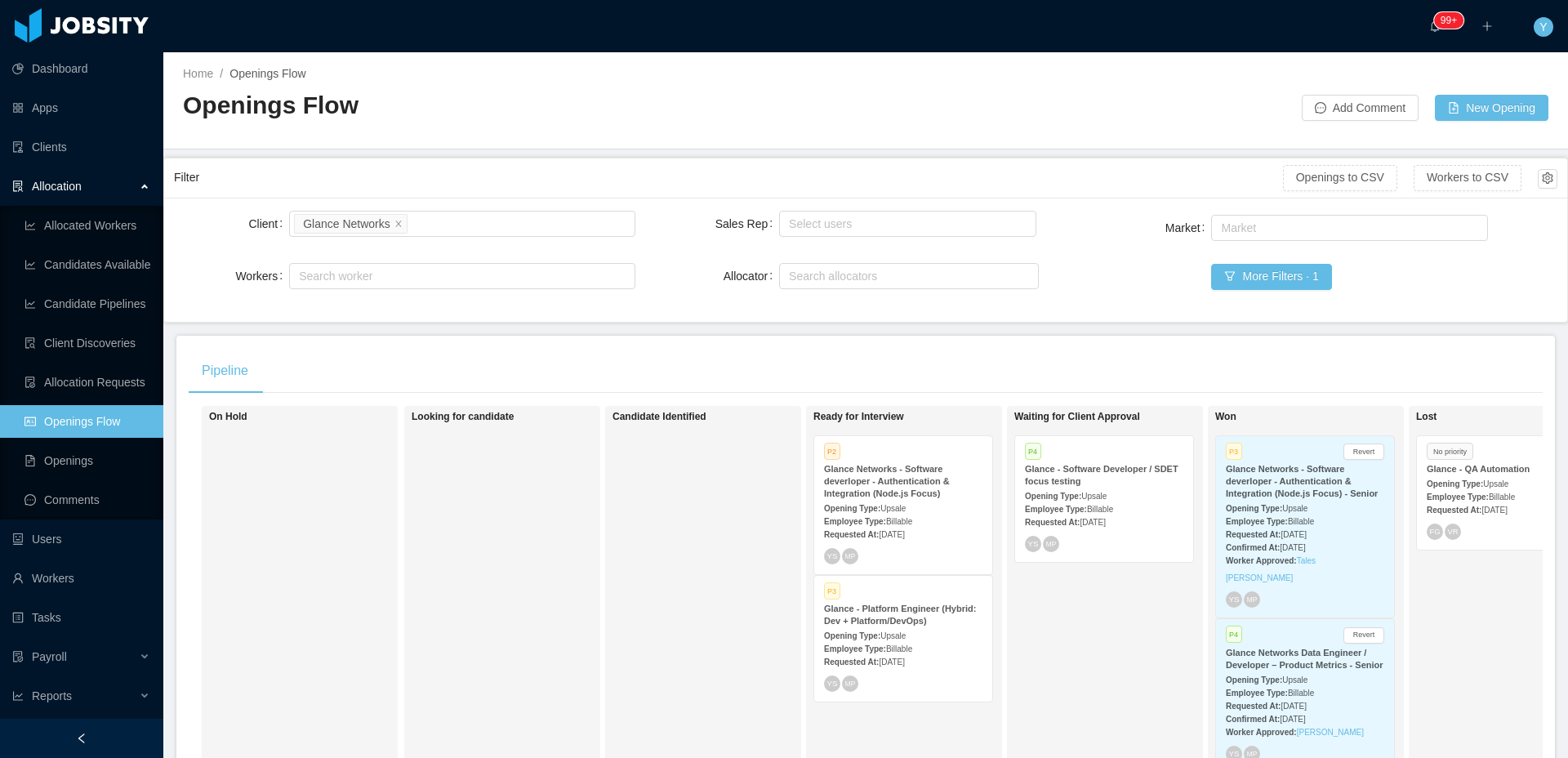
click at [1139, 513] on div "Requested At: [DATE]" at bounding box center [1104, 521] width 158 height 17
click at [952, 457] on div "P2" at bounding box center [903, 453] width 158 height 14
click at [912, 491] on strong "Glance Networks - Software deverloper - Authentication & Integration (Node.js F…" at bounding box center [886, 480] width 126 height 34
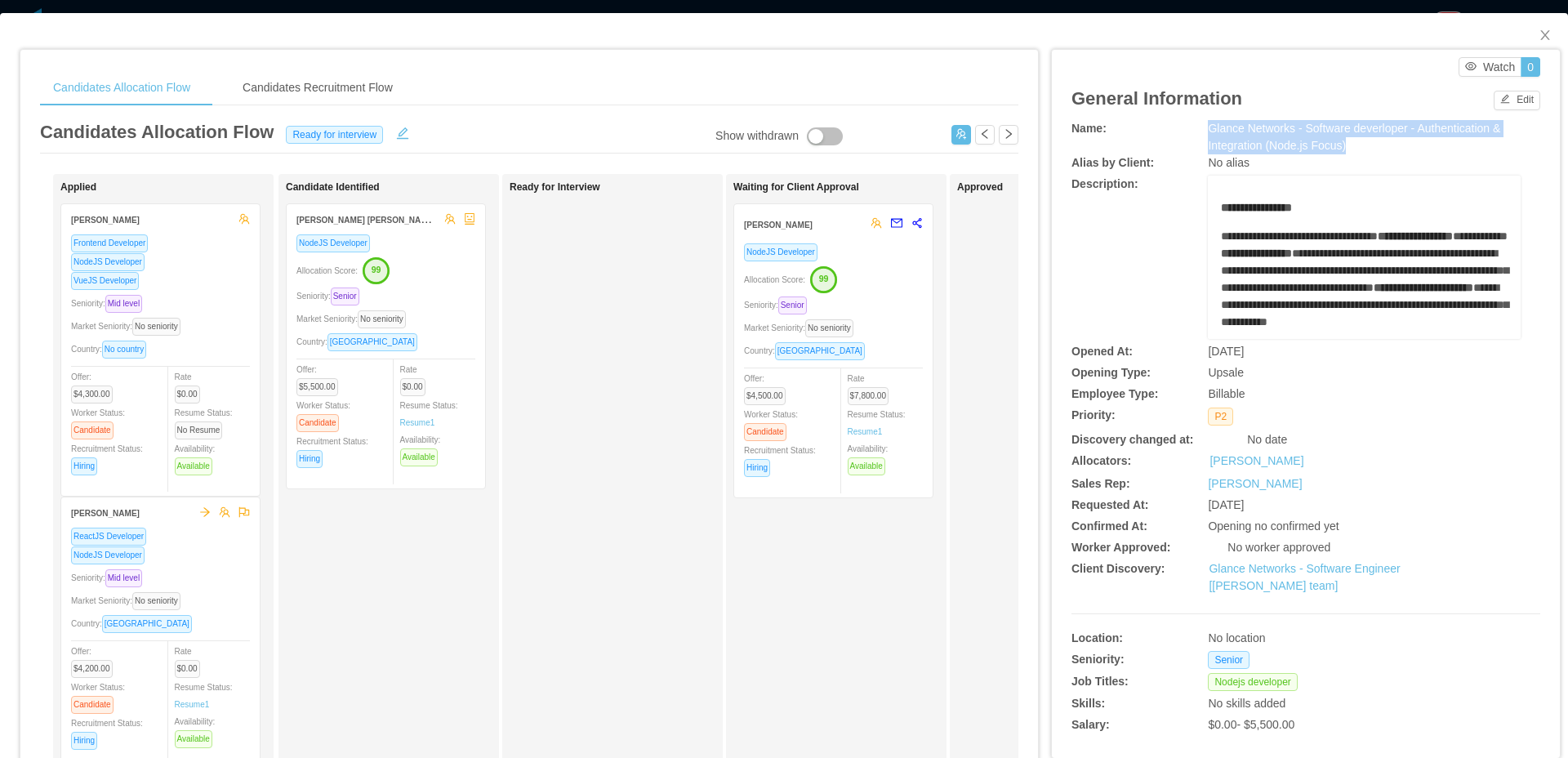
drag, startPoint x: 1345, startPoint y: 150, endPoint x: 1185, endPoint y: 122, distance: 162.4
click at [1185, 122] on div "Name: Glance Networks - Software deverloper - Authentication & Integration (Nod…" at bounding box center [1305, 136] width 469 height 34
copy div "Glance Networks - Software deverloper - Authentication & Integration (Node.js F…"
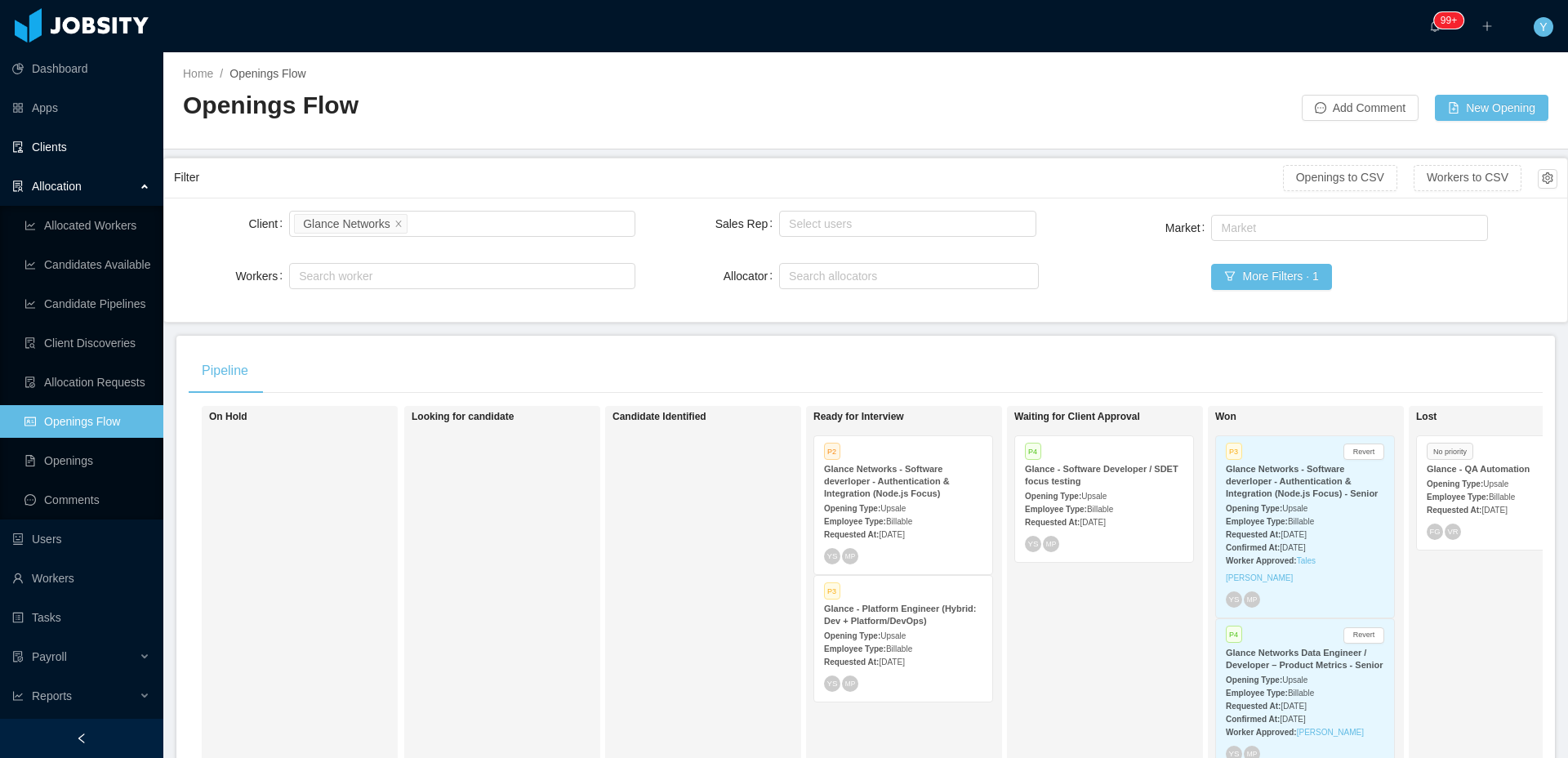
click at [87, 156] on link "Clients" at bounding box center [82, 146] width 138 height 32
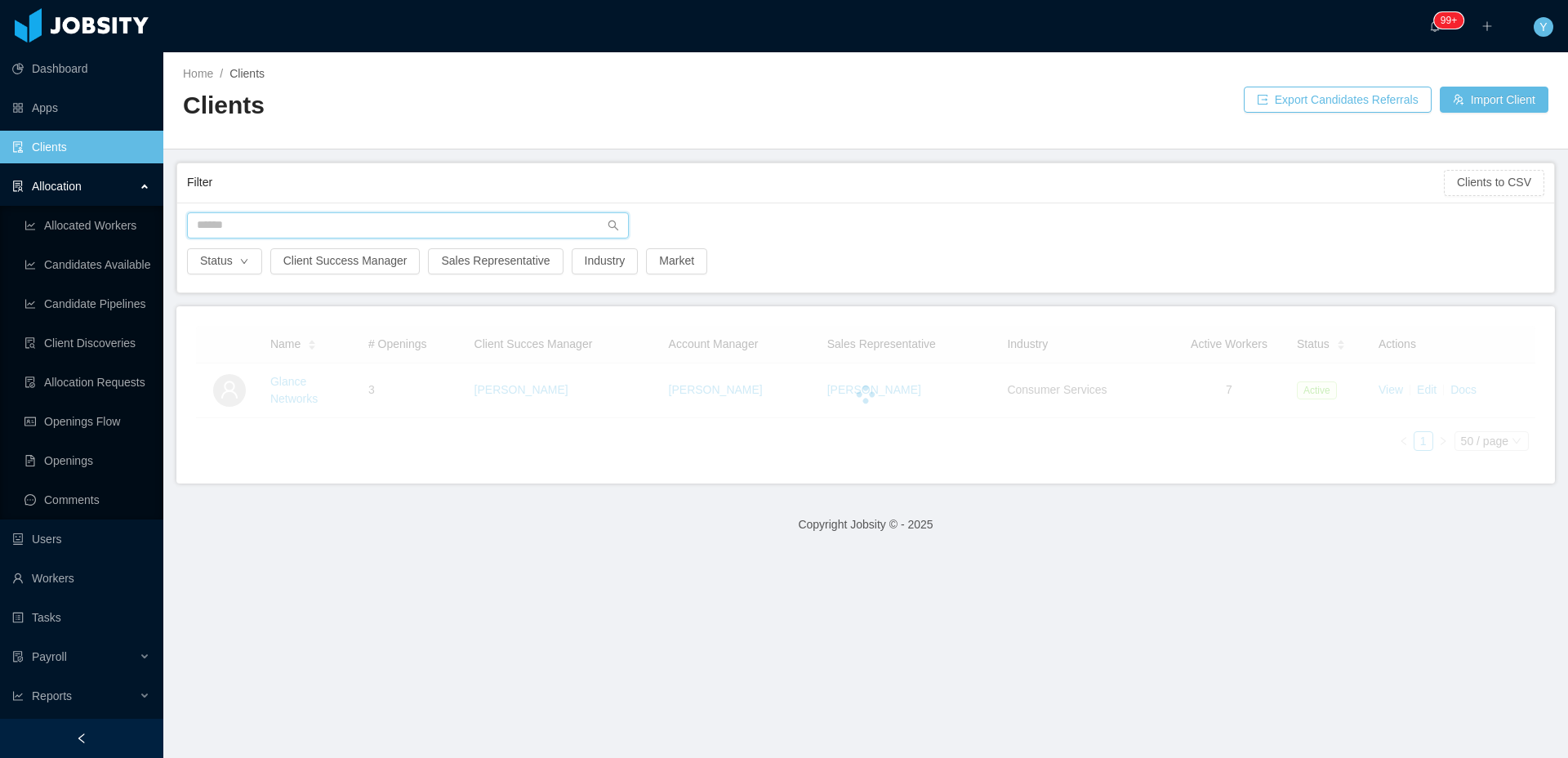
click at [307, 235] on input "text" at bounding box center [408, 225] width 442 height 26
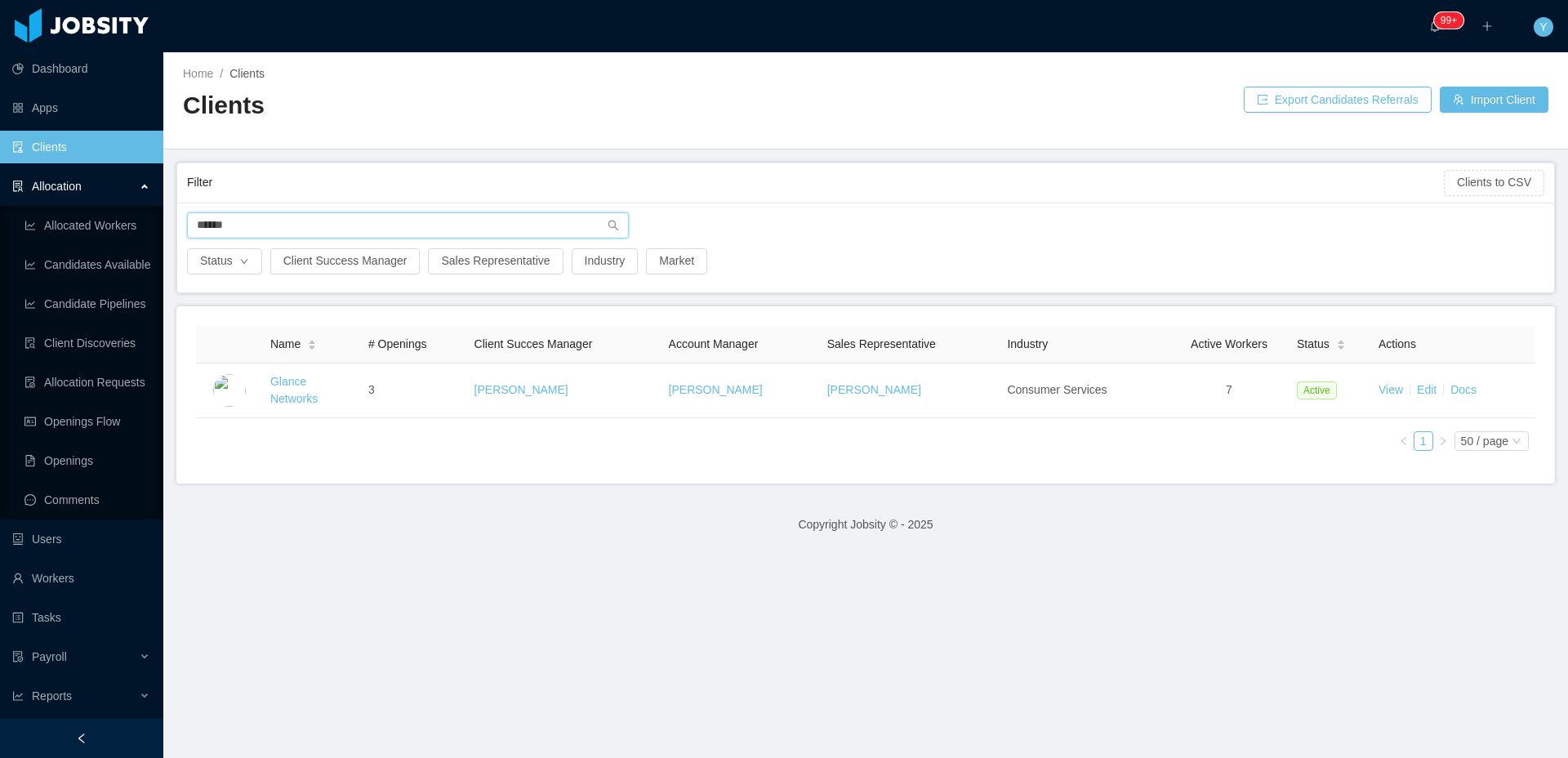
click at [297, 233] on input "******" at bounding box center [408, 225] width 442 height 26
click at [295, 232] on input "******" at bounding box center [408, 225] width 442 height 26
click at [295, 232] on input "******" at bounding box center [408, 225] width 442 height 26
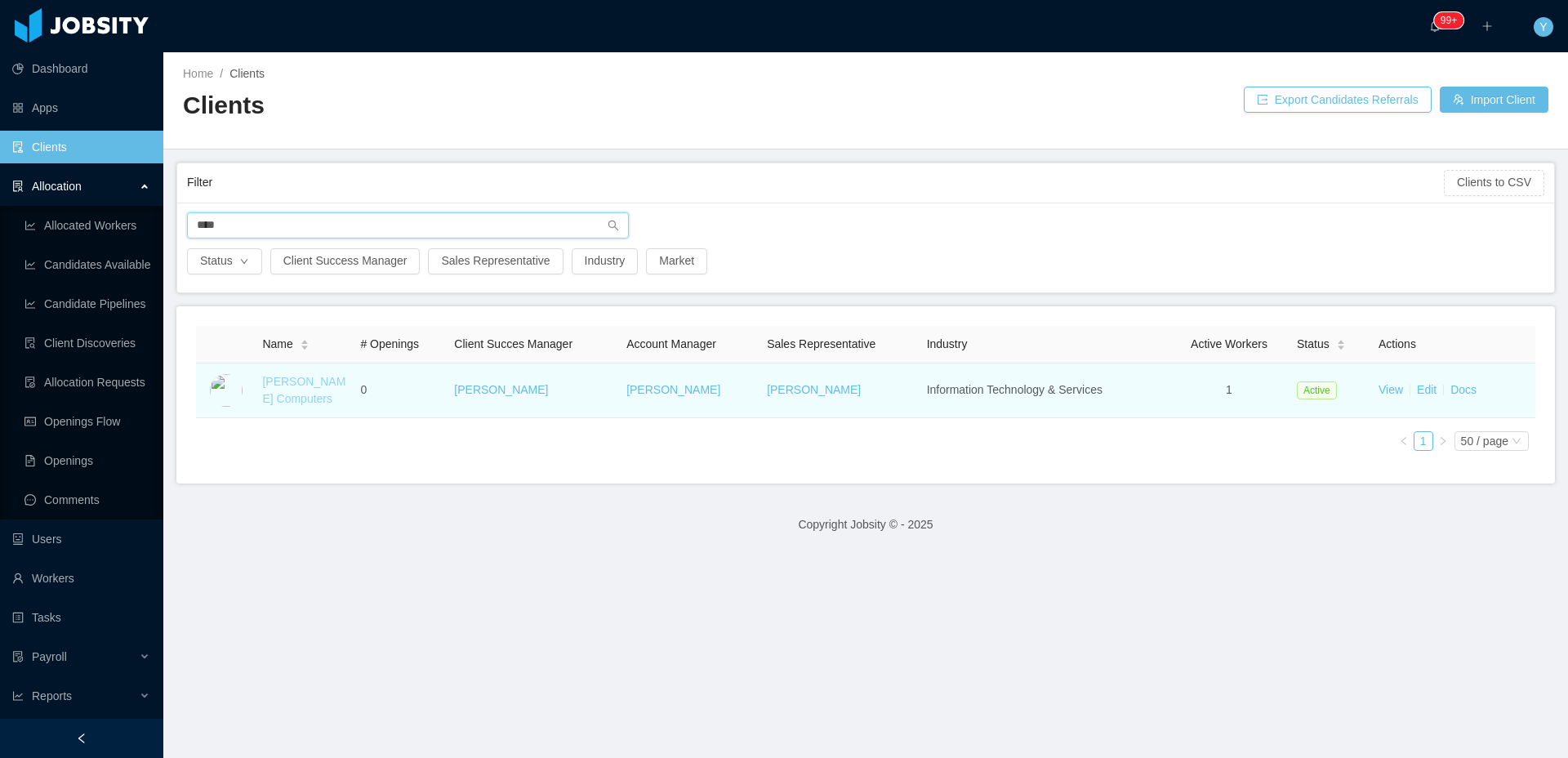
type input "****"
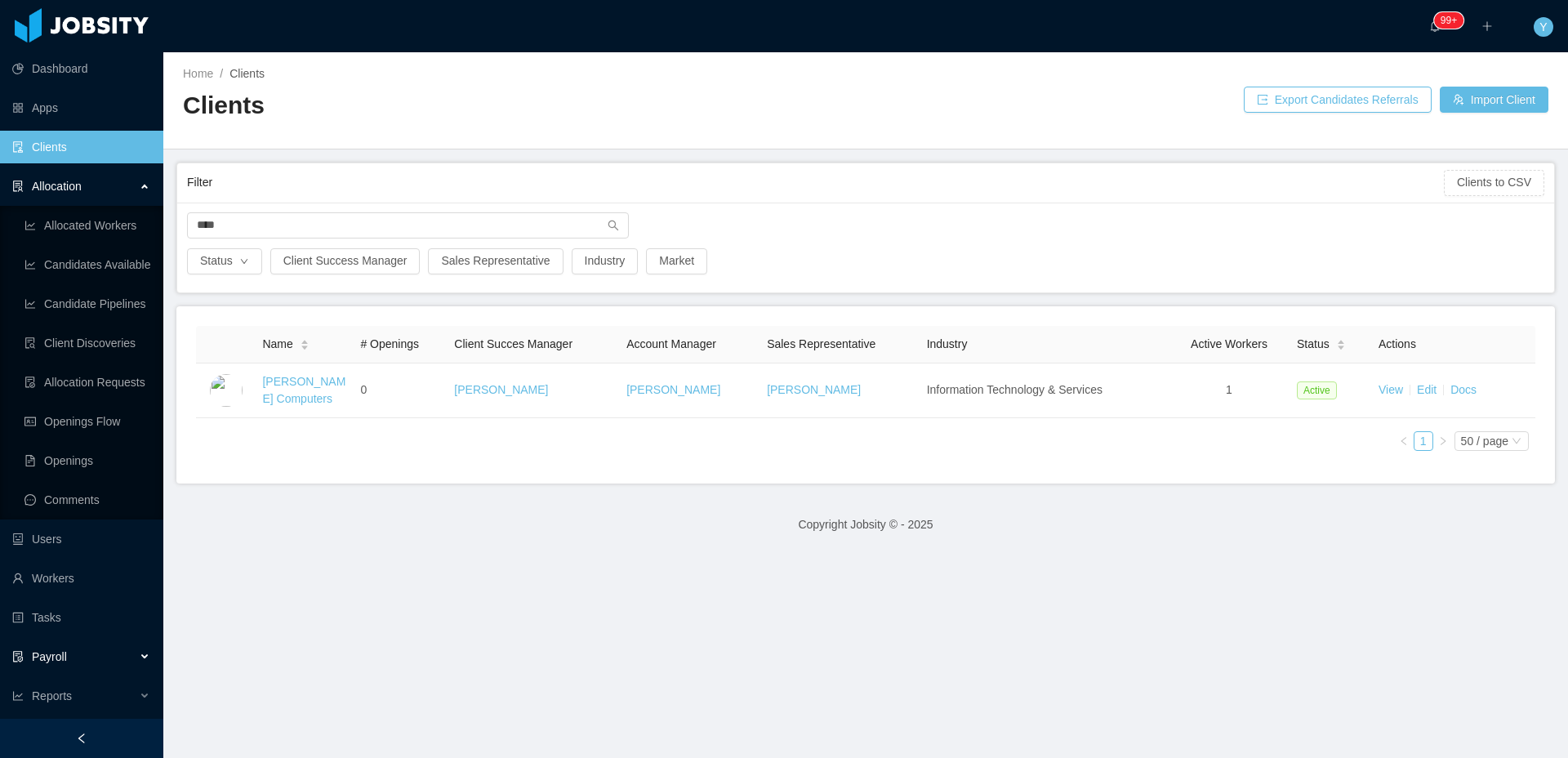
click at [44, 663] on div "Payroll" at bounding box center [82, 656] width 163 height 32
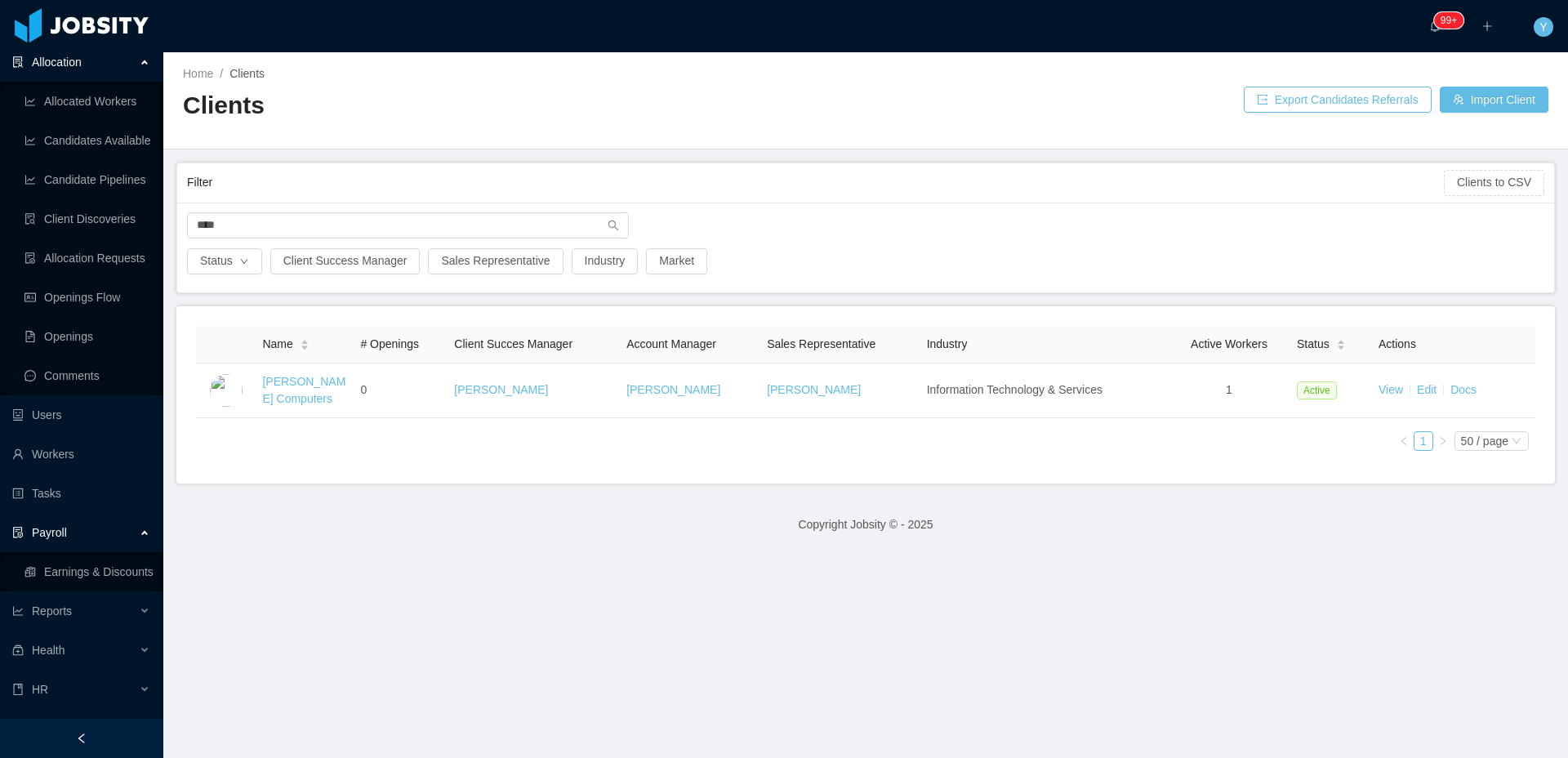
scroll to position [153, 0]
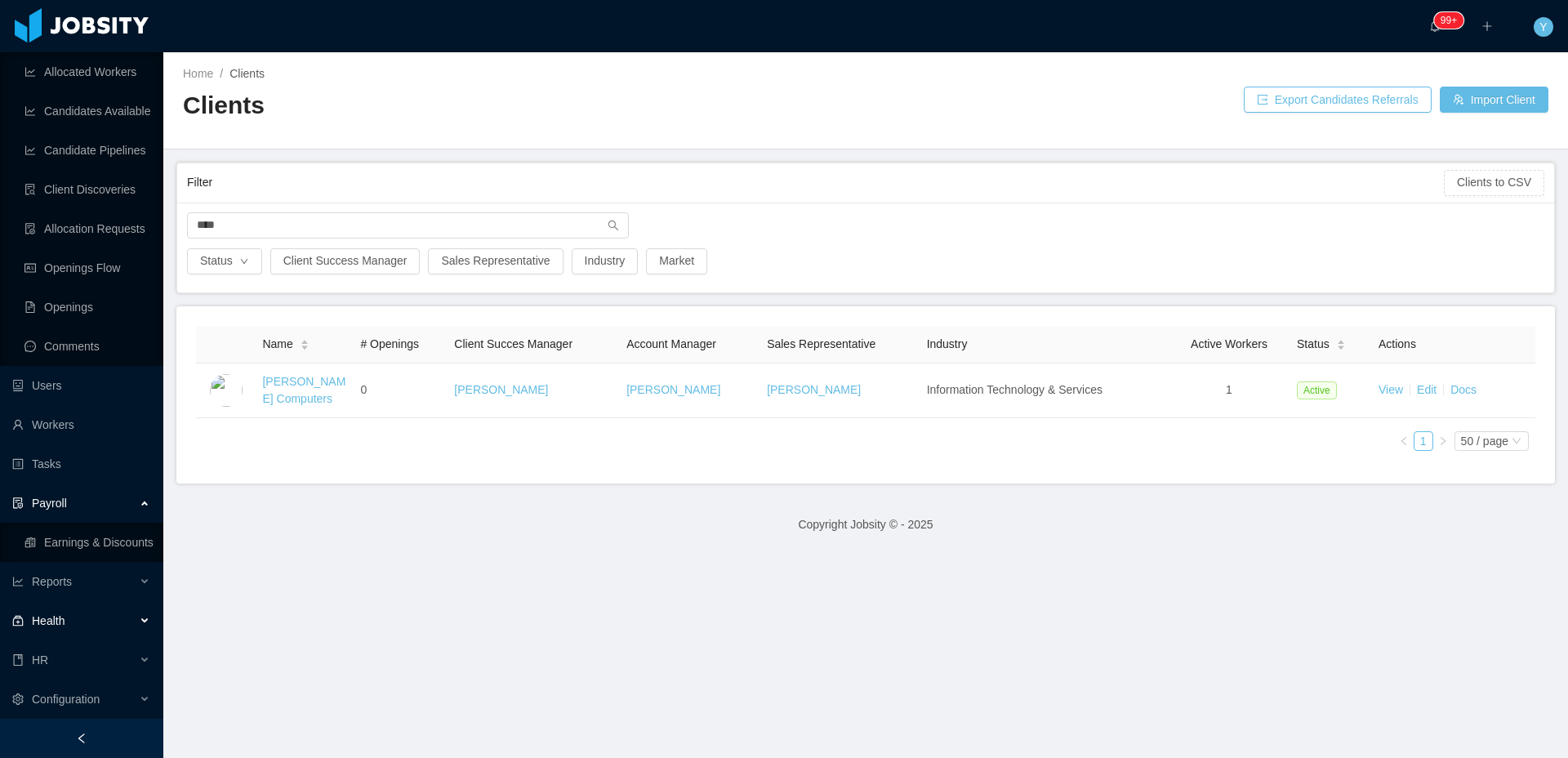
click at [61, 626] on span "Health" at bounding box center [47, 621] width 32 height 13
click at [62, 671] on link "Client Emp. Analysis" at bounding box center [87, 659] width 126 height 32
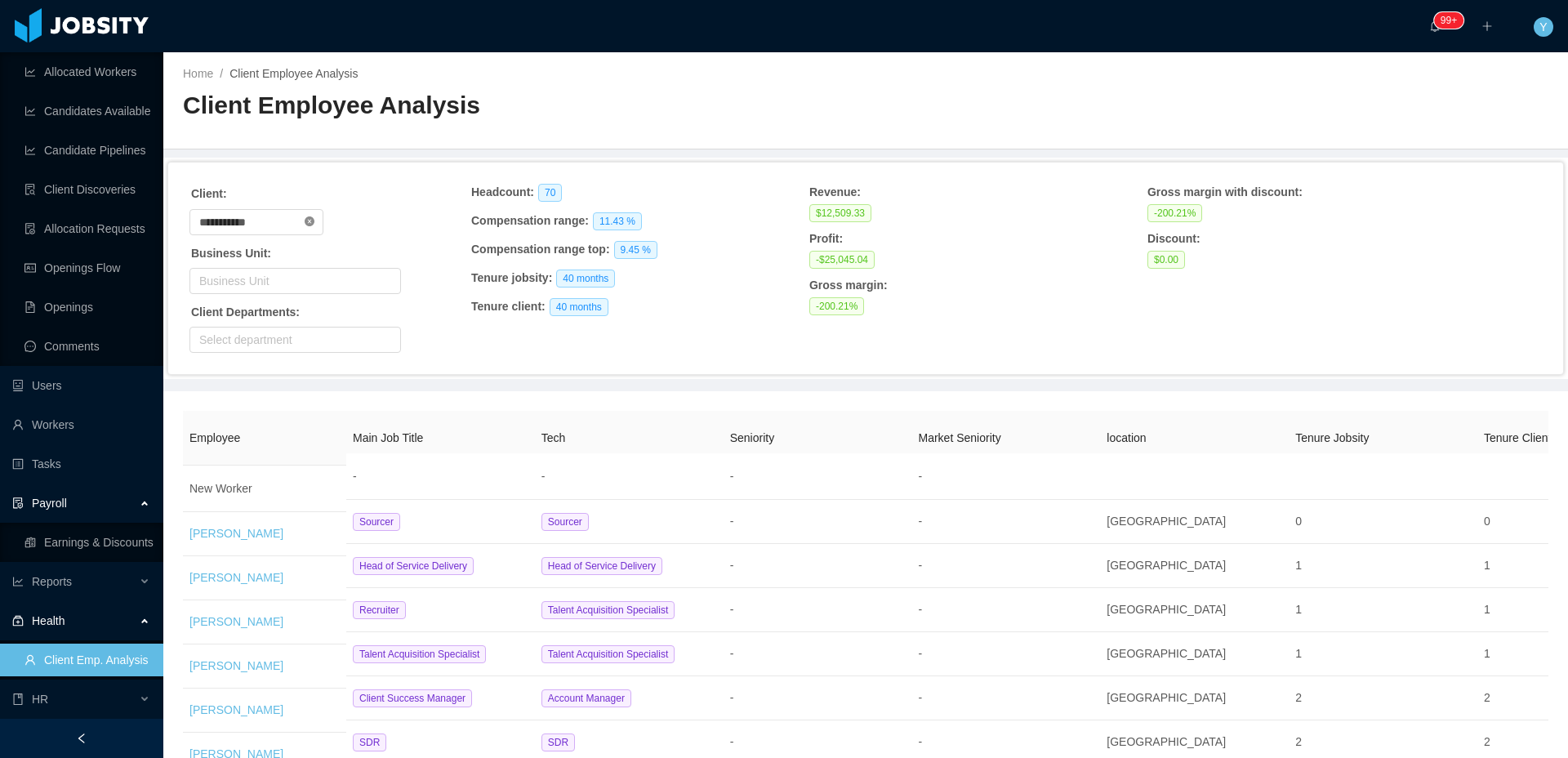
click at [315, 222] on icon "icon: close-circle" at bounding box center [310, 221] width 10 height 10
click at [302, 222] on input "text" at bounding box center [256, 221] width 134 height 26
click at [259, 279] on li "Glance Networks" at bounding box center [262, 279] width 146 height 26
type input "**********"
click at [471, 251] on strong "Compensation range top :" at bounding box center [540, 249] width 139 height 13
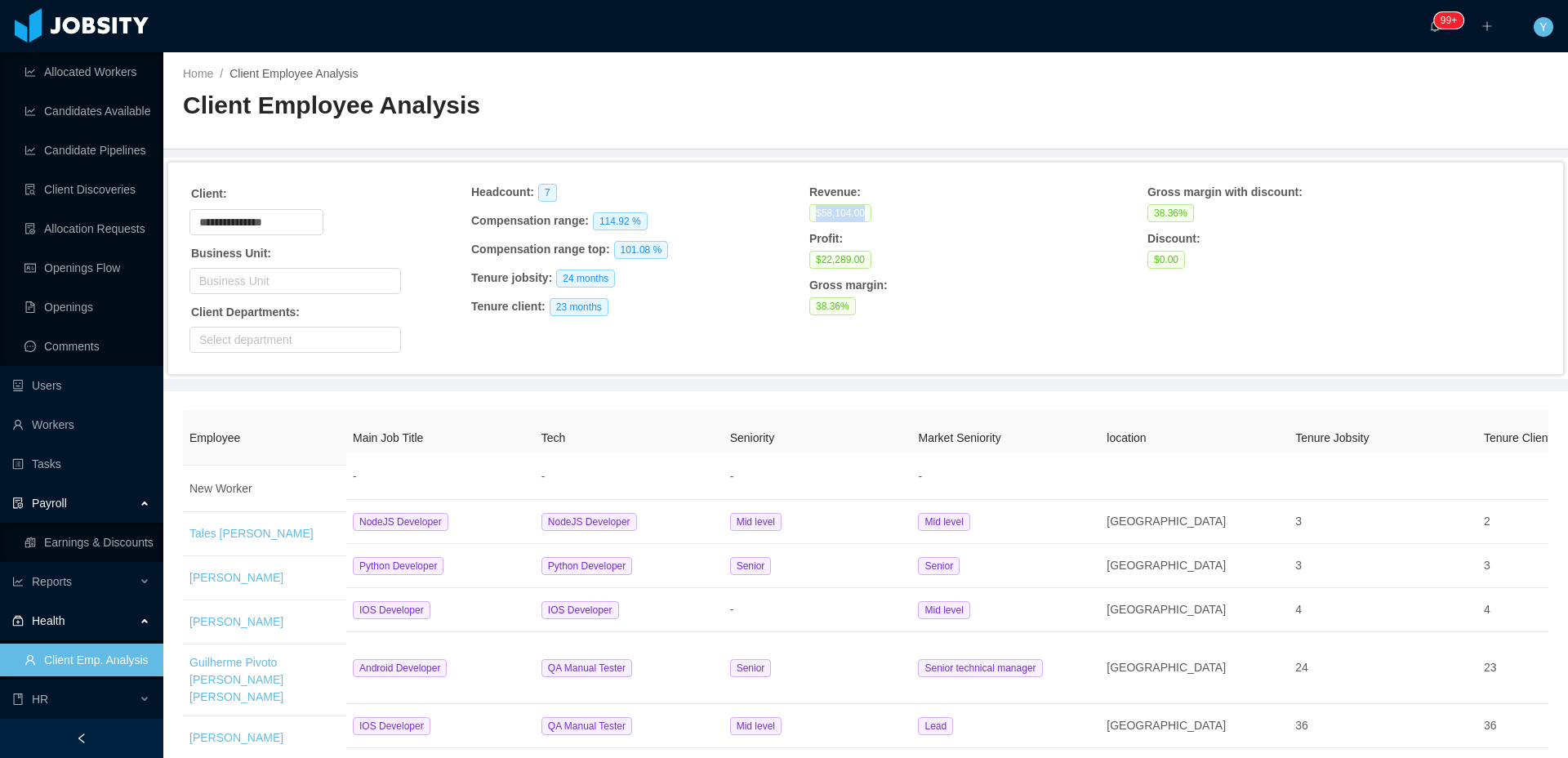
drag, startPoint x: 863, startPoint y: 213, endPoint x: 808, endPoint y: 212, distance: 55.0
click at [809, 212] on span "$58,104.00" at bounding box center [840, 213] width 62 height 18
copy span "$58,104.00"
click at [910, 288] on div "Gross margin :" at bounding box center [975, 285] width 334 height 17
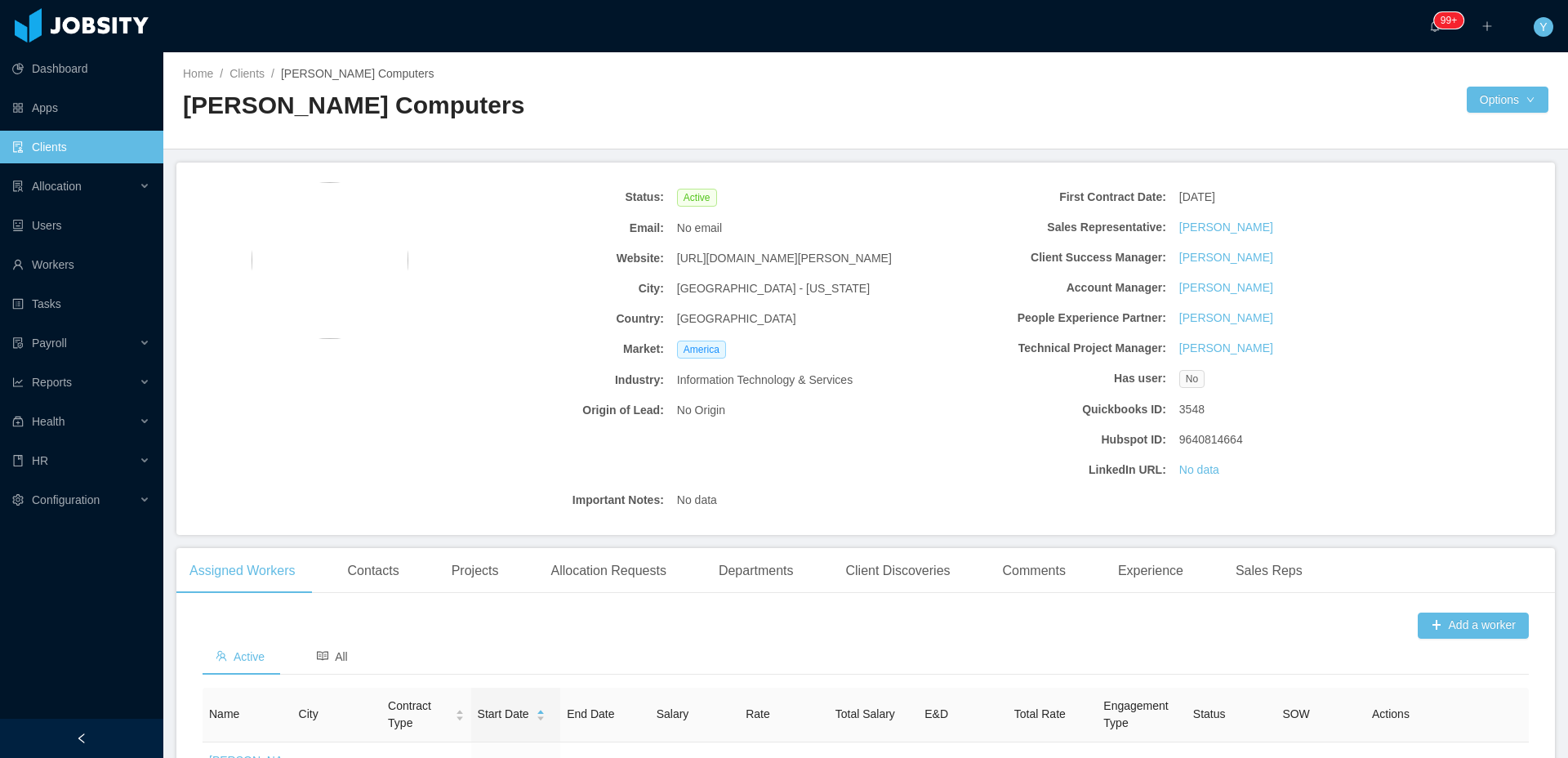
click at [822, 195] on div "Active" at bounding box center [796, 197] width 251 height 31
